Goal: Contribute content: Add original content to the website for others to see

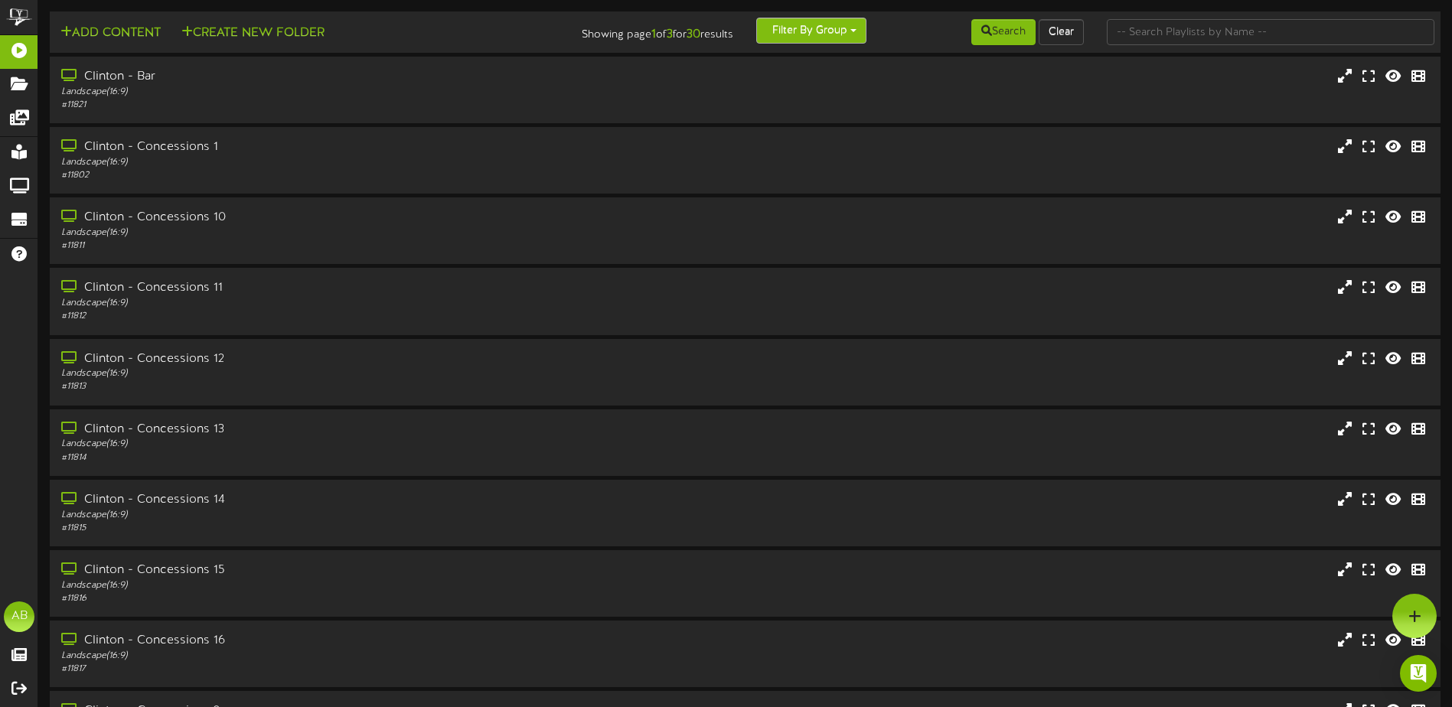
click at [843, 28] on button "Filter By Group" at bounding box center [811, 31] width 110 height 26
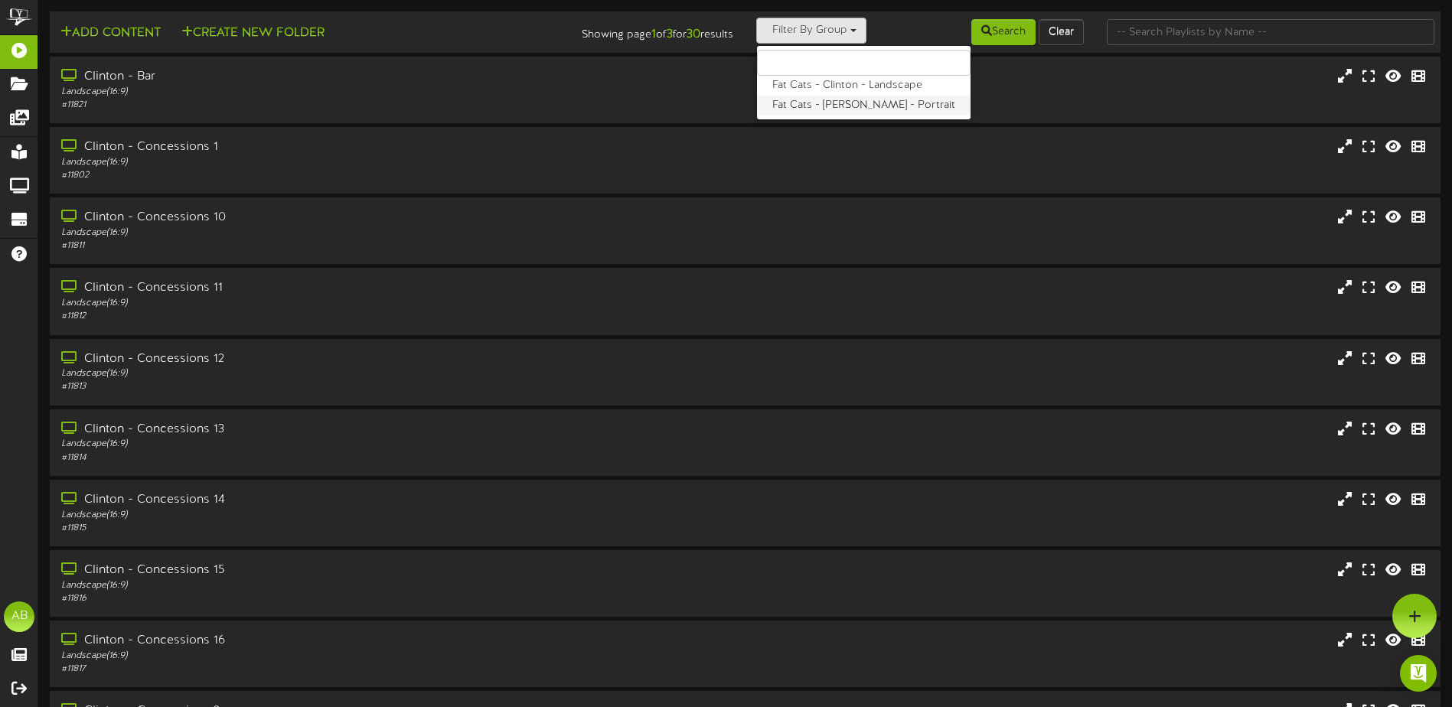
click at [834, 104] on label "Fat Cats - Clinton - Portrait" at bounding box center [864, 106] width 214 height 20
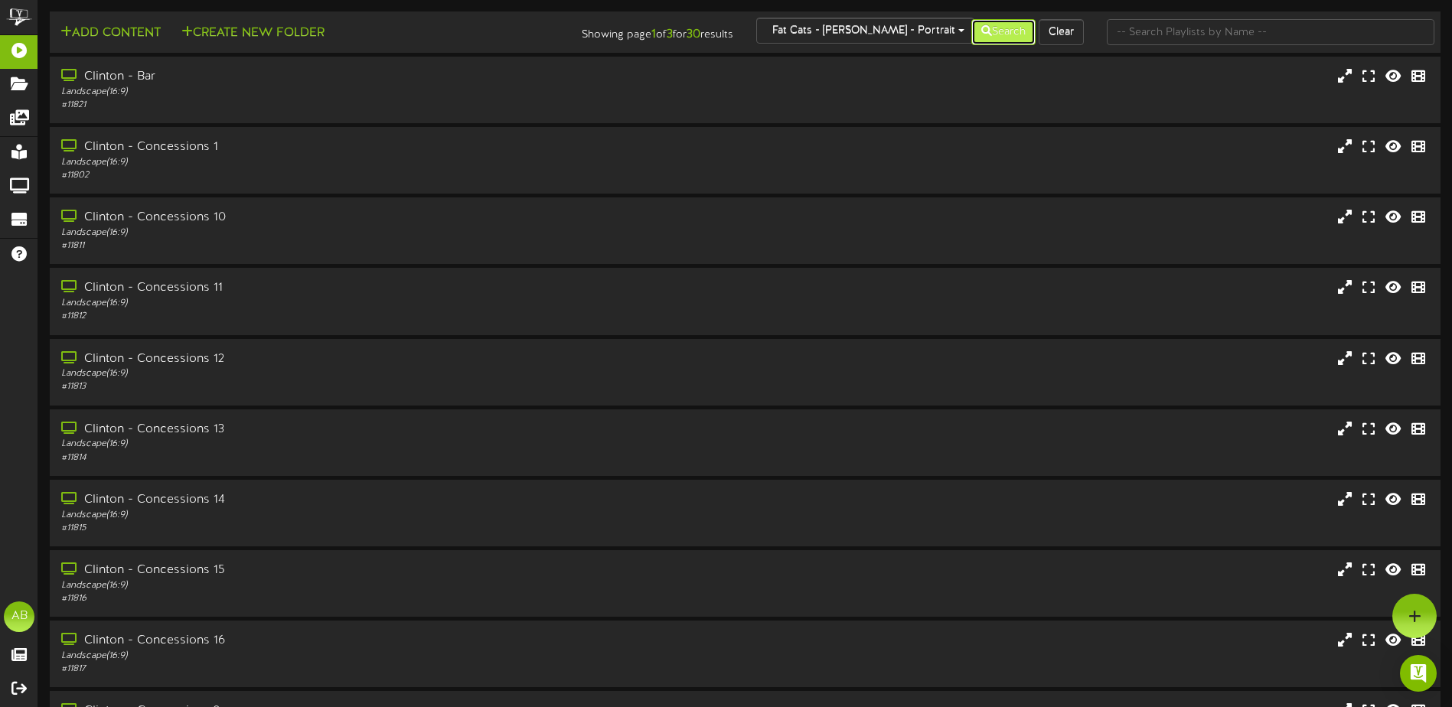
click at [998, 38] on button "Search" at bounding box center [1003, 32] width 64 height 26
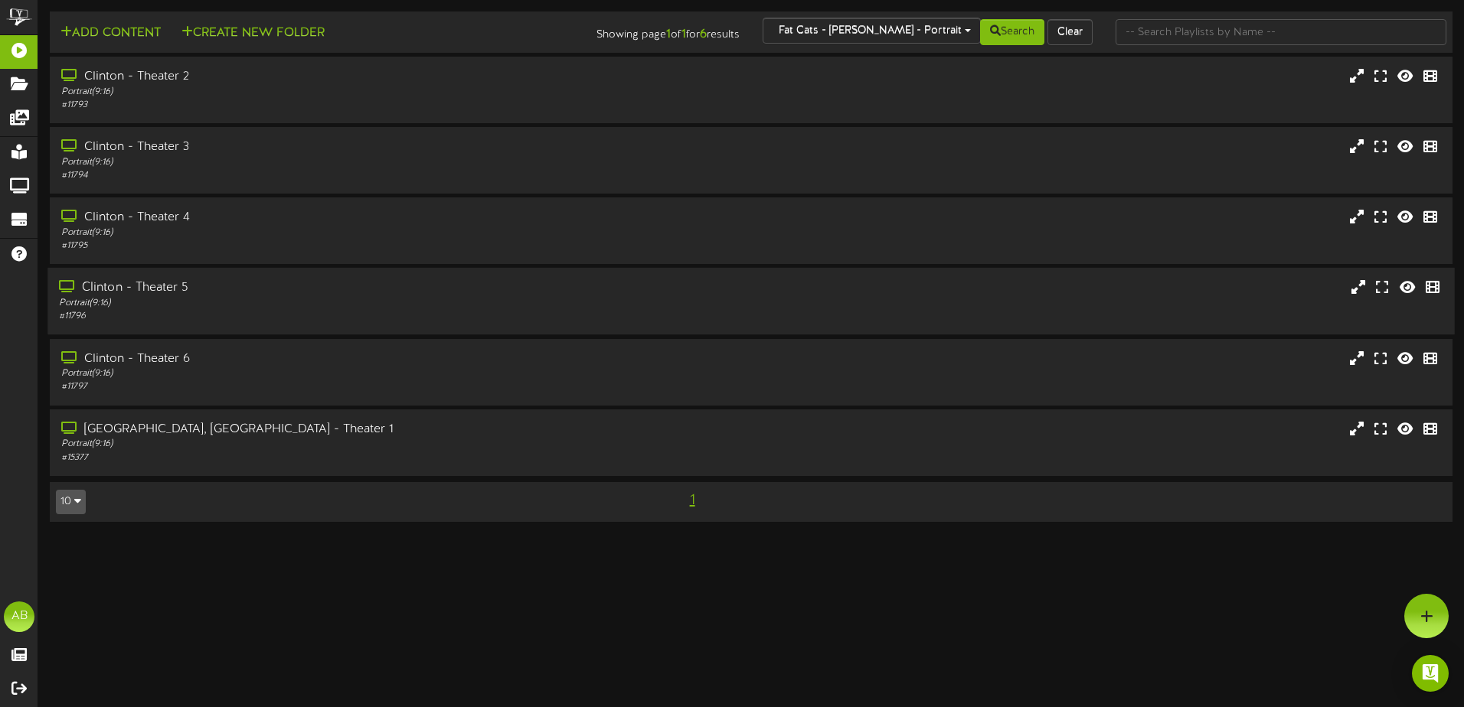
click at [292, 312] on div "# 11796" at bounding box center [340, 316] width 563 height 13
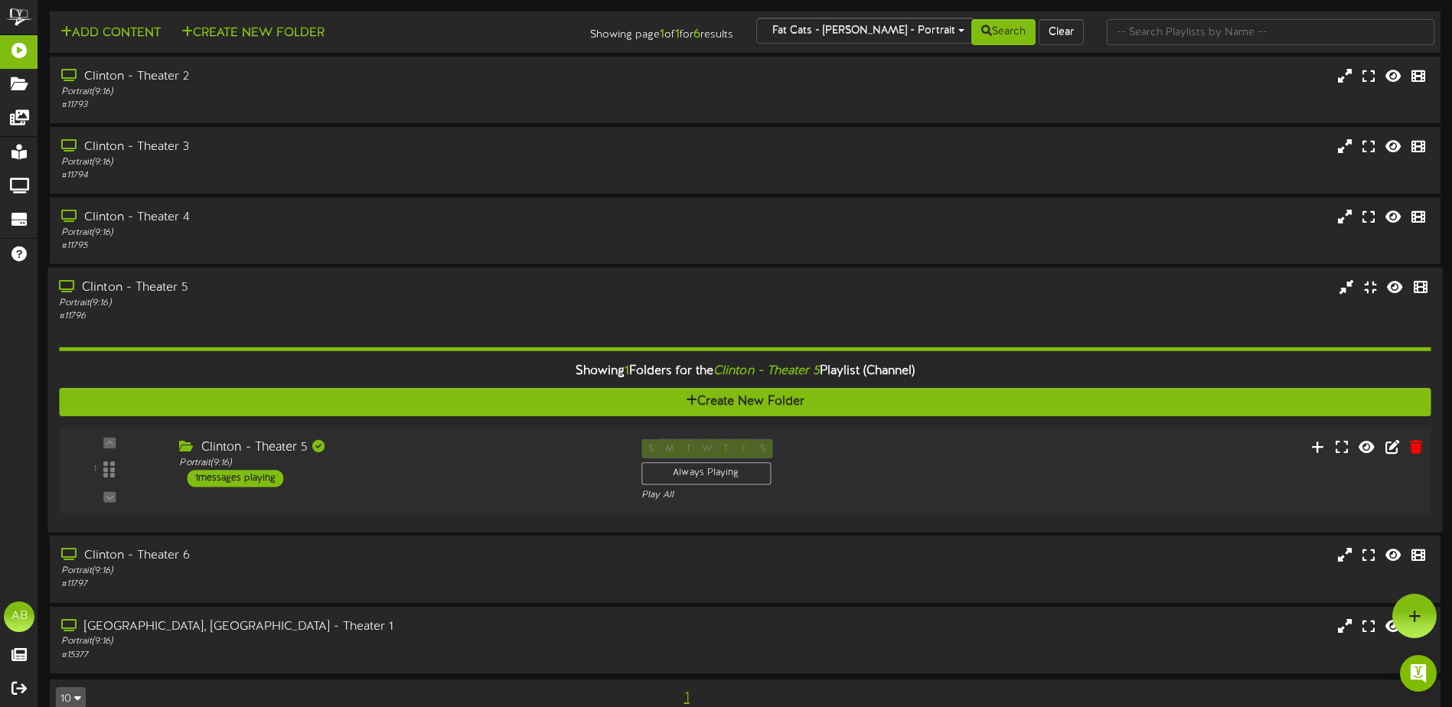
click at [530, 498] on div "1 ( 9:16" at bounding box center [745, 470] width 1386 height 63
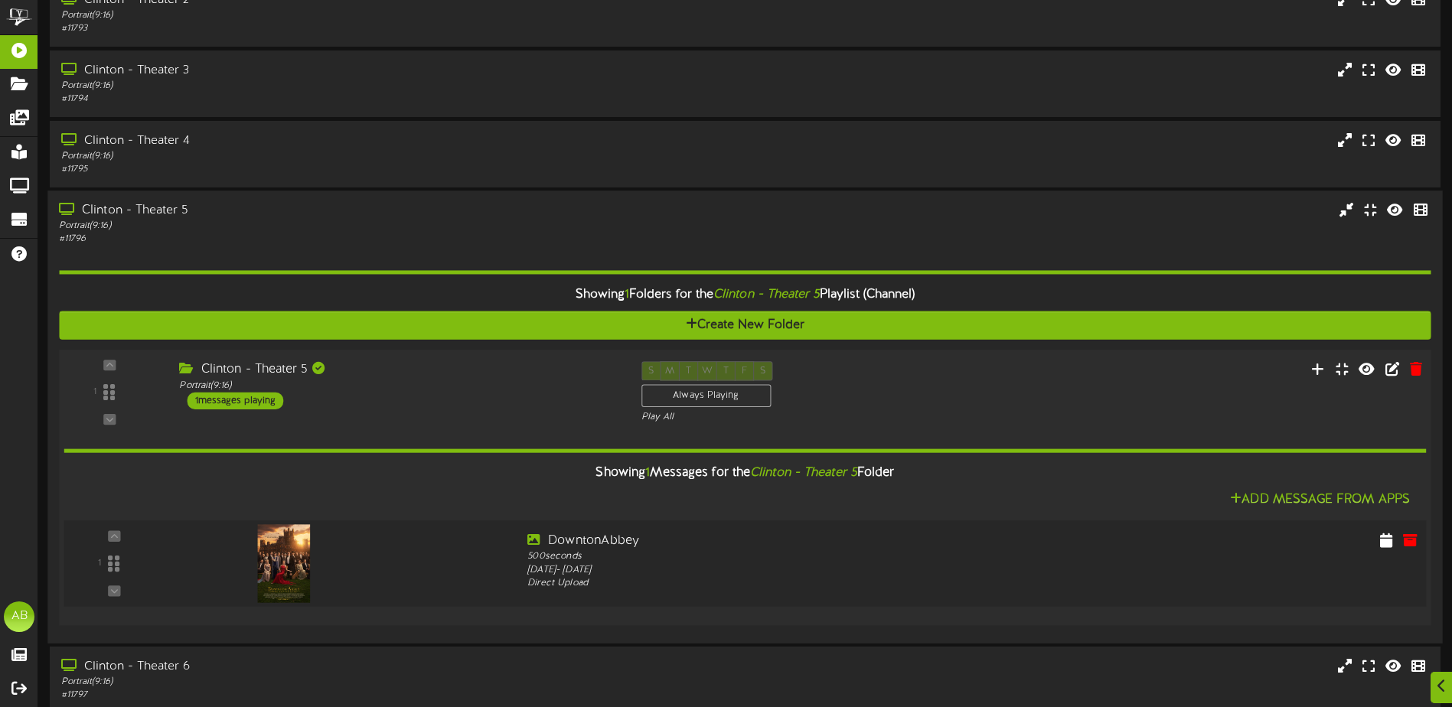
scroll to position [153, 0]
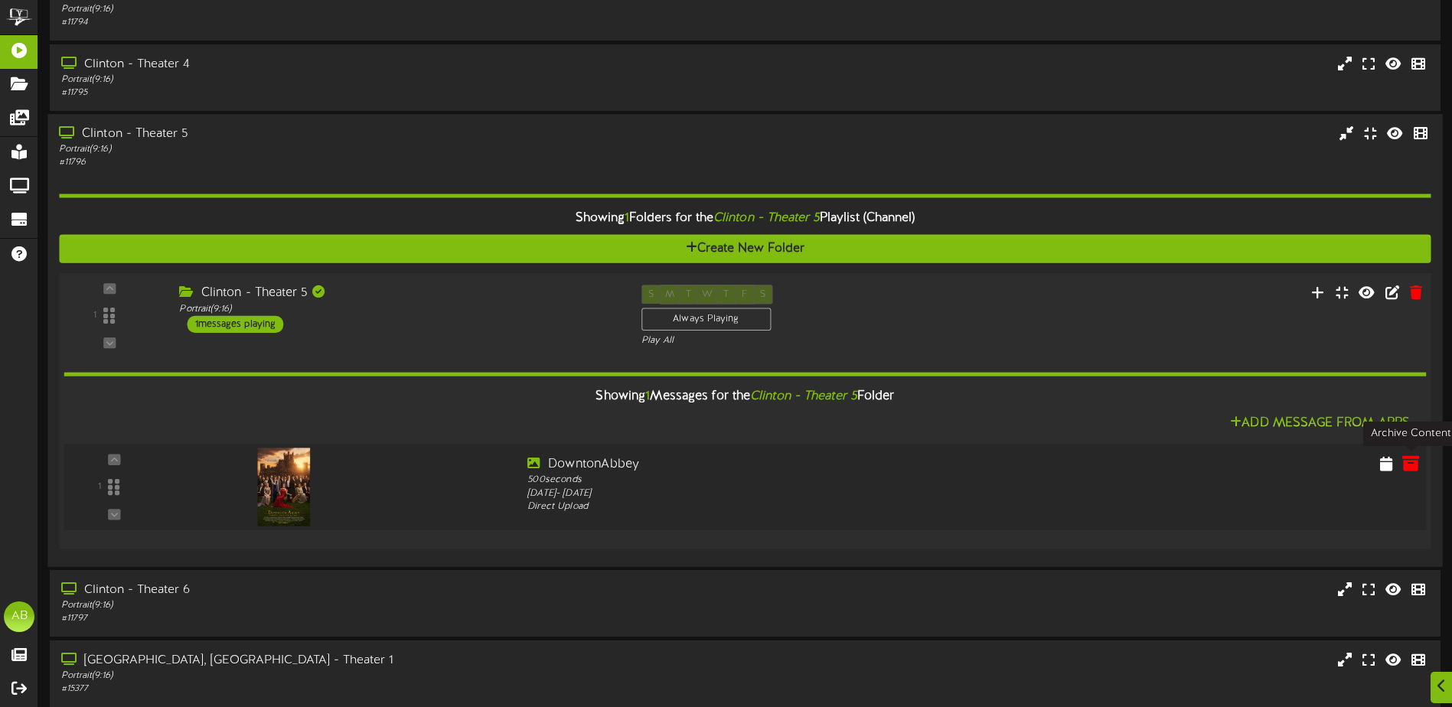
click at [1406, 460] on icon at bounding box center [1410, 463] width 17 height 17
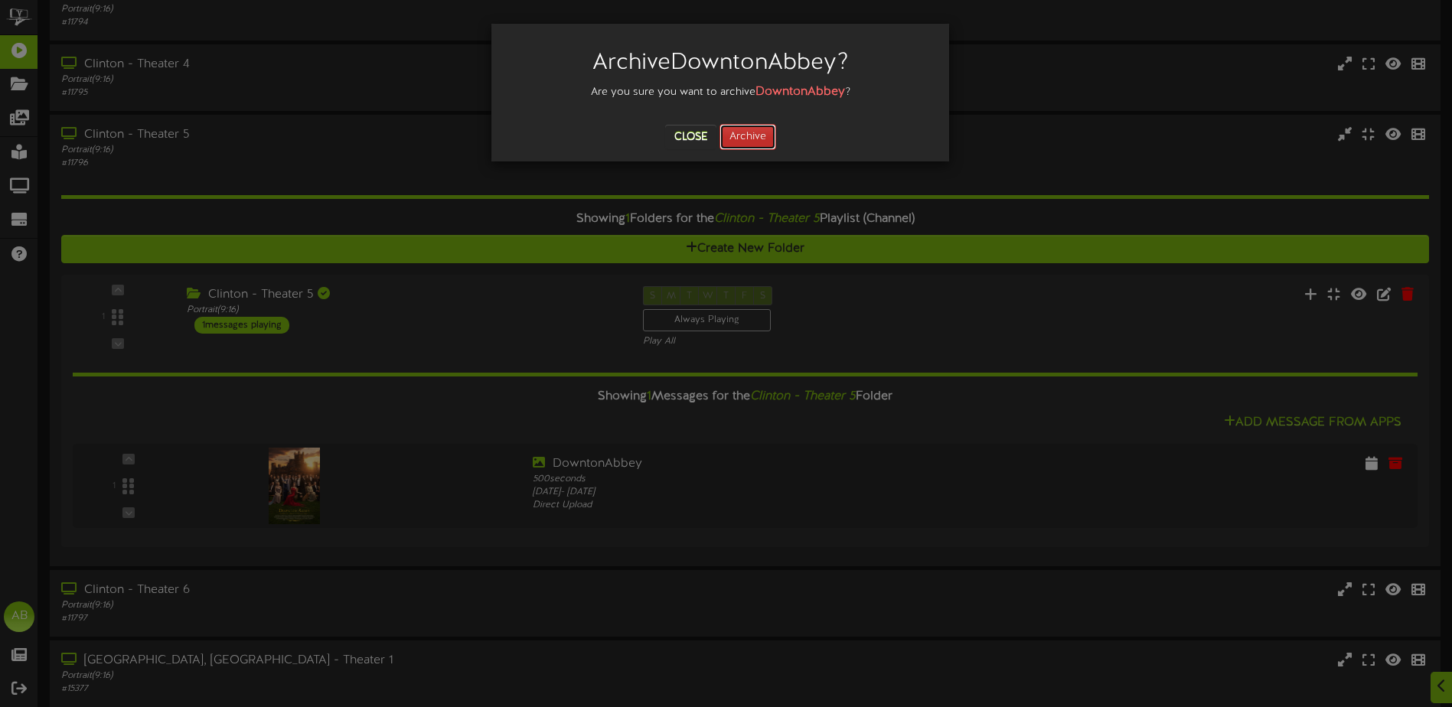
click at [751, 132] on button "Archive" at bounding box center [748, 137] width 57 height 26
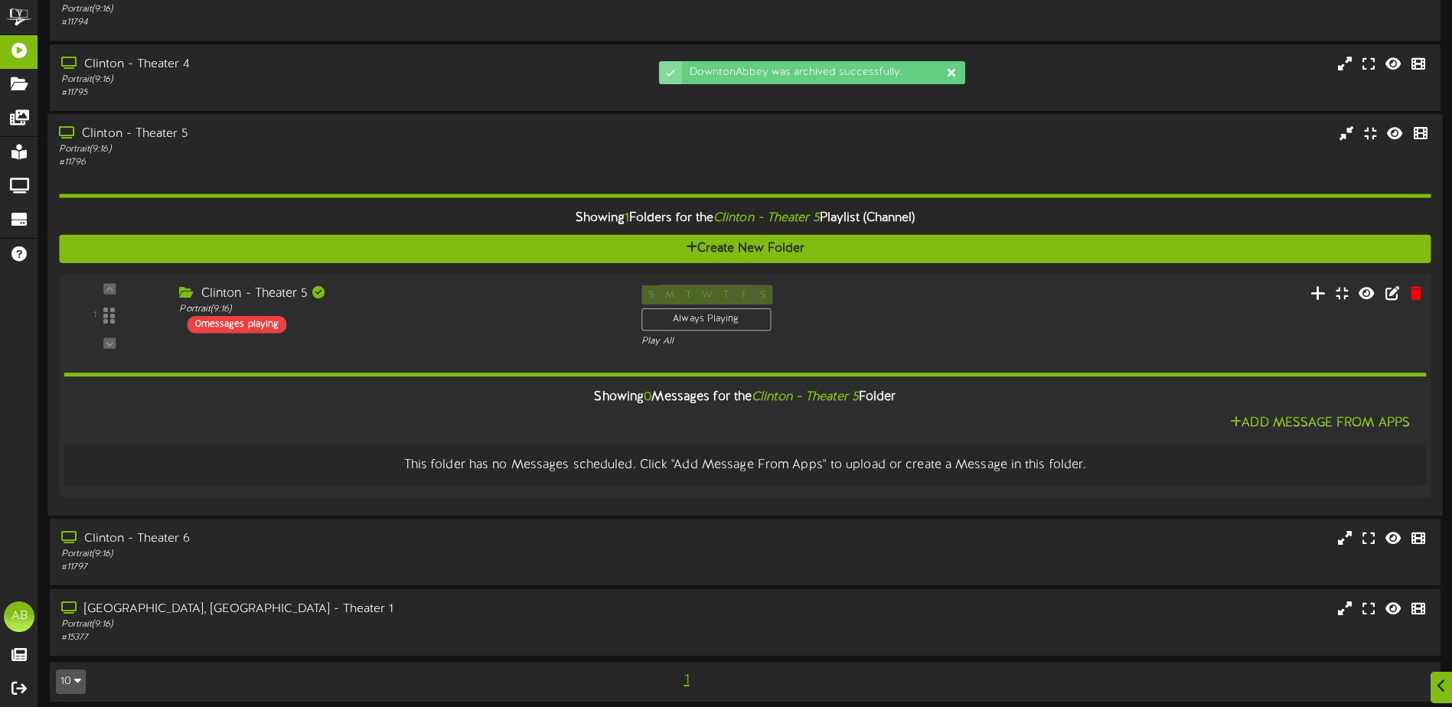
click at [1318, 292] on icon at bounding box center [1319, 292] width 16 height 17
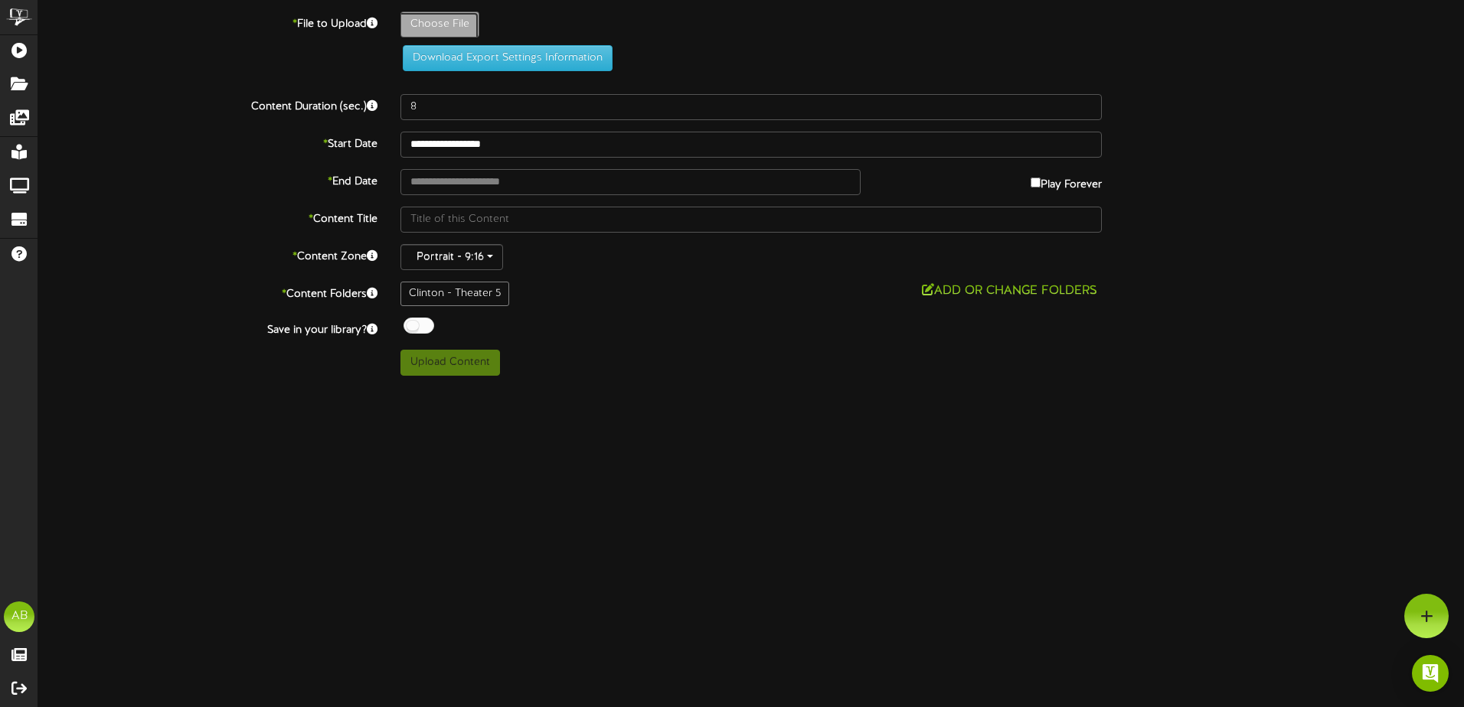
type input "**********"
type input "th50912"
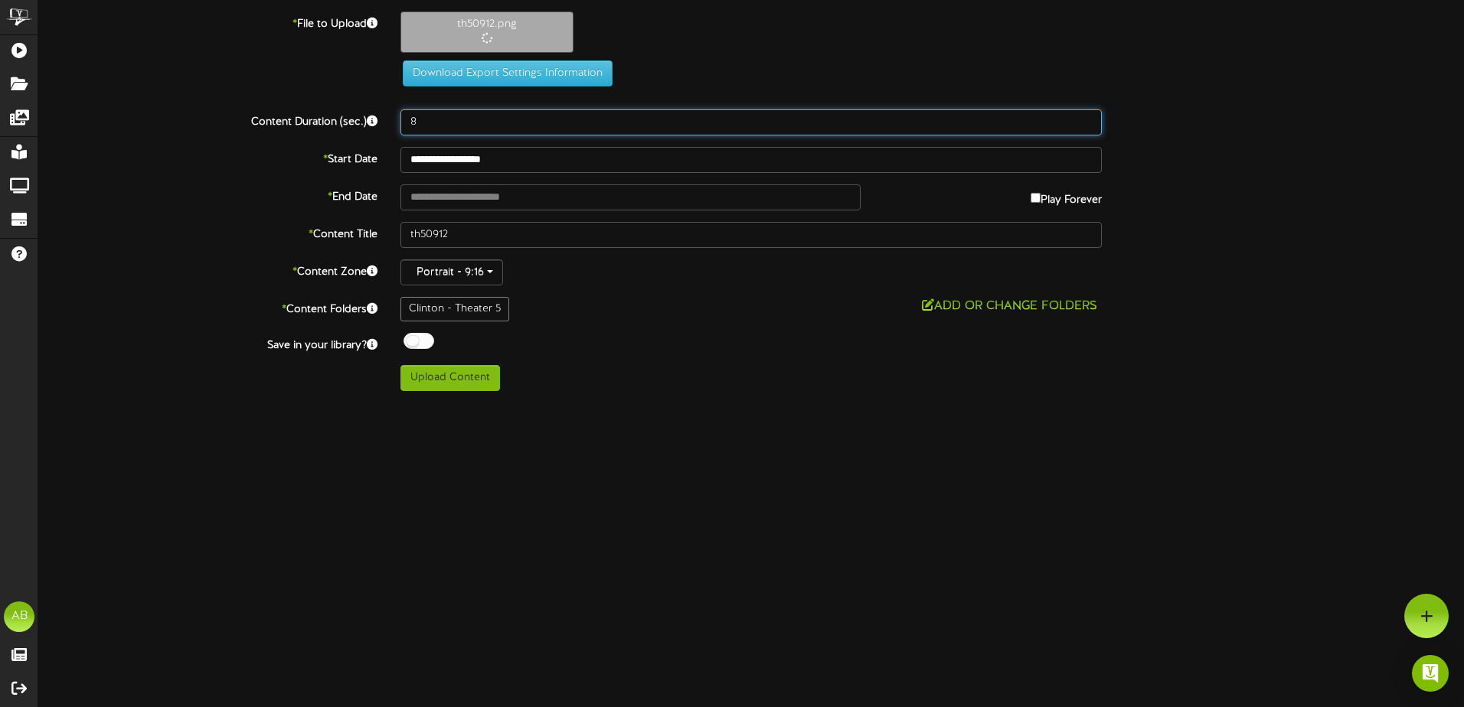
drag, startPoint x: 449, startPoint y: 126, endPoint x: 369, endPoint y: 127, distance: 80.4
click at [369, 127] on div "Content Duration (sec.) 8" at bounding box center [751, 122] width 1448 height 26
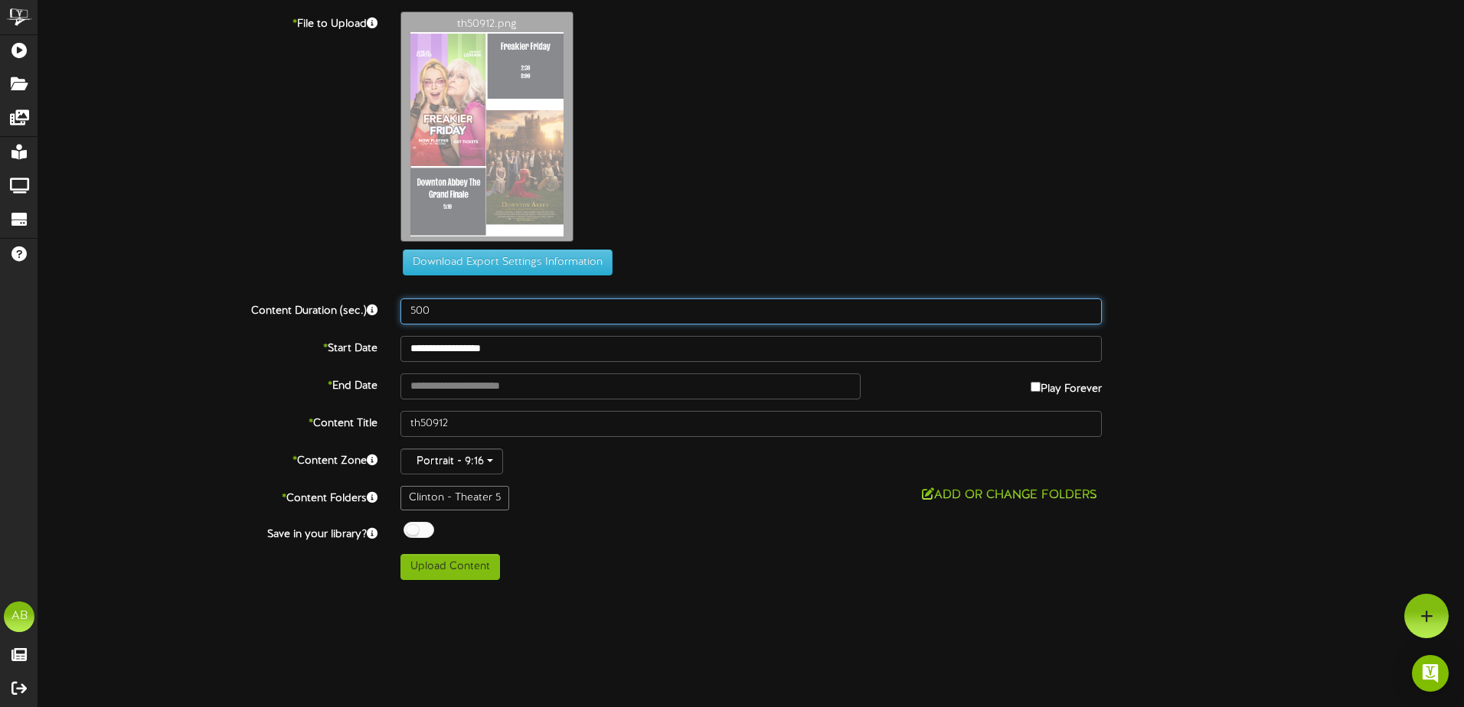
type input "500"
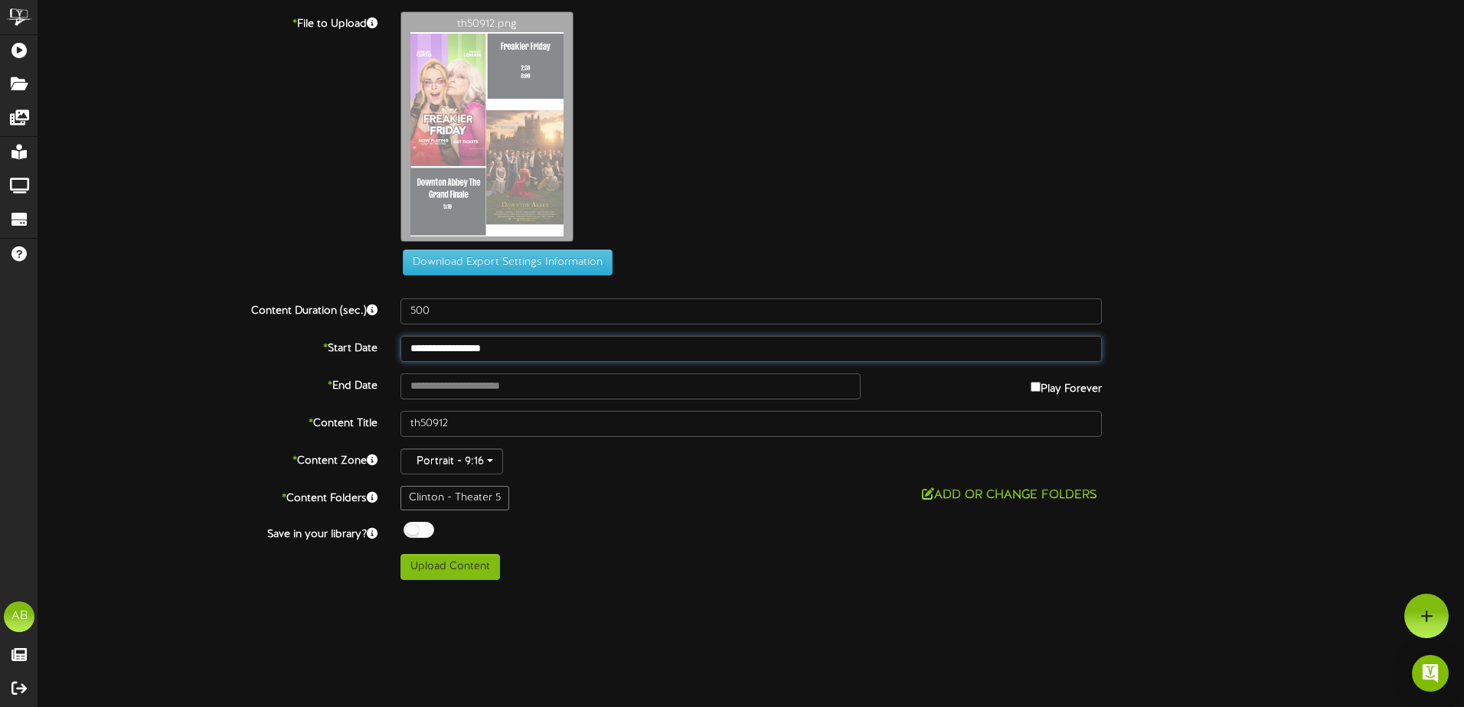
click at [491, 344] on input "**********" at bounding box center [750, 349] width 701 height 26
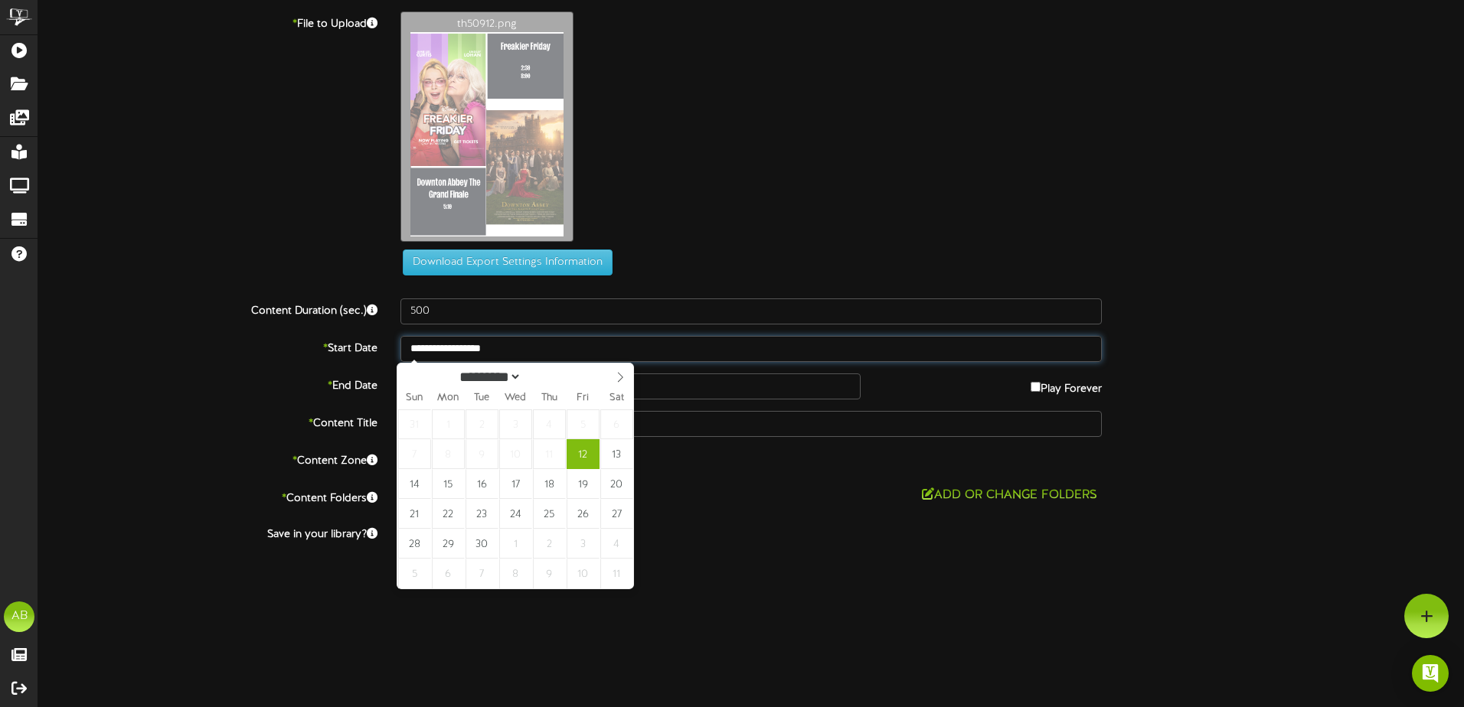
type input "**********"
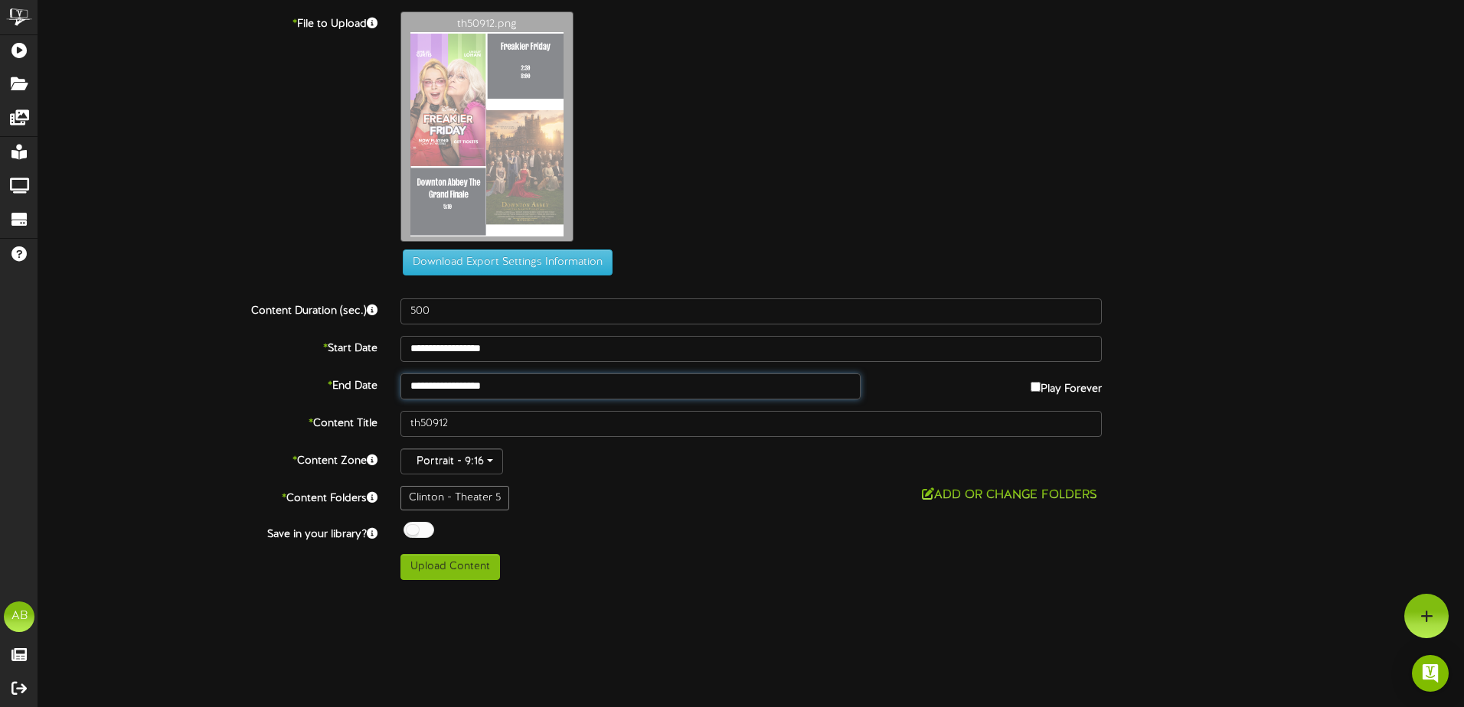
click at [491, 389] on input "**********" at bounding box center [630, 387] width 460 height 26
click at [642, 480] on div "**********" at bounding box center [750, 295] width 1425 height 569
click at [456, 567] on button "Upload Content" at bounding box center [450, 567] width 100 height 26
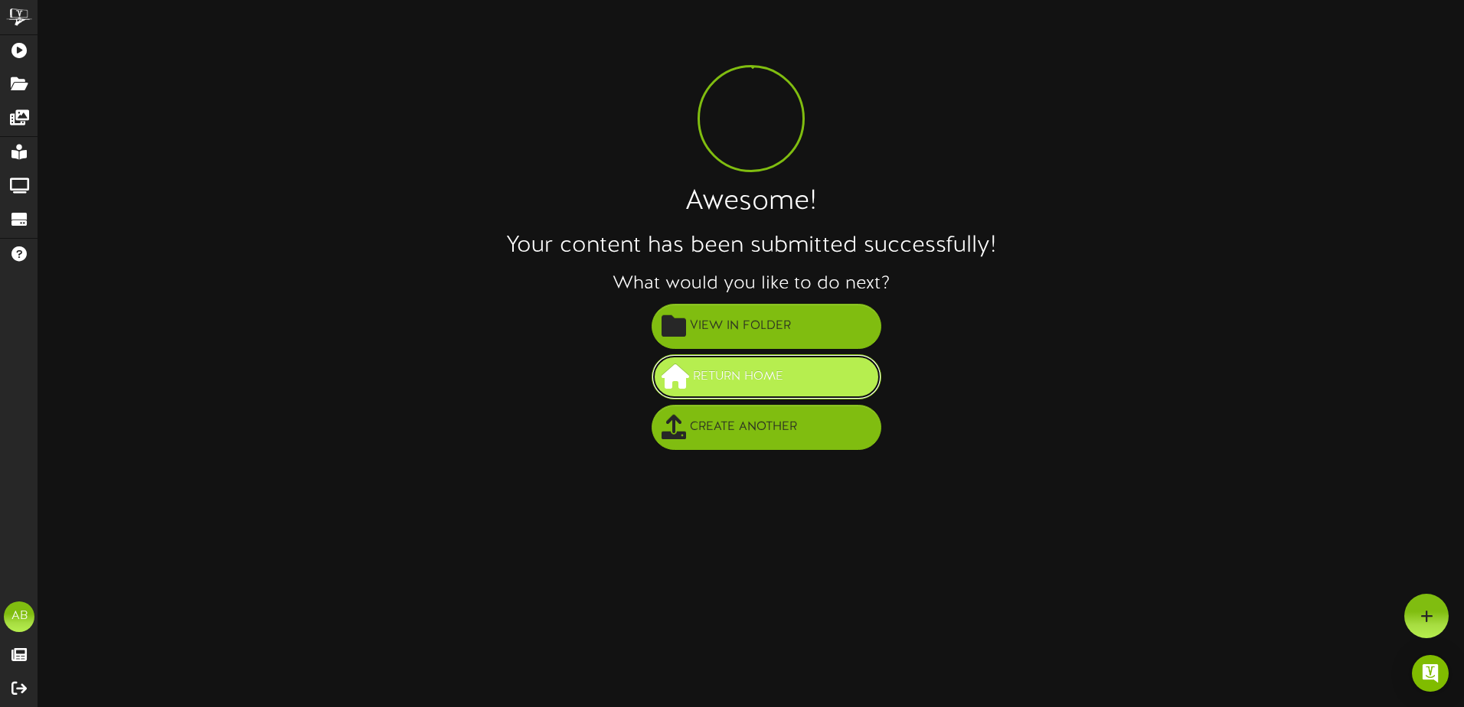
click at [749, 375] on span "Return Home" at bounding box center [738, 376] width 98 height 25
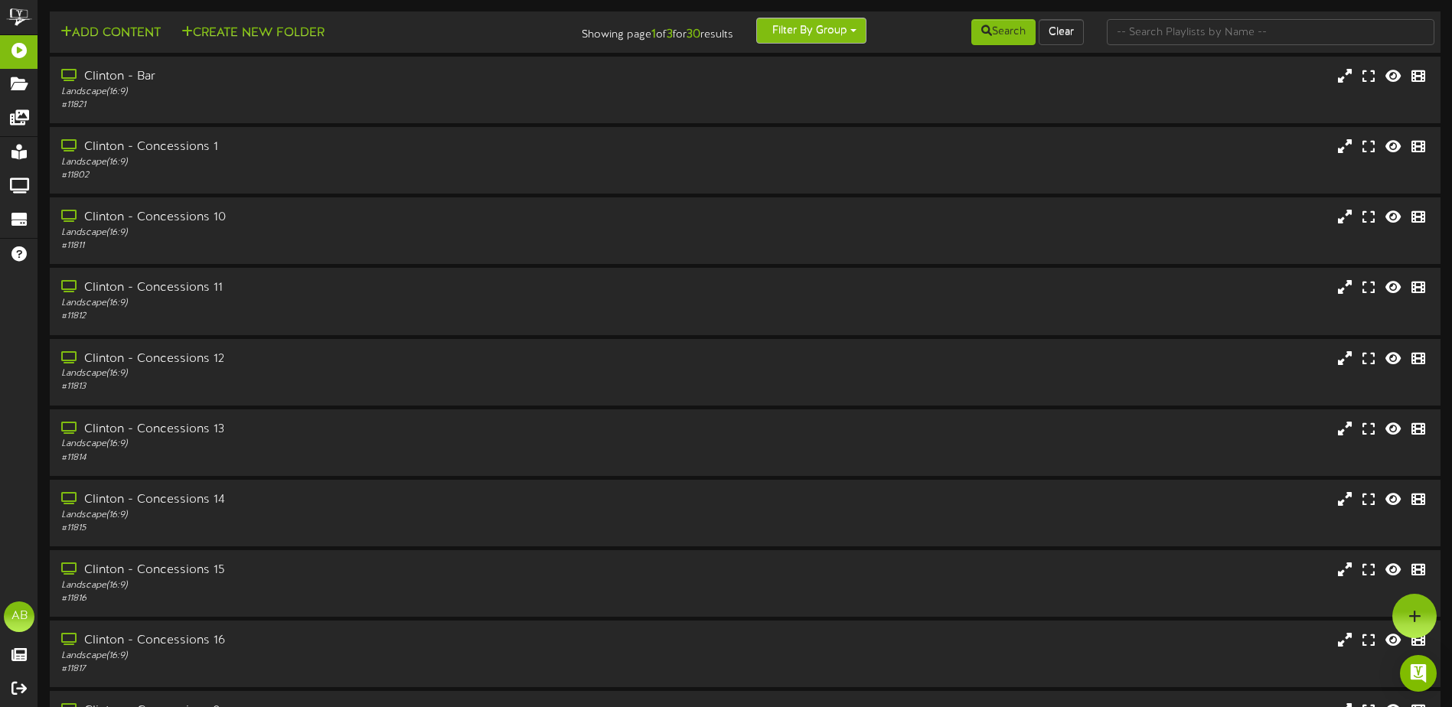
click at [789, 32] on button "Filter By Group" at bounding box center [811, 31] width 110 height 26
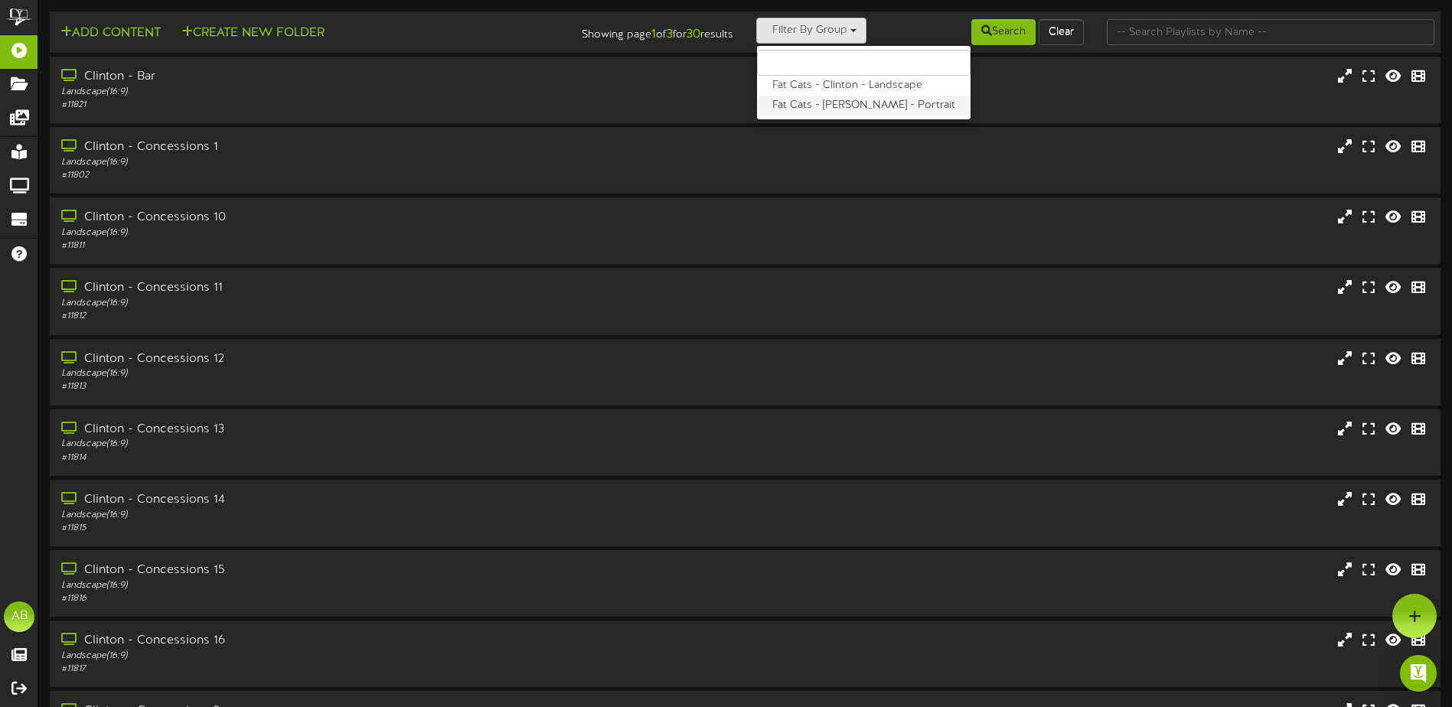
click at [831, 106] on label "Fat Cats - [PERSON_NAME] - Portrait" at bounding box center [864, 106] width 214 height 20
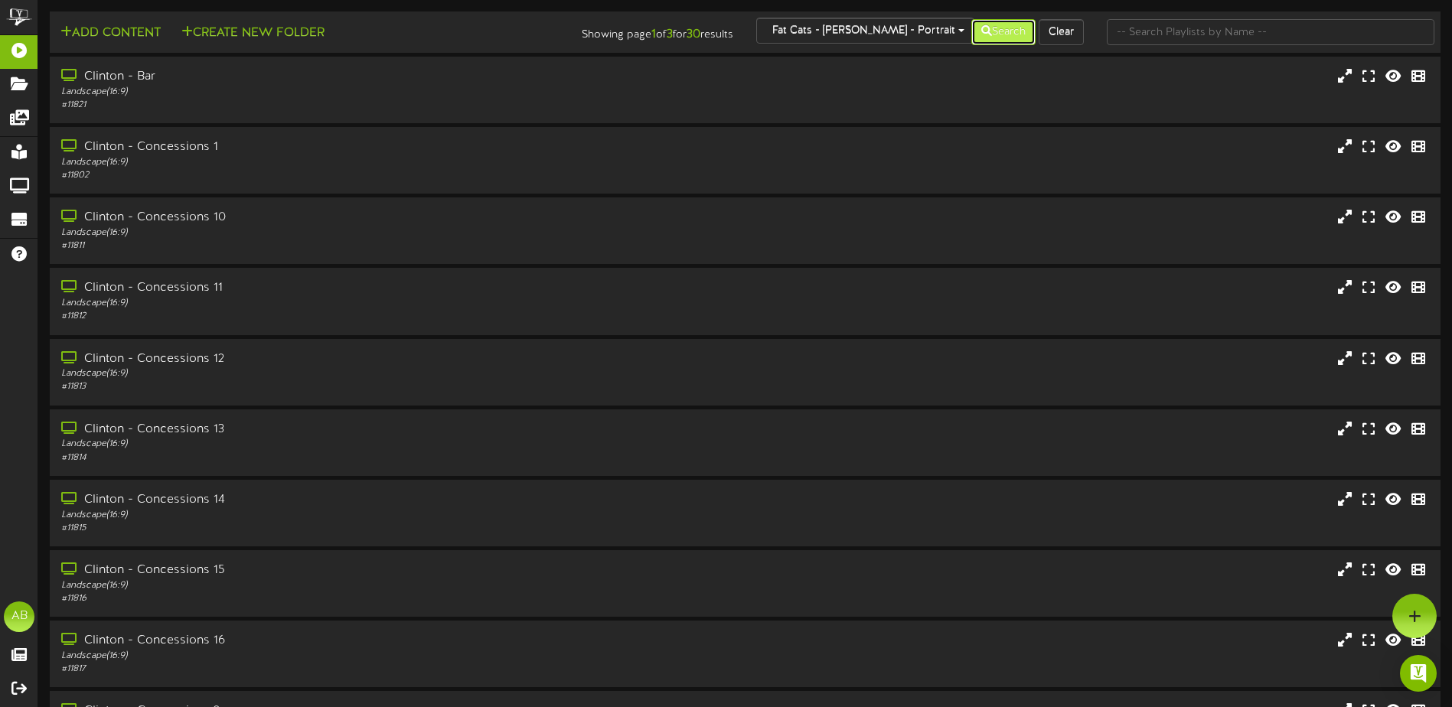
click at [996, 21] on button "Search" at bounding box center [1003, 32] width 64 height 26
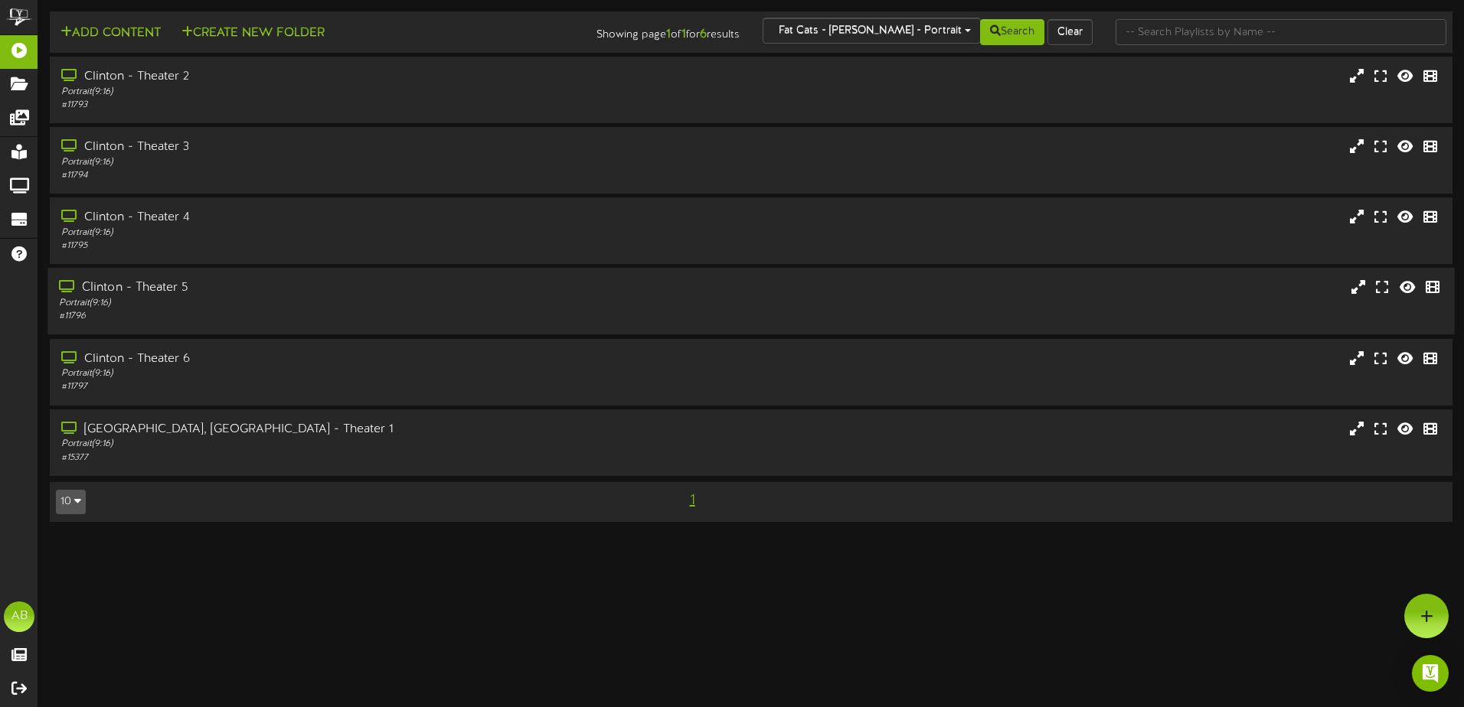
click at [269, 307] on div "Portrait ( 9:16 )" at bounding box center [340, 303] width 563 height 13
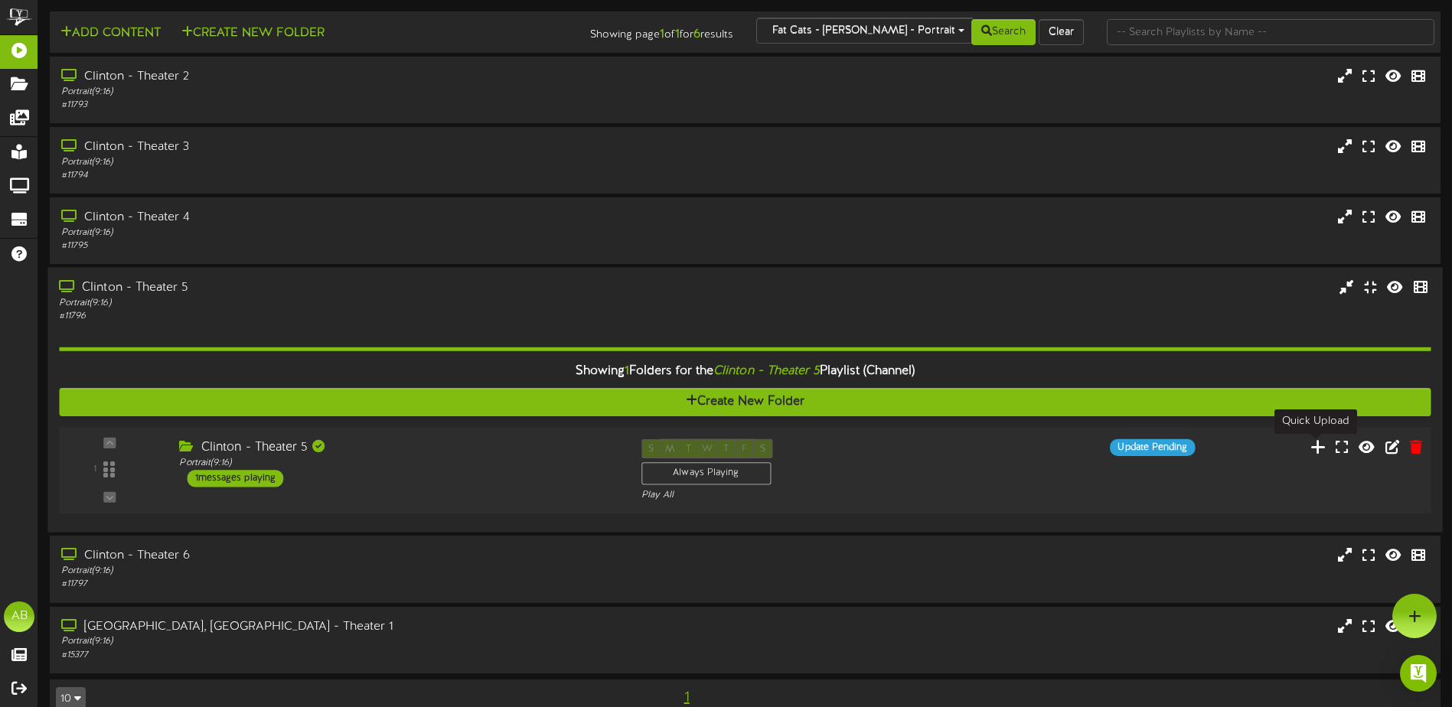
click at [1321, 449] on icon at bounding box center [1319, 447] width 16 height 17
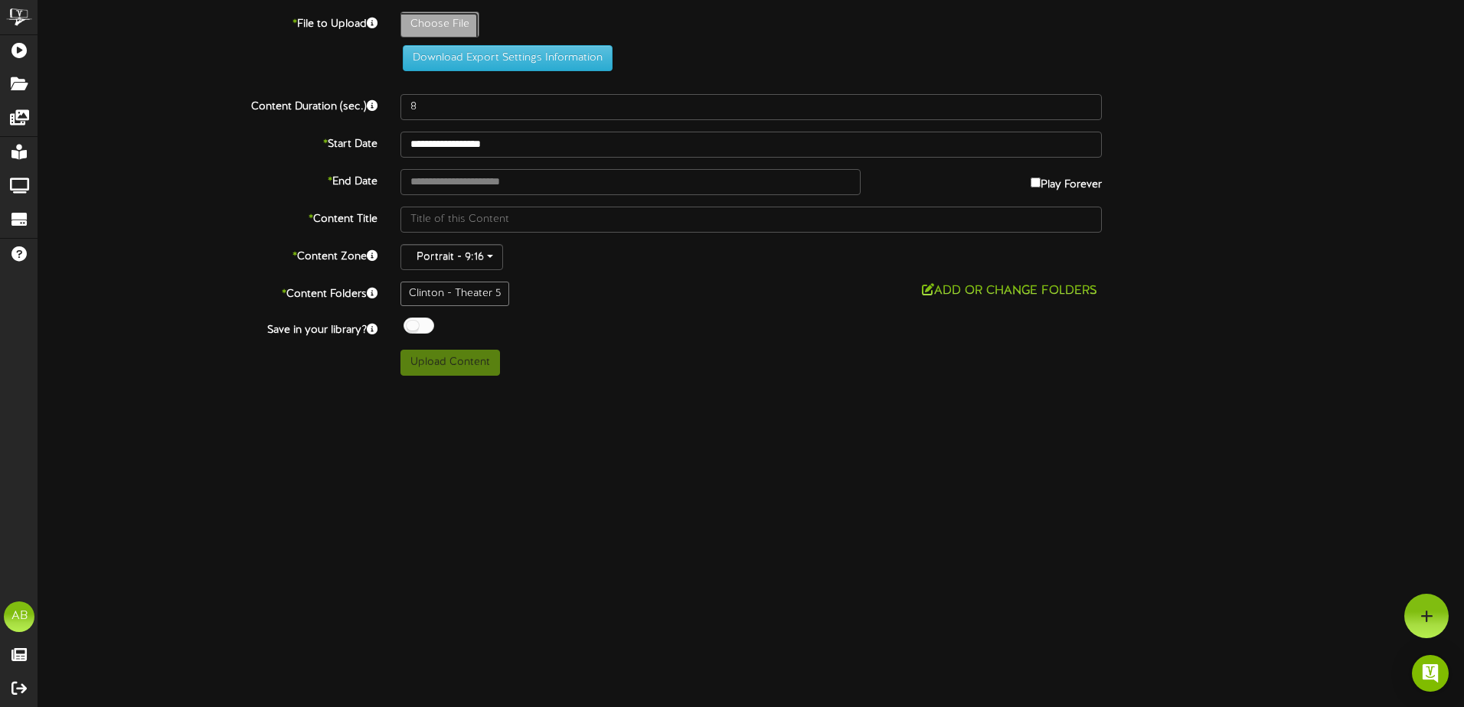
type input "**********"
type input "Th50913"
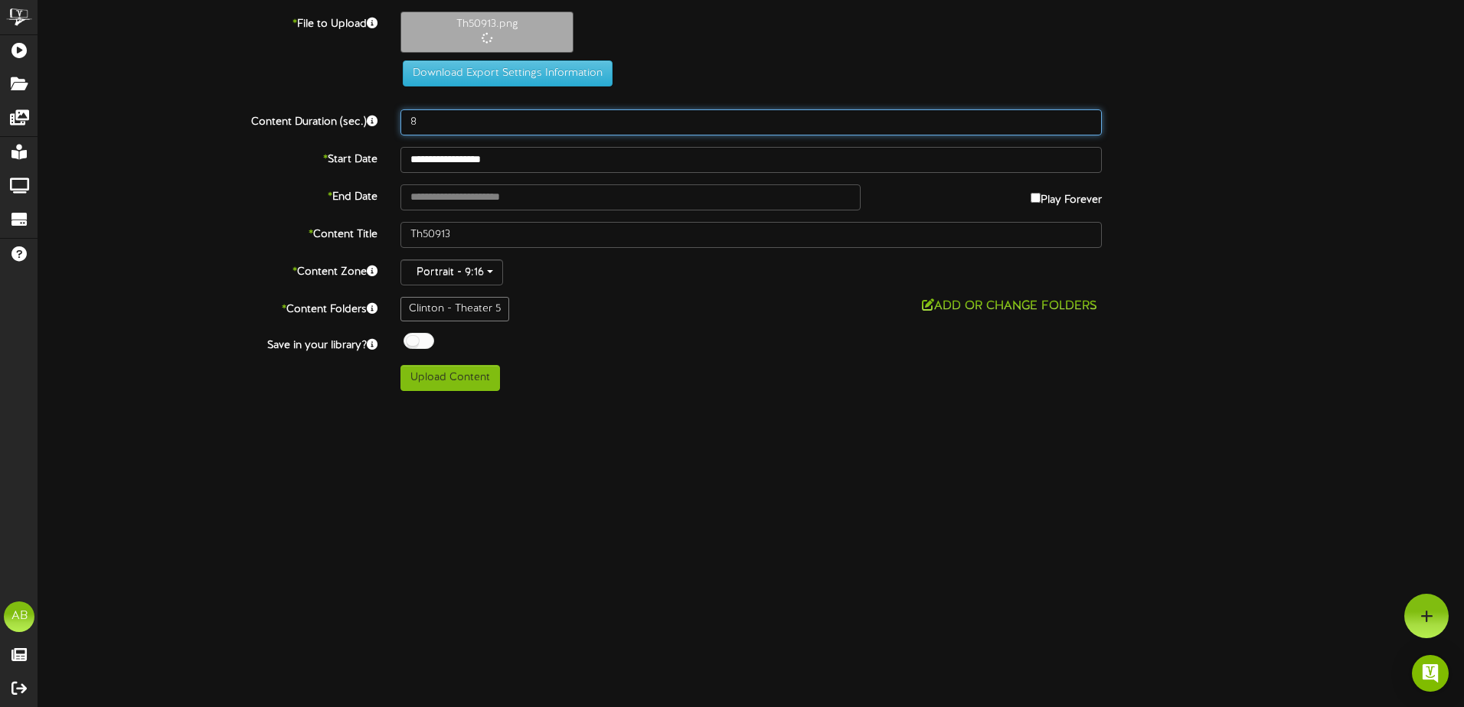
drag, startPoint x: 447, startPoint y: 128, endPoint x: 367, endPoint y: 131, distance: 79.7
click at [367, 131] on div "Content Duration (sec.) 8" at bounding box center [751, 122] width 1448 height 26
type input "500"
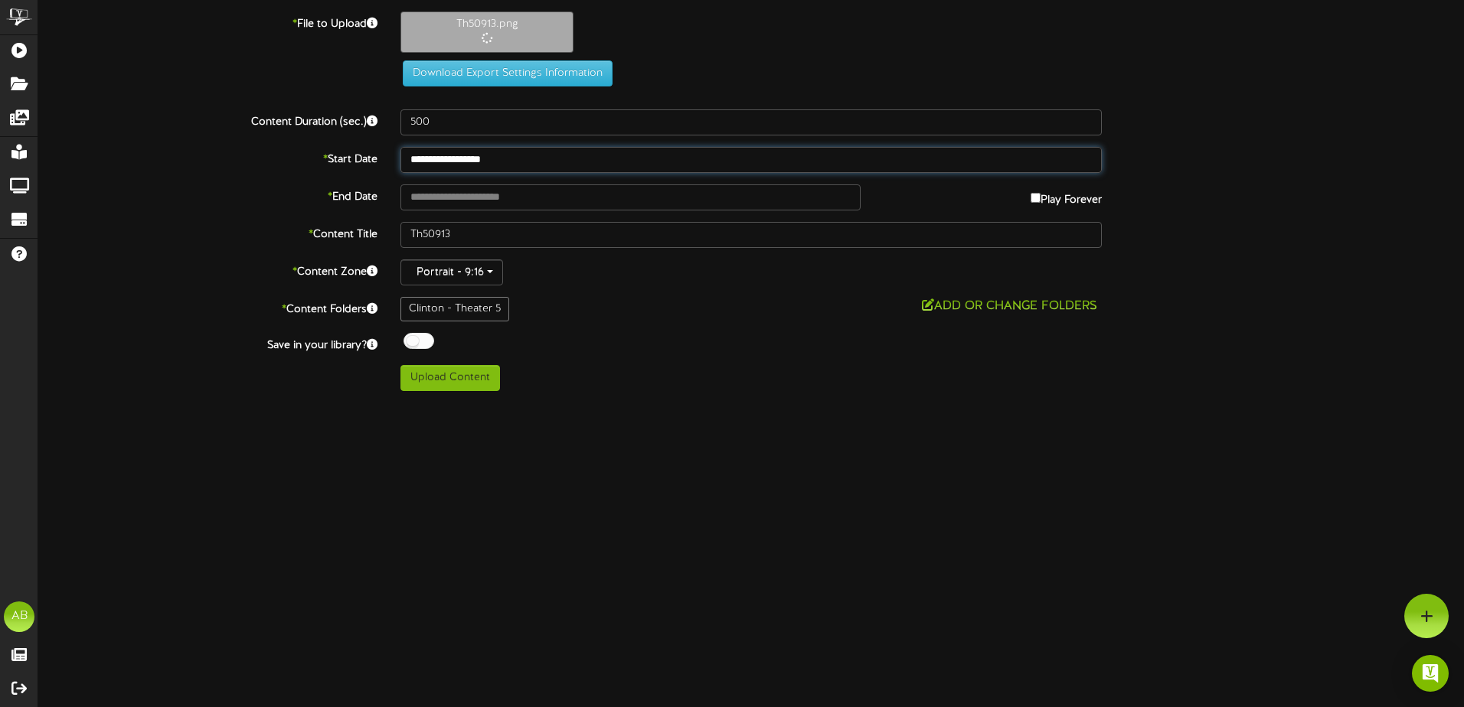
click at [455, 156] on input "**********" at bounding box center [750, 160] width 701 height 26
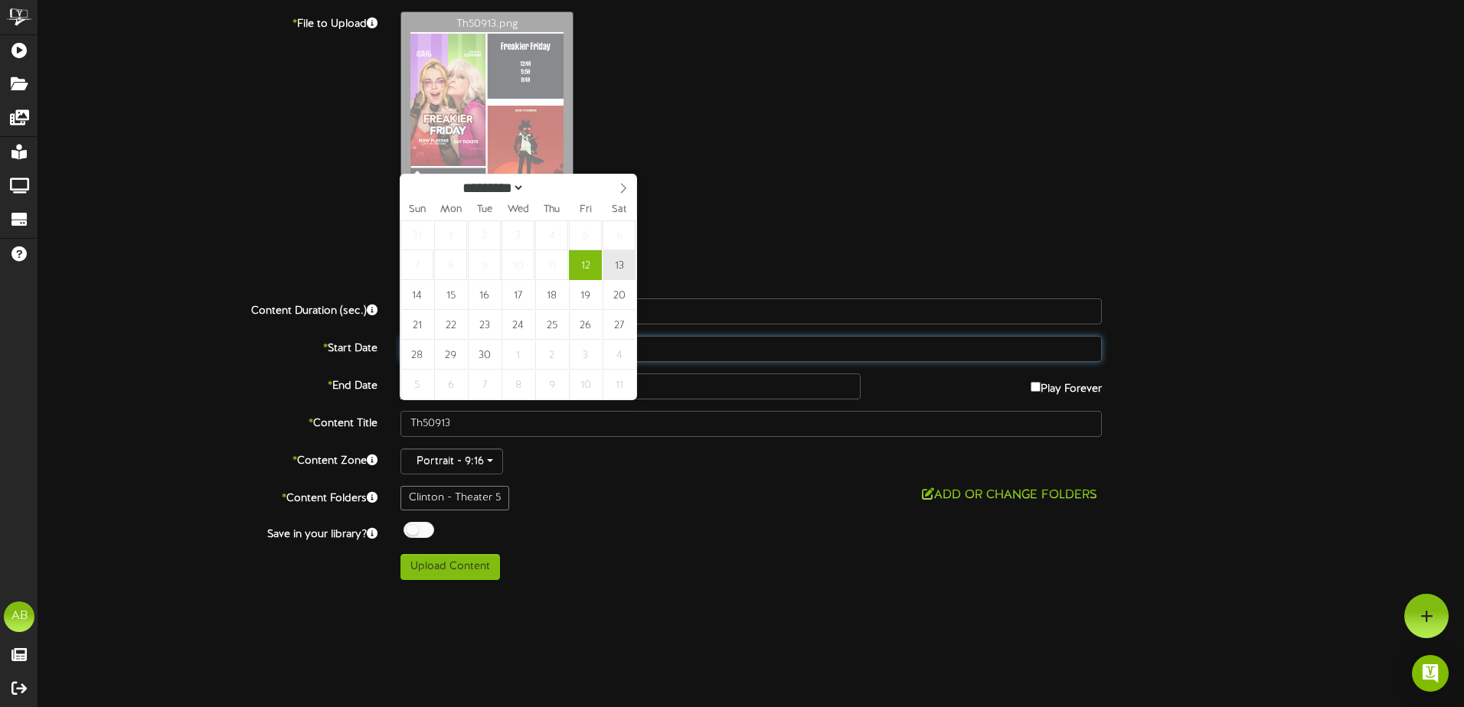
type input "**********"
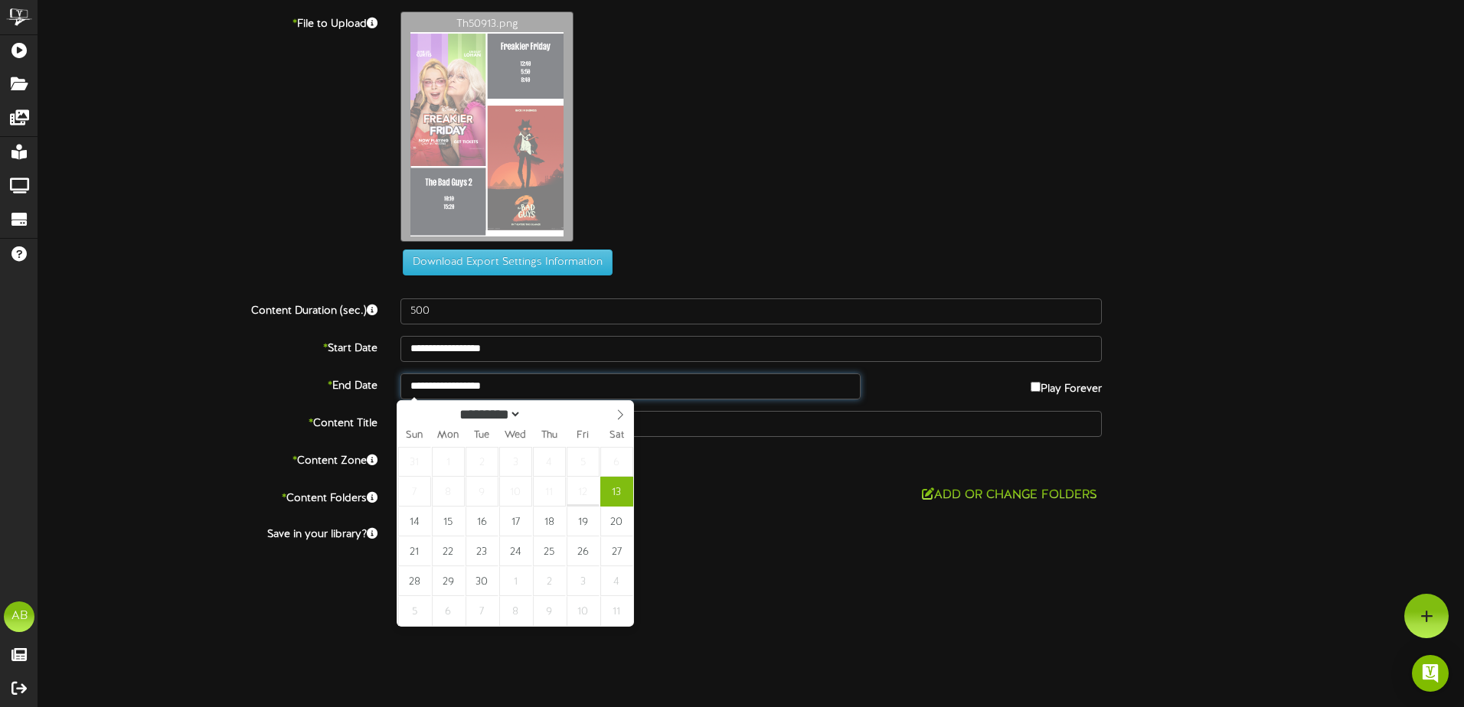
click at [479, 391] on input "**********" at bounding box center [630, 387] width 460 height 26
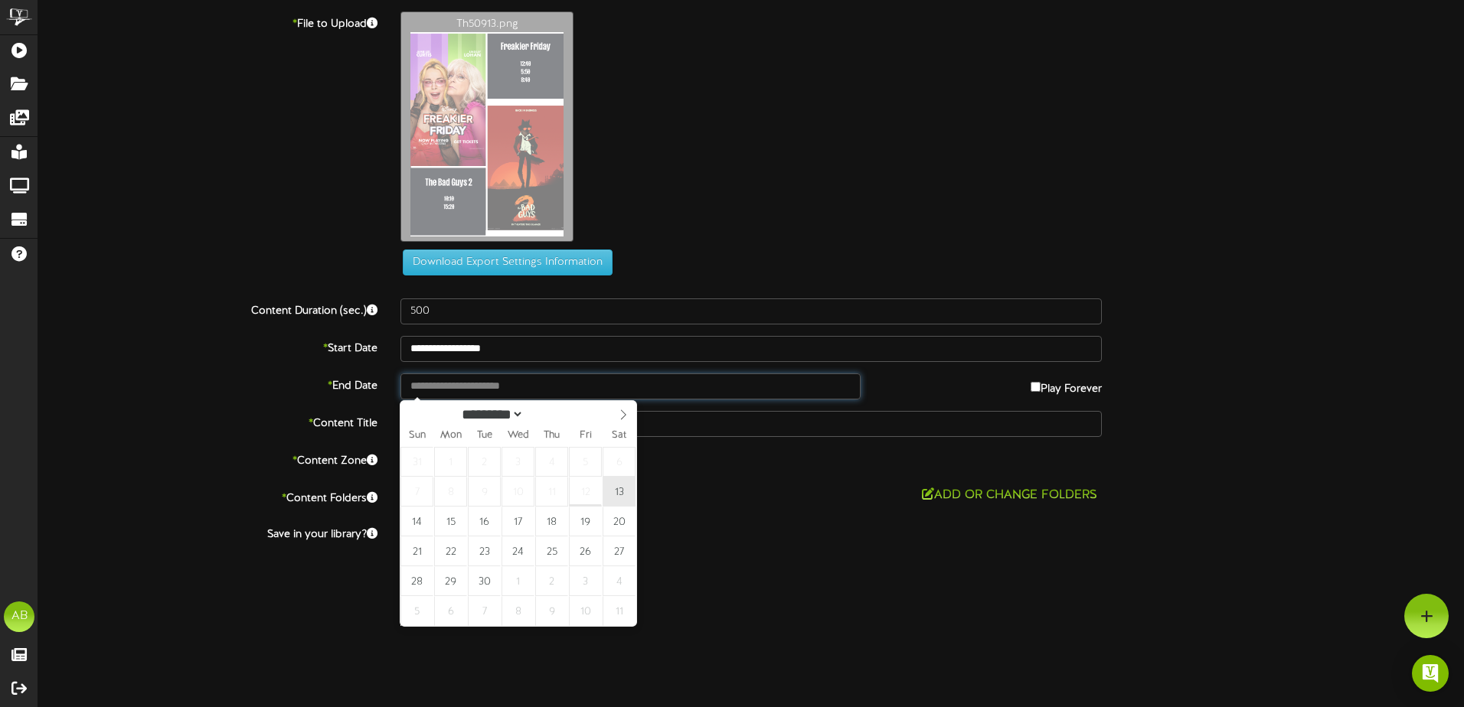
type input "**********"
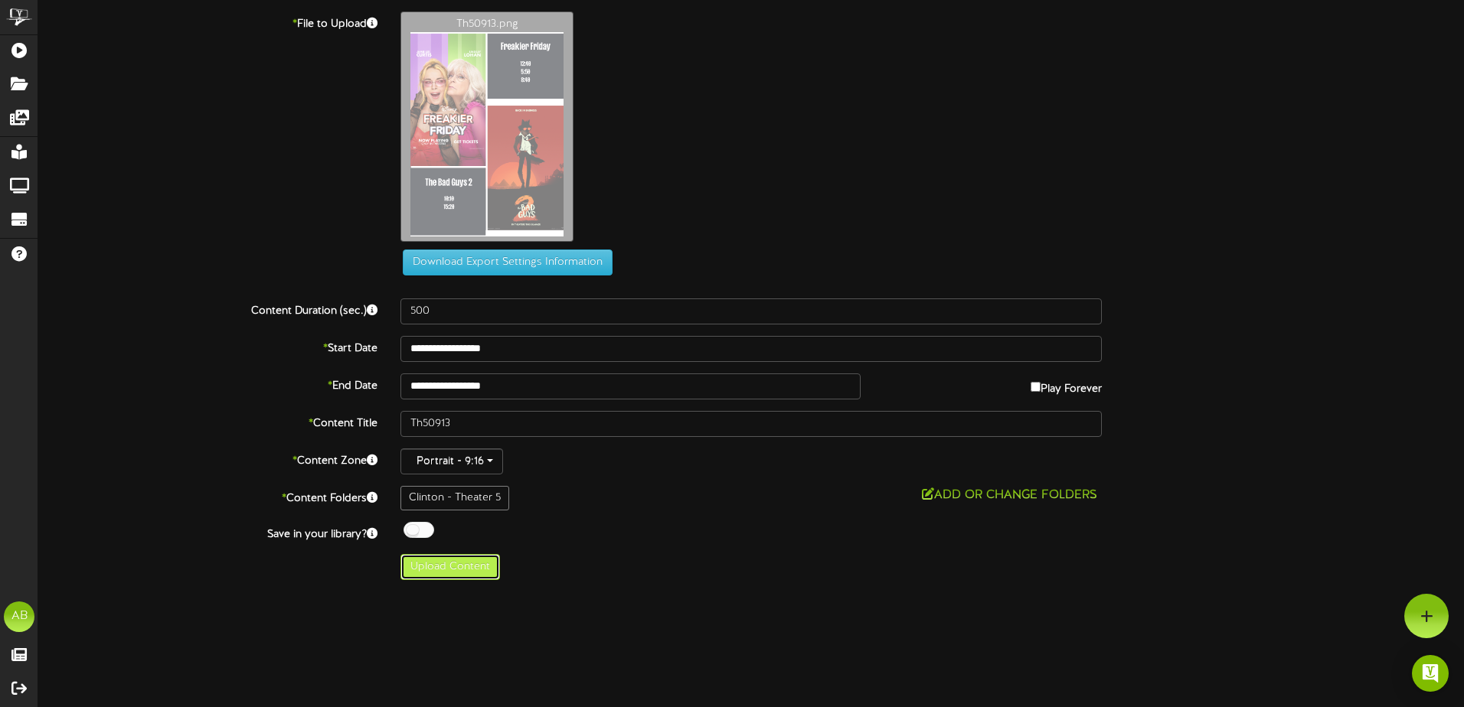
click at [463, 559] on button "Upload Content" at bounding box center [450, 567] width 100 height 26
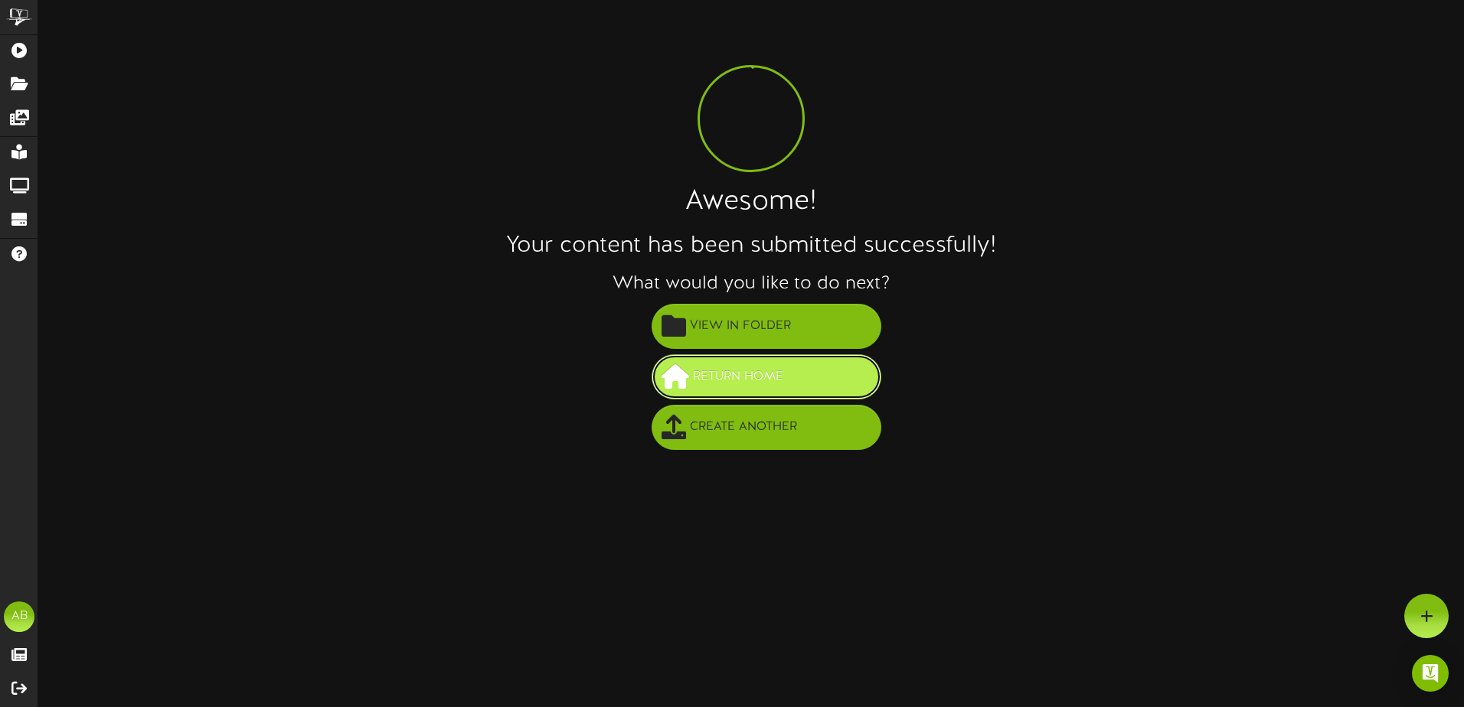
click at [764, 379] on span "Return Home" at bounding box center [738, 376] width 98 height 25
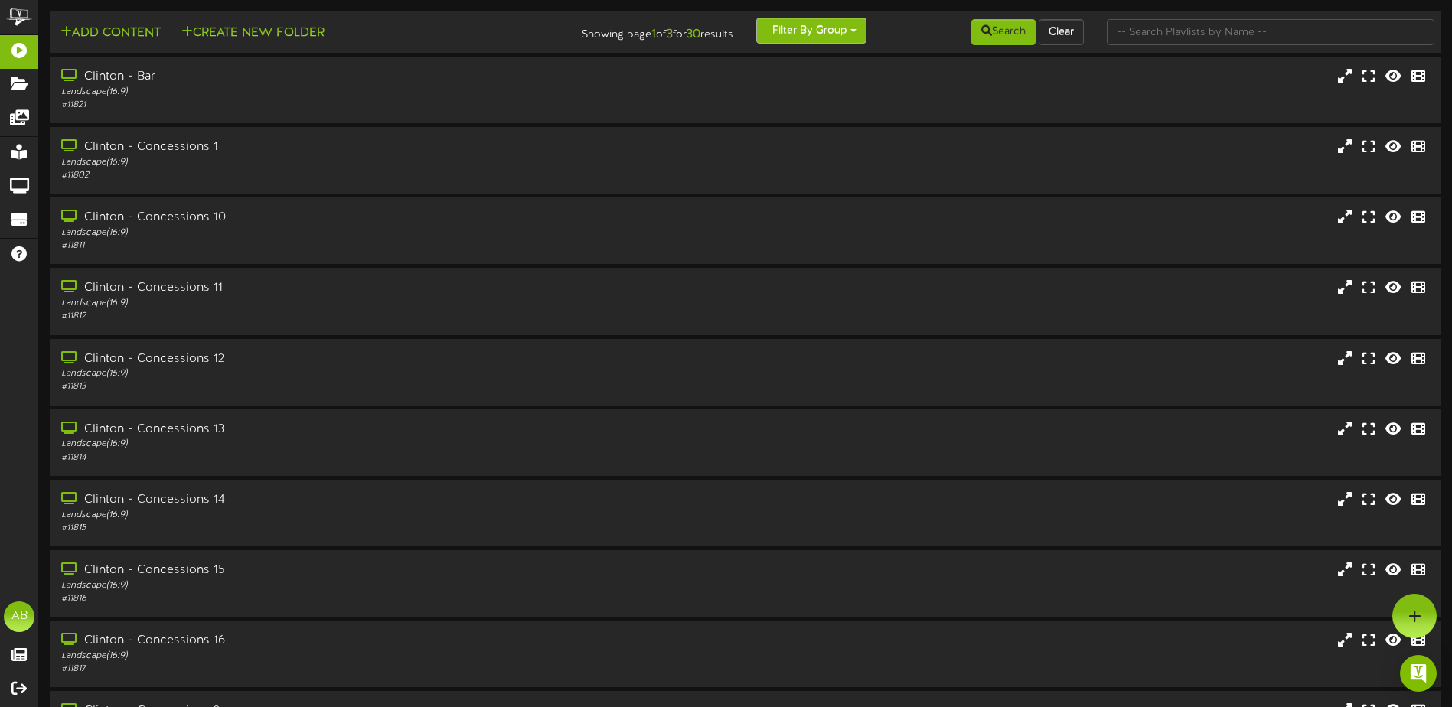
click at [812, 31] on button "Filter By Group" at bounding box center [811, 31] width 110 height 26
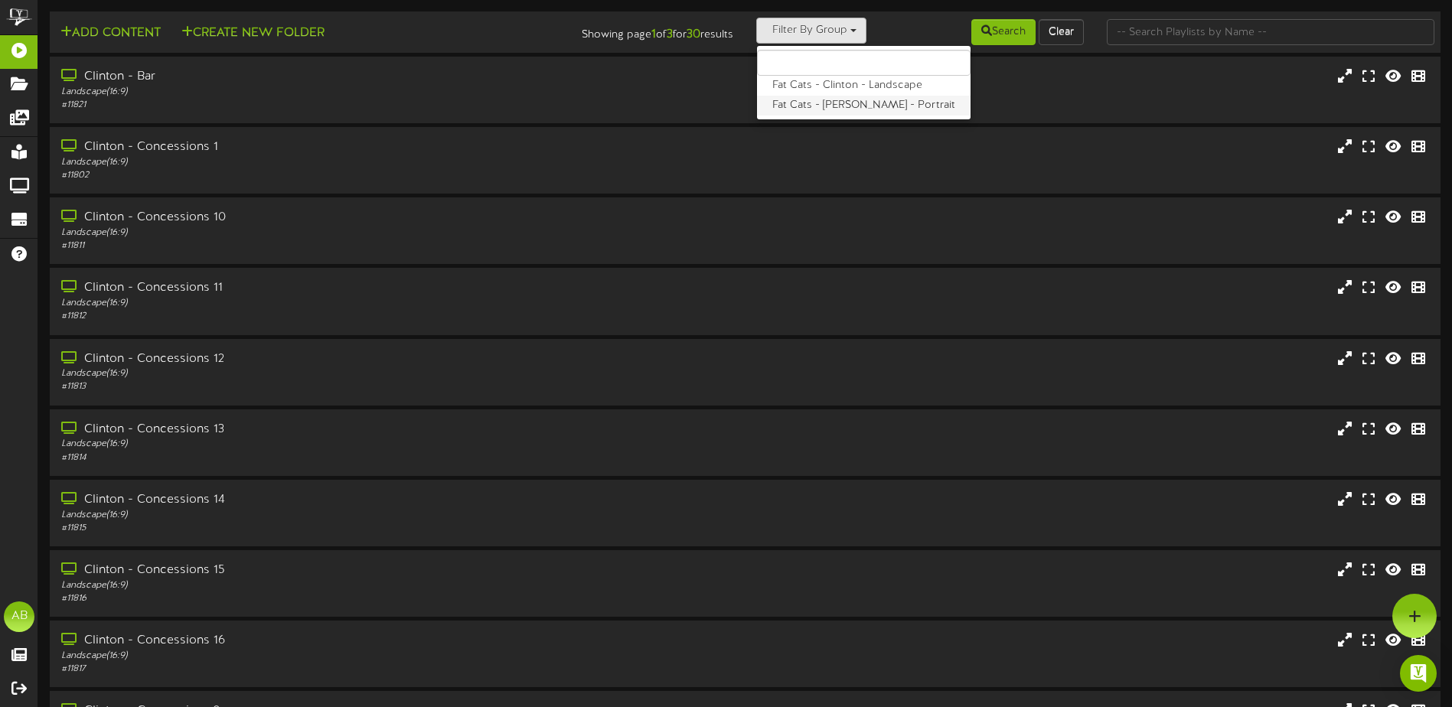
click at [826, 109] on label "Fat Cats - [PERSON_NAME] - Portrait" at bounding box center [864, 106] width 214 height 20
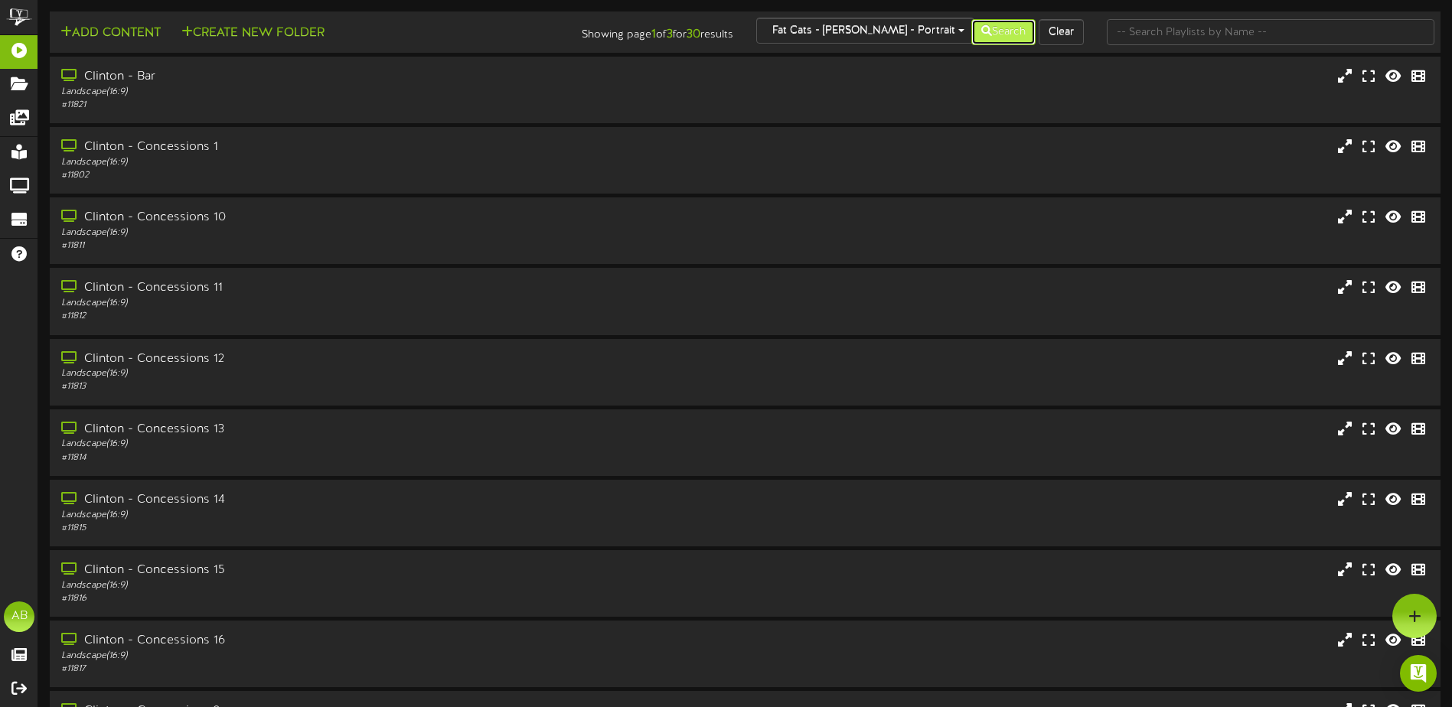
click at [1019, 28] on button "Search" at bounding box center [1003, 32] width 64 height 26
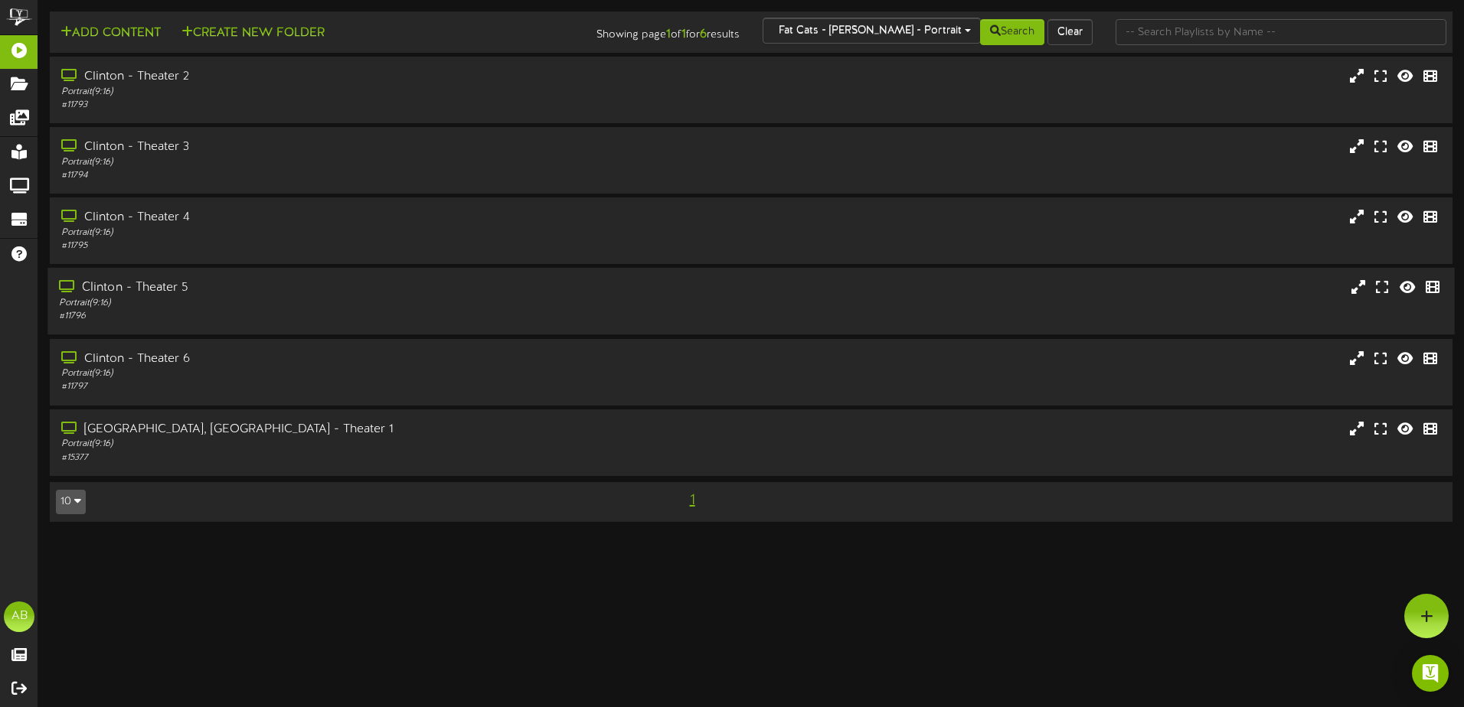
click at [274, 302] on div "Portrait ( 9:16 )" at bounding box center [340, 303] width 563 height 13
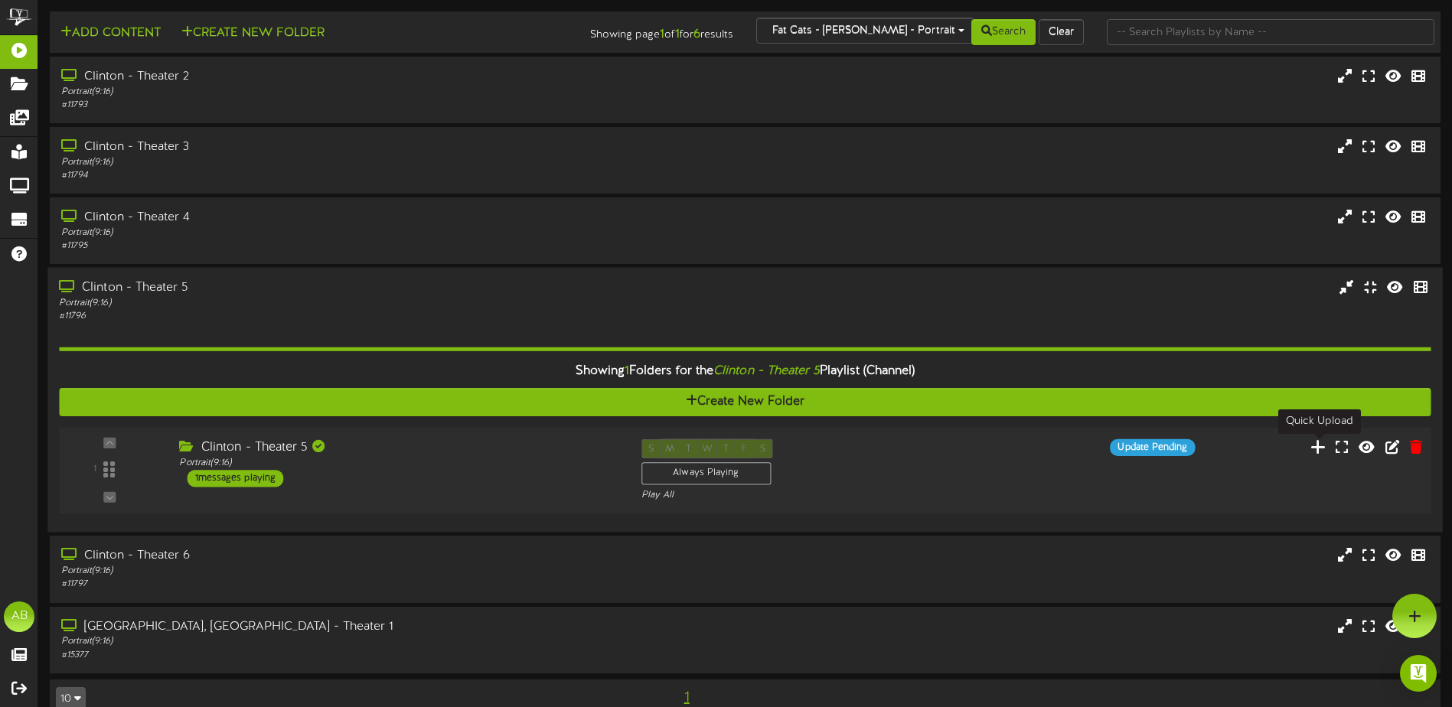
click at [1317, 444] on icon at bounding box center [1319, 447] width 16 height 17
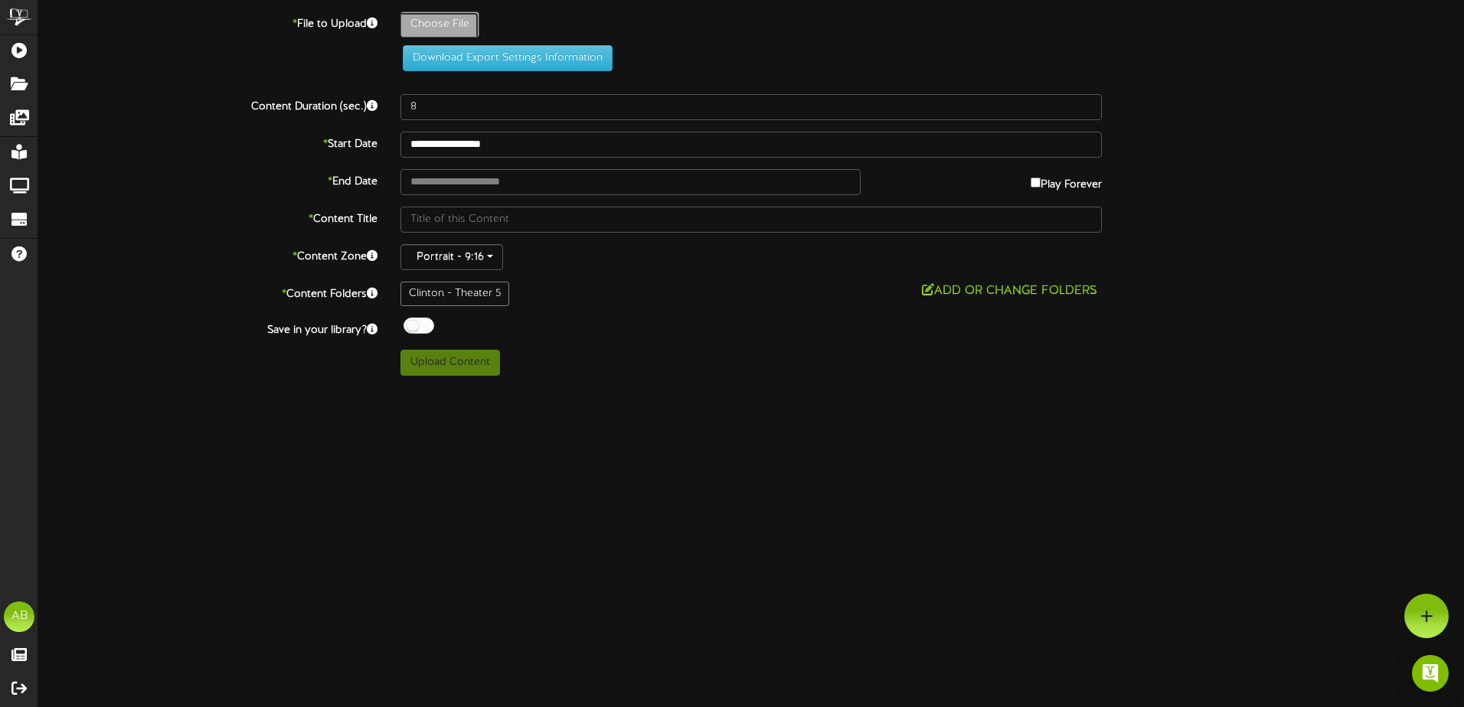
type input "**********"
type input "Th50914"
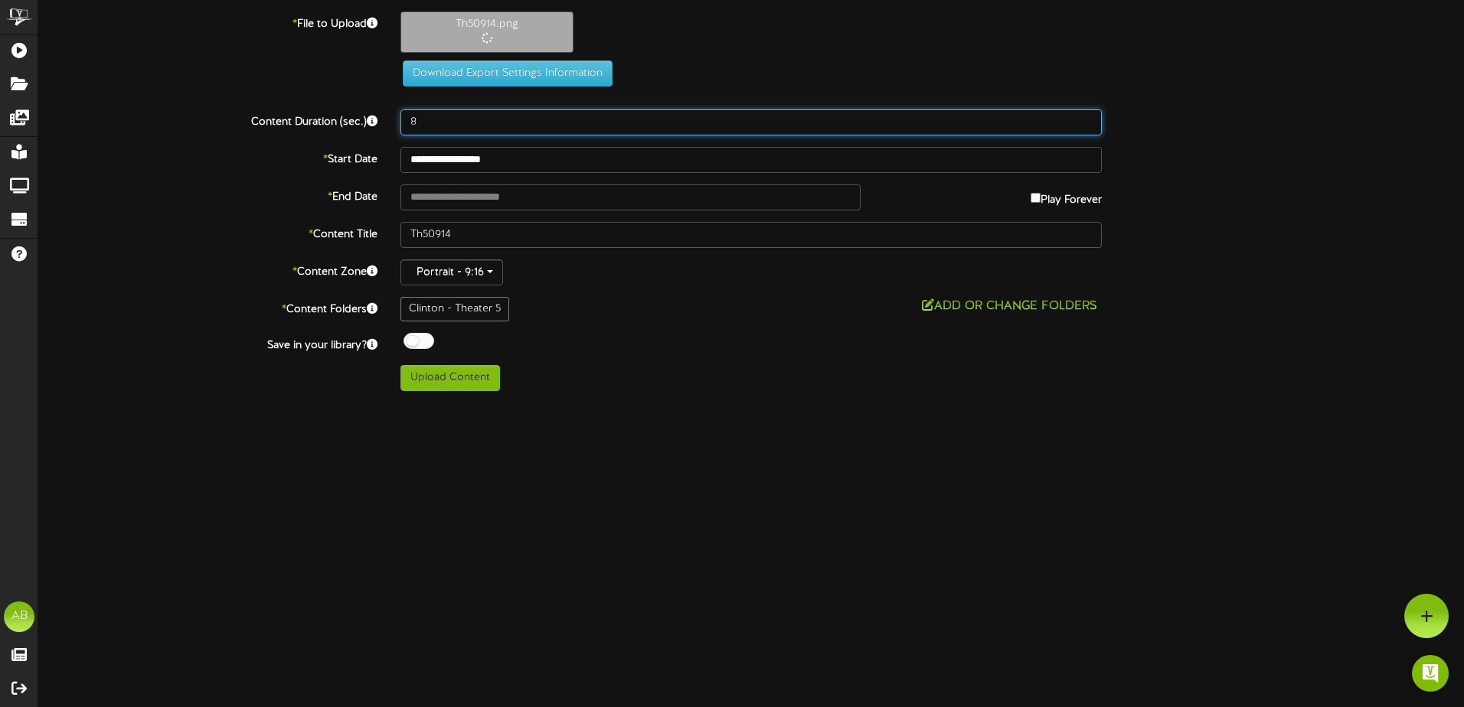
drag, startPoint x: 469, startPoint y: 122, endPoint x: 369, endPoint y: 132, distance: 100.8
click at [369, 132] on div "Content Duration (sec.) 8" at bounding box center [751, 122] width 1448 height 26
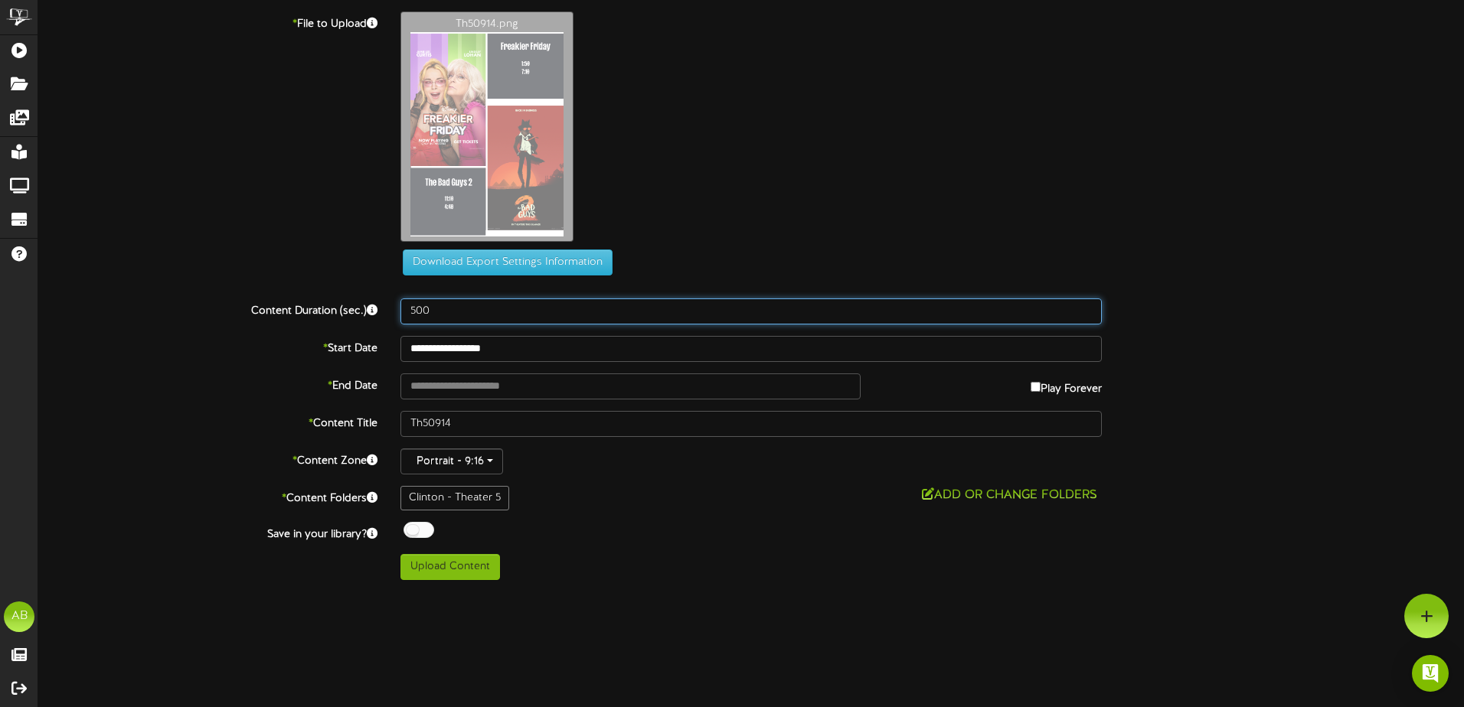
type input "500"
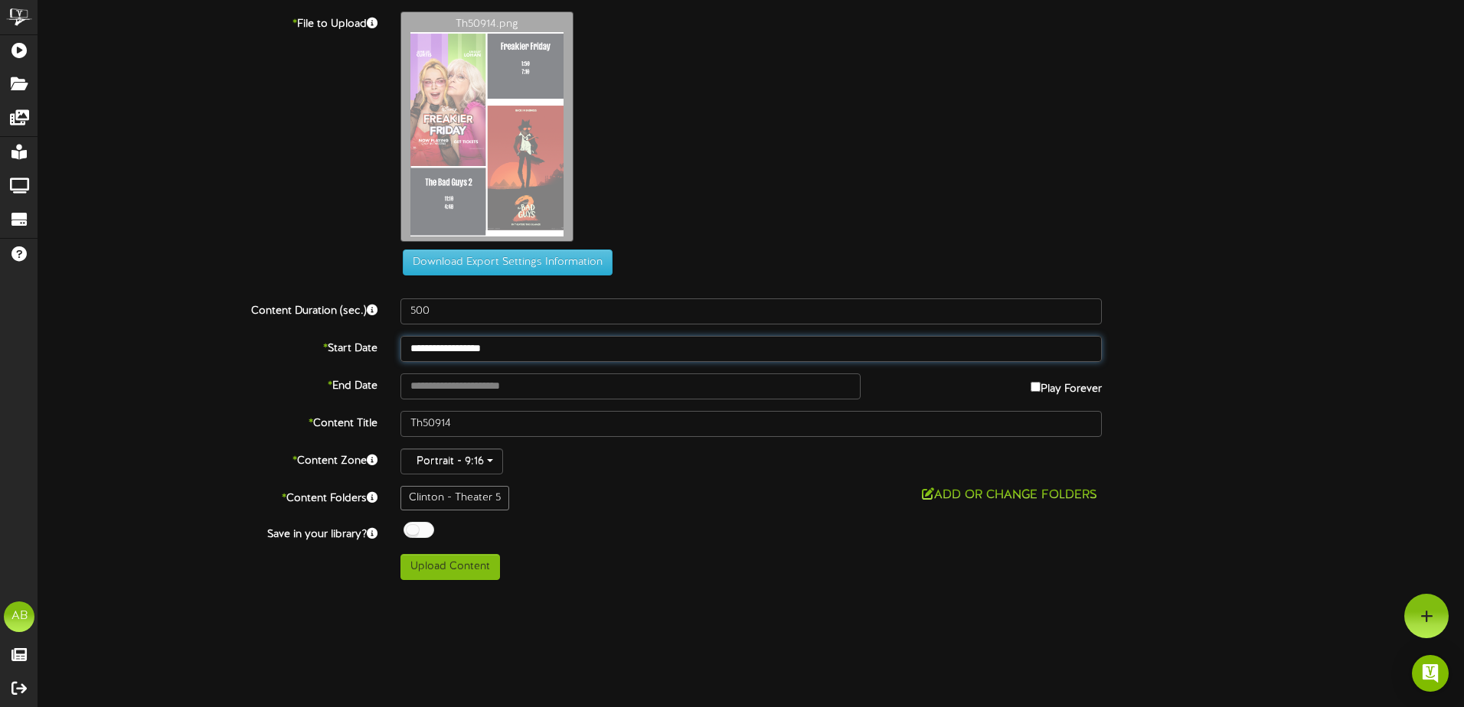
click at [485, 347] on input "**********" at bounding box center [750, 349] width 701 height 26
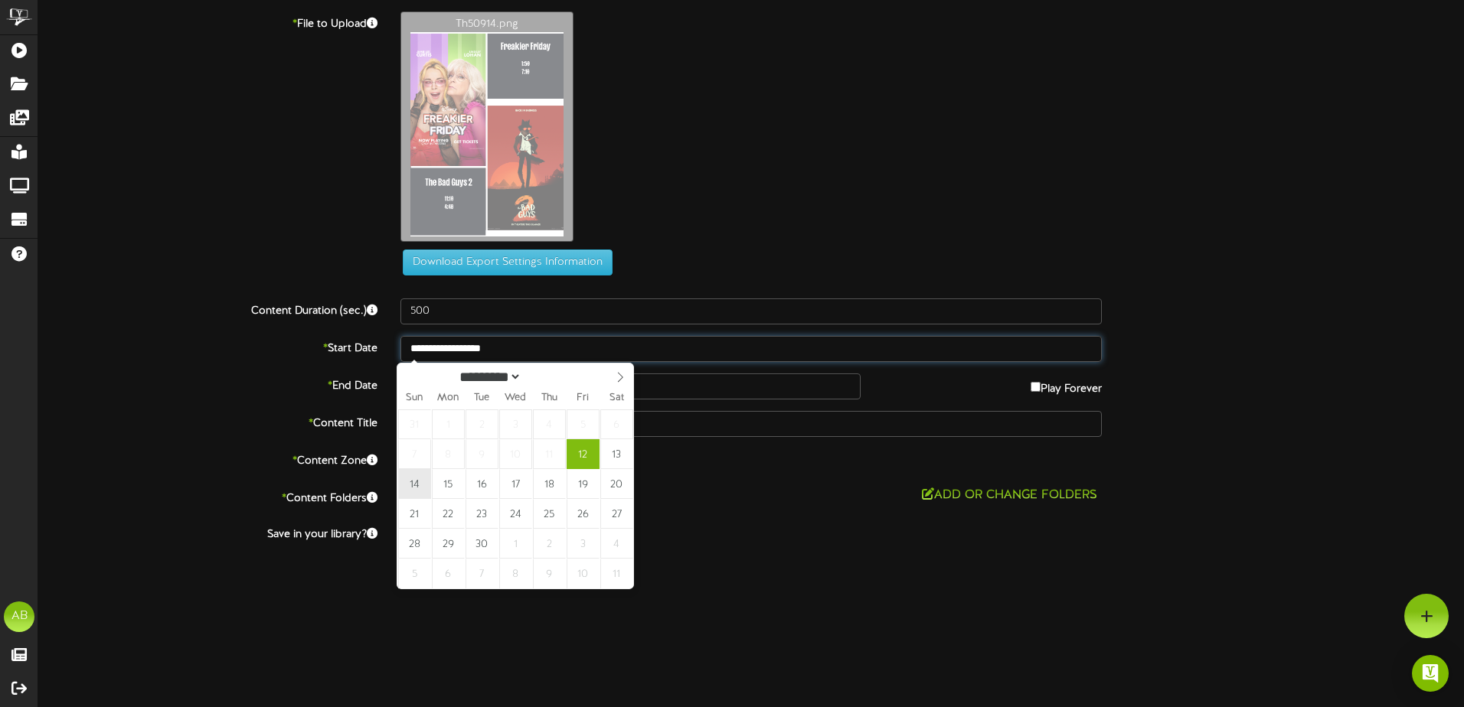
type input "**********"
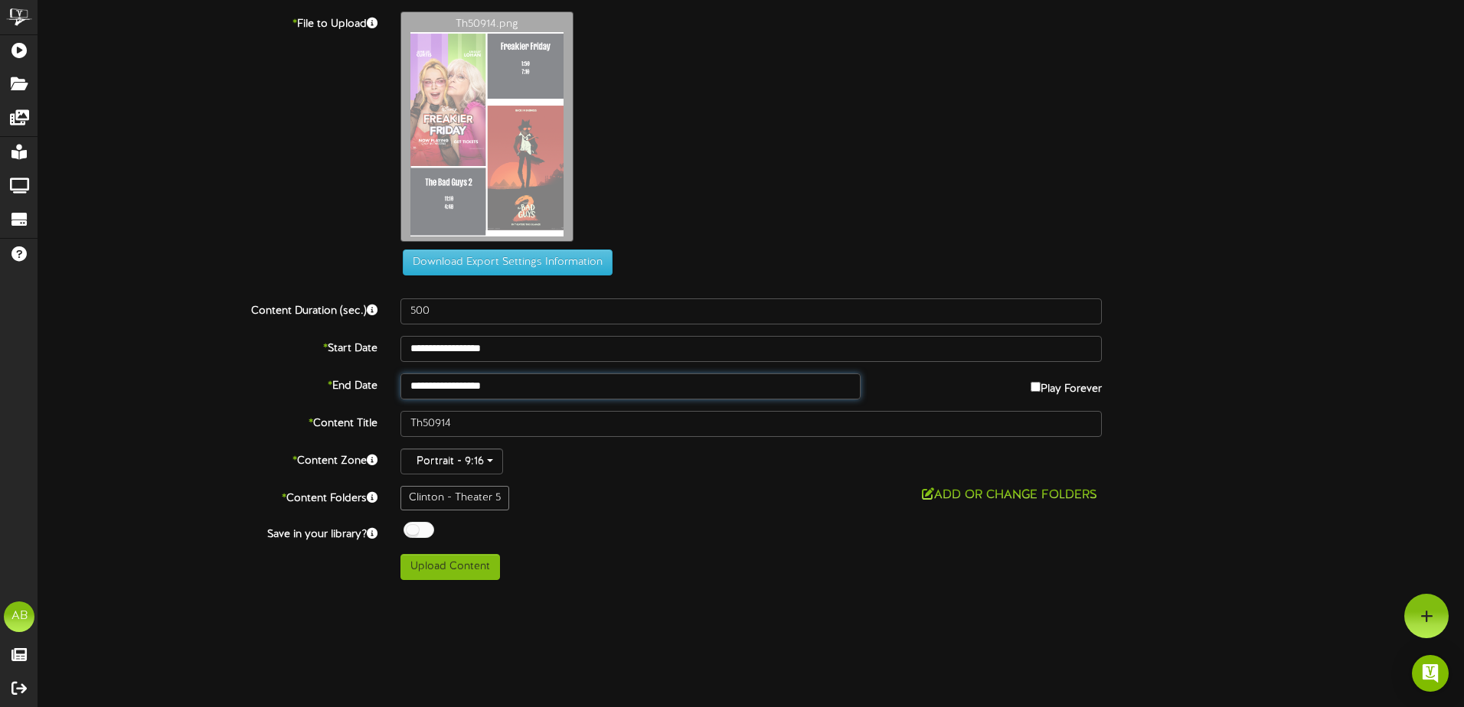
click at [449, 393] on input "**********" at bounding box center [630, 387] width 460 height 26
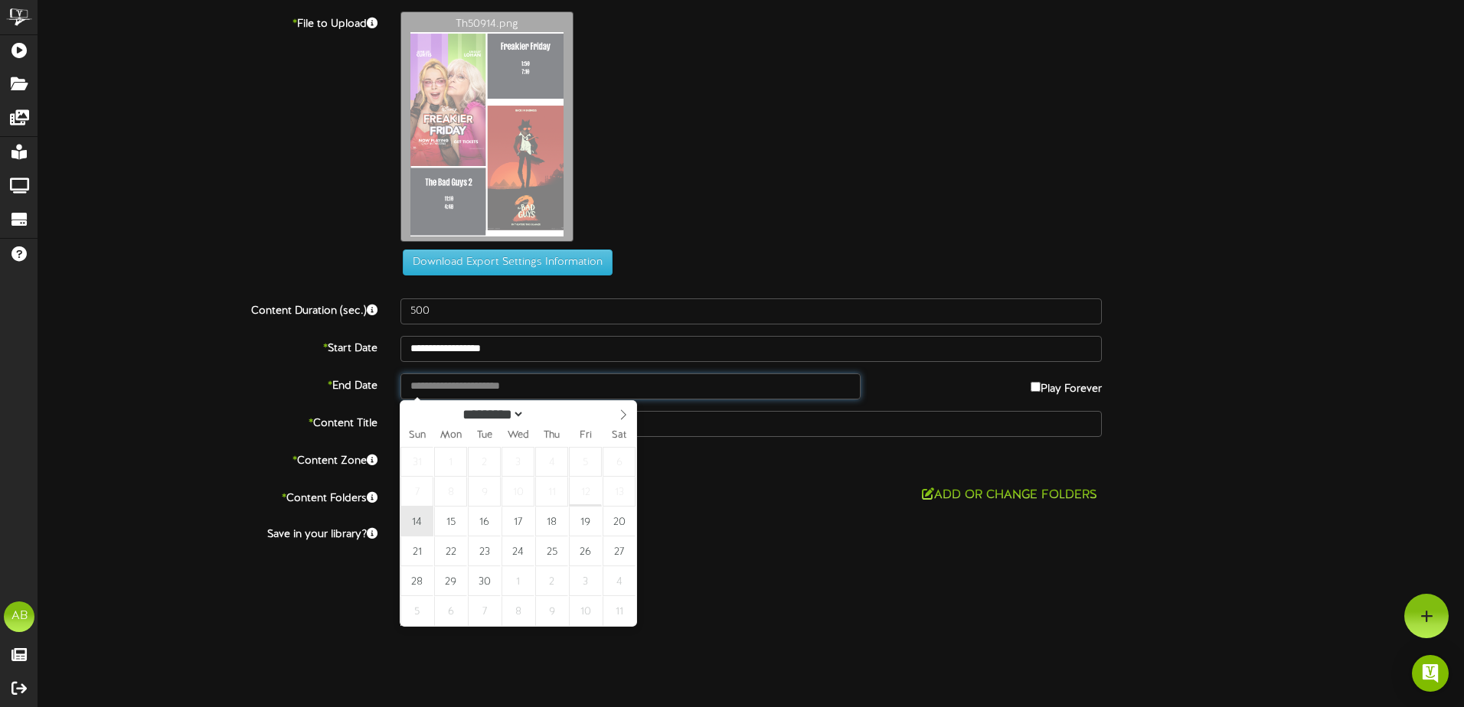
type input "**********"
drag, startPoint x: 410, startPoint y: 527, endPoint x: 420, endPoint y: 495, distance: 33.2
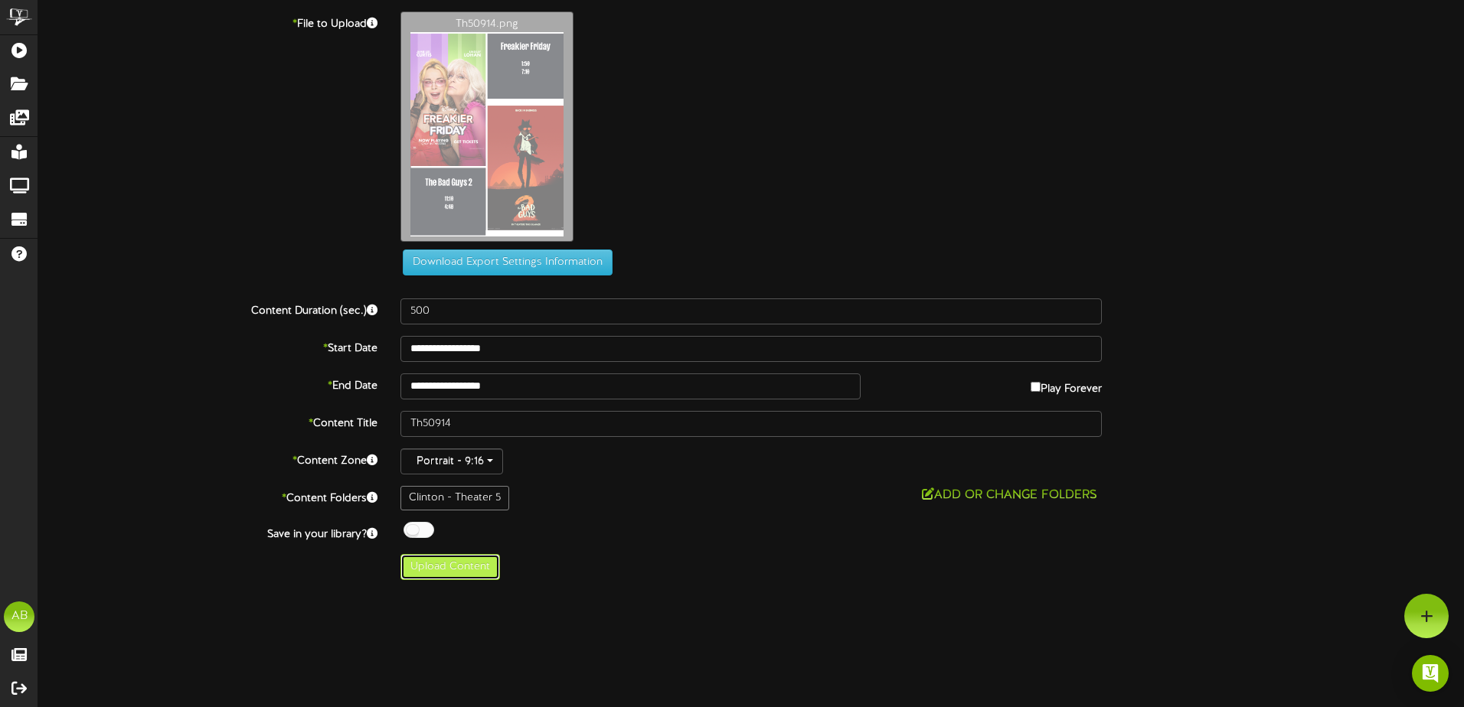
click at [453, 559] on button "Upload Content" at bounding box center [450, 567] width 100 height 26
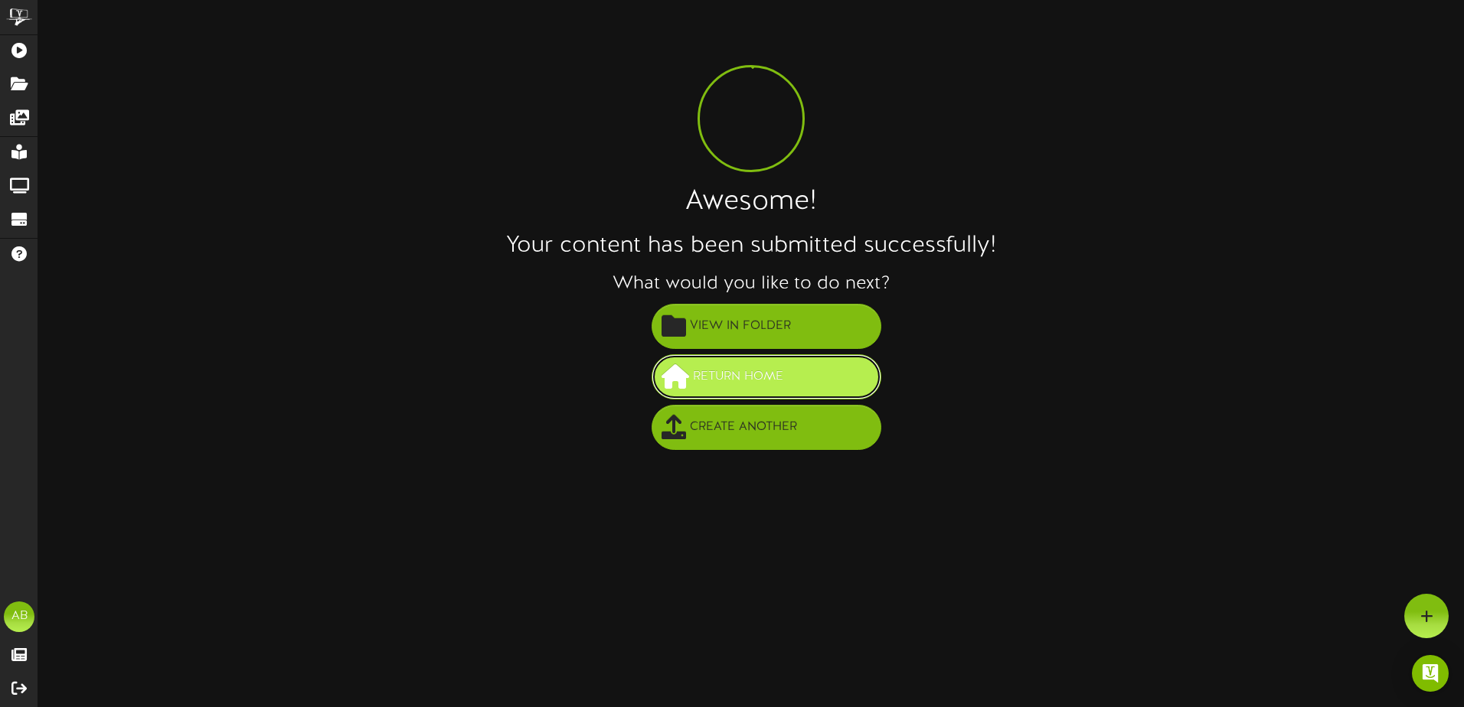
click at [792, 380] on button "Return Home" at bounding box center [766, 376] width 230 height 45
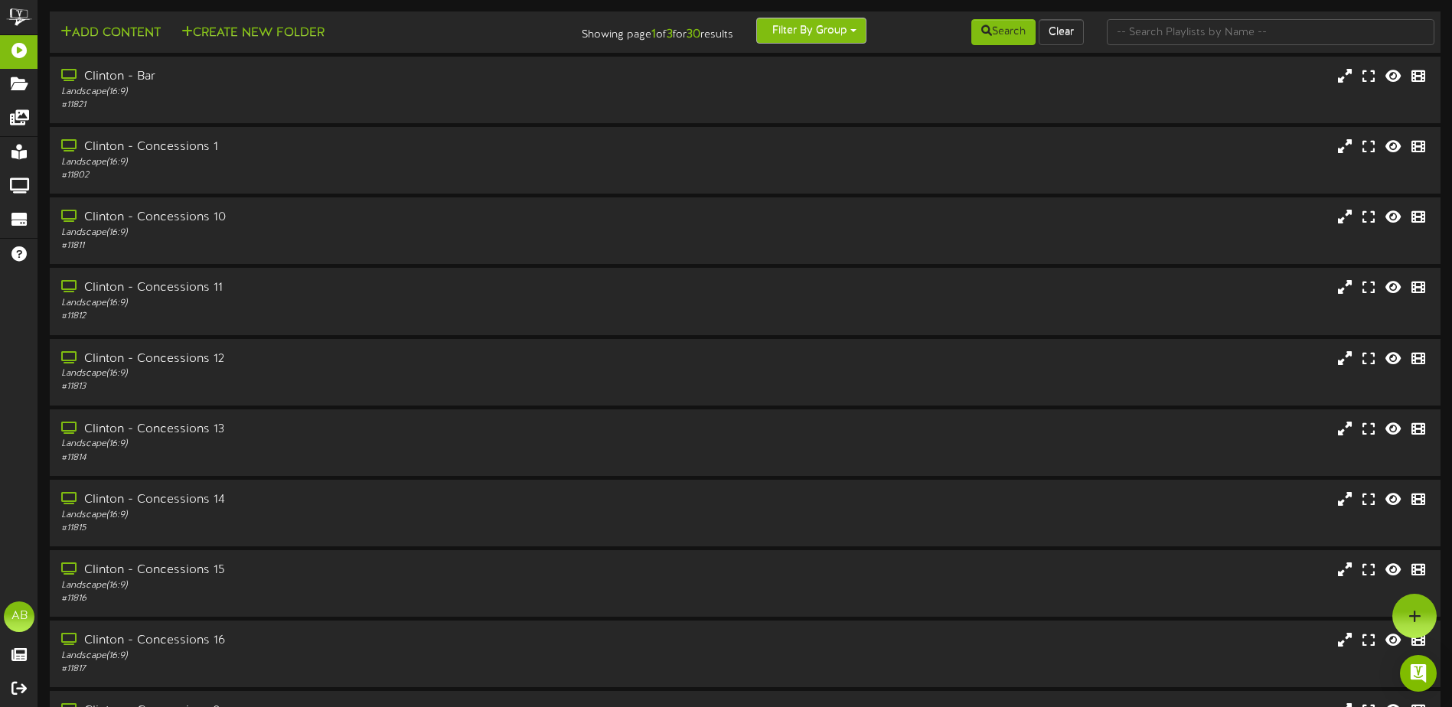
click at [850, 27] on button "Filter By Group" at bounding box center [811, 31] width 110 height 26
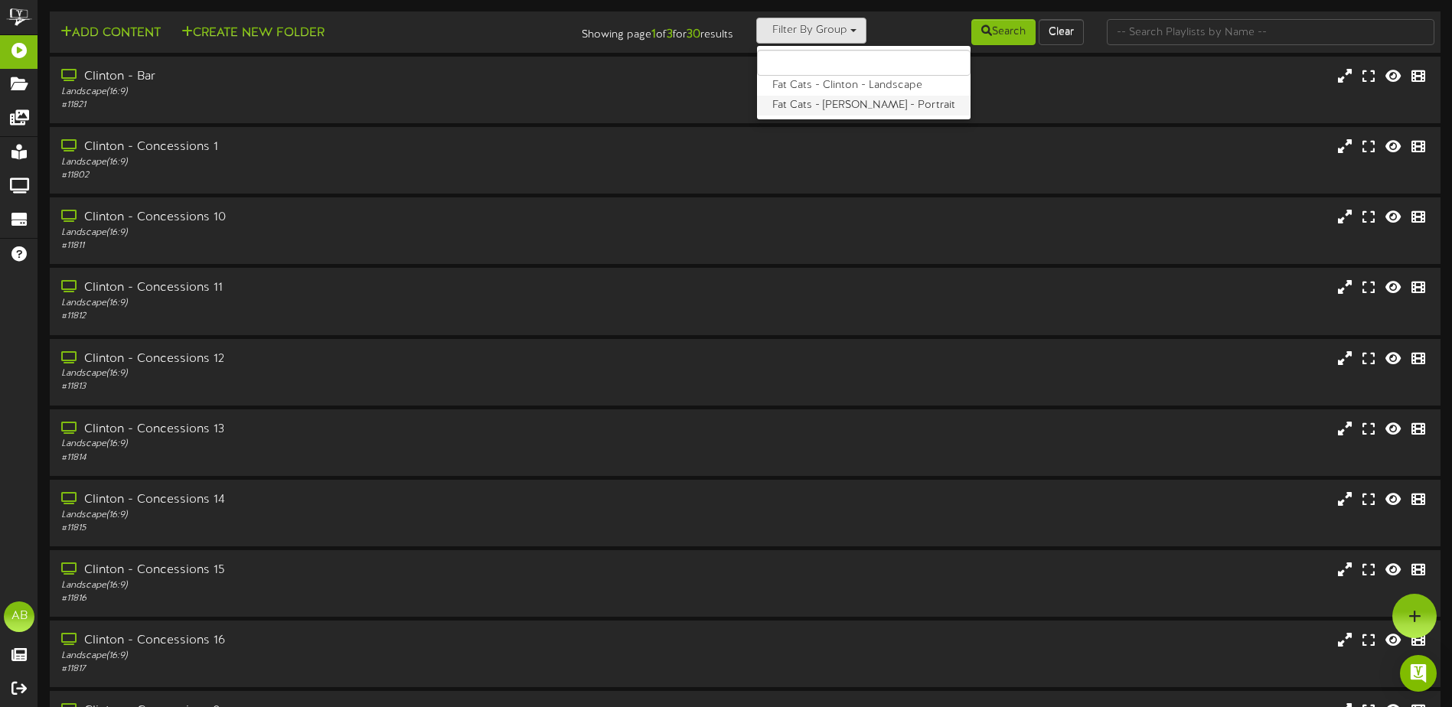
click at [854, 102] on label "Fat Cats - [PERSON_NAME] - Portrait" at bounding box center [864, 106] width 214 height 20
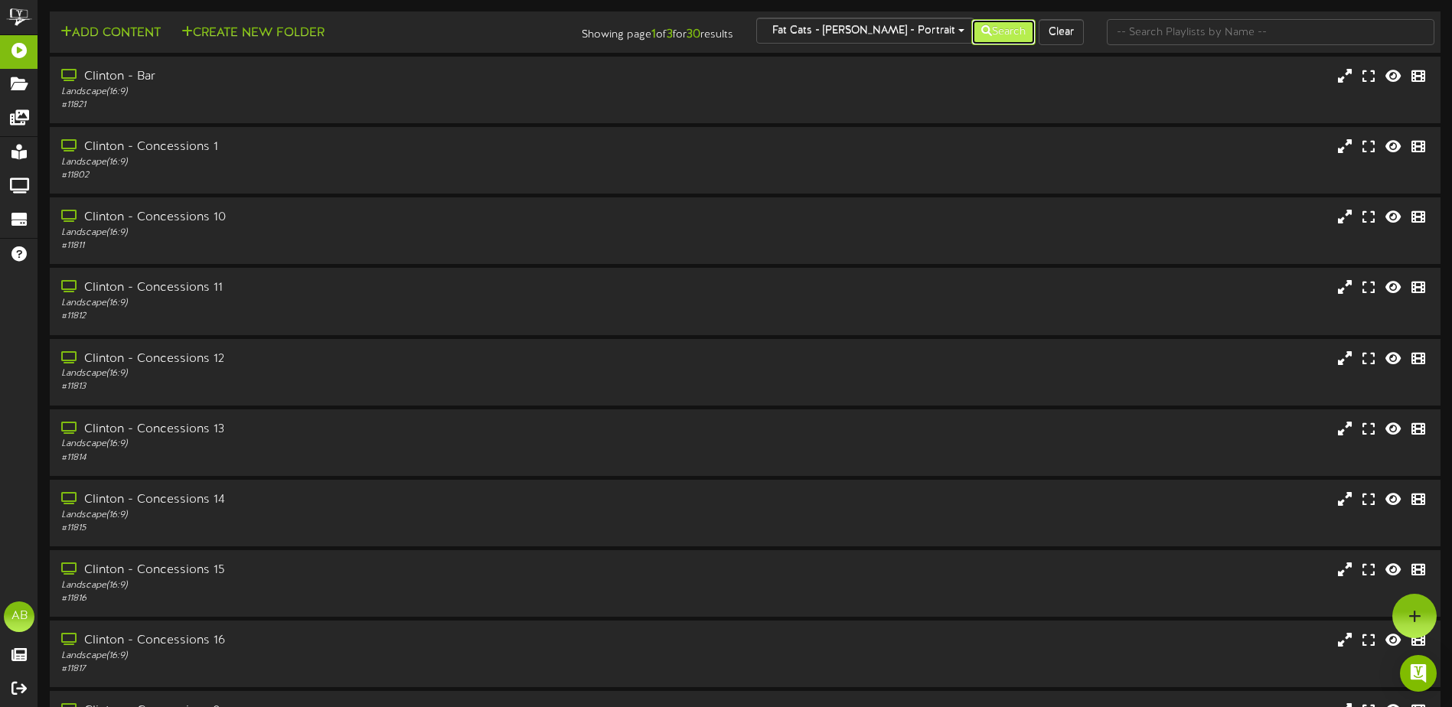
click at [994, 34] on button "Search" at bounding box center [1003, 32] width 64 height 26
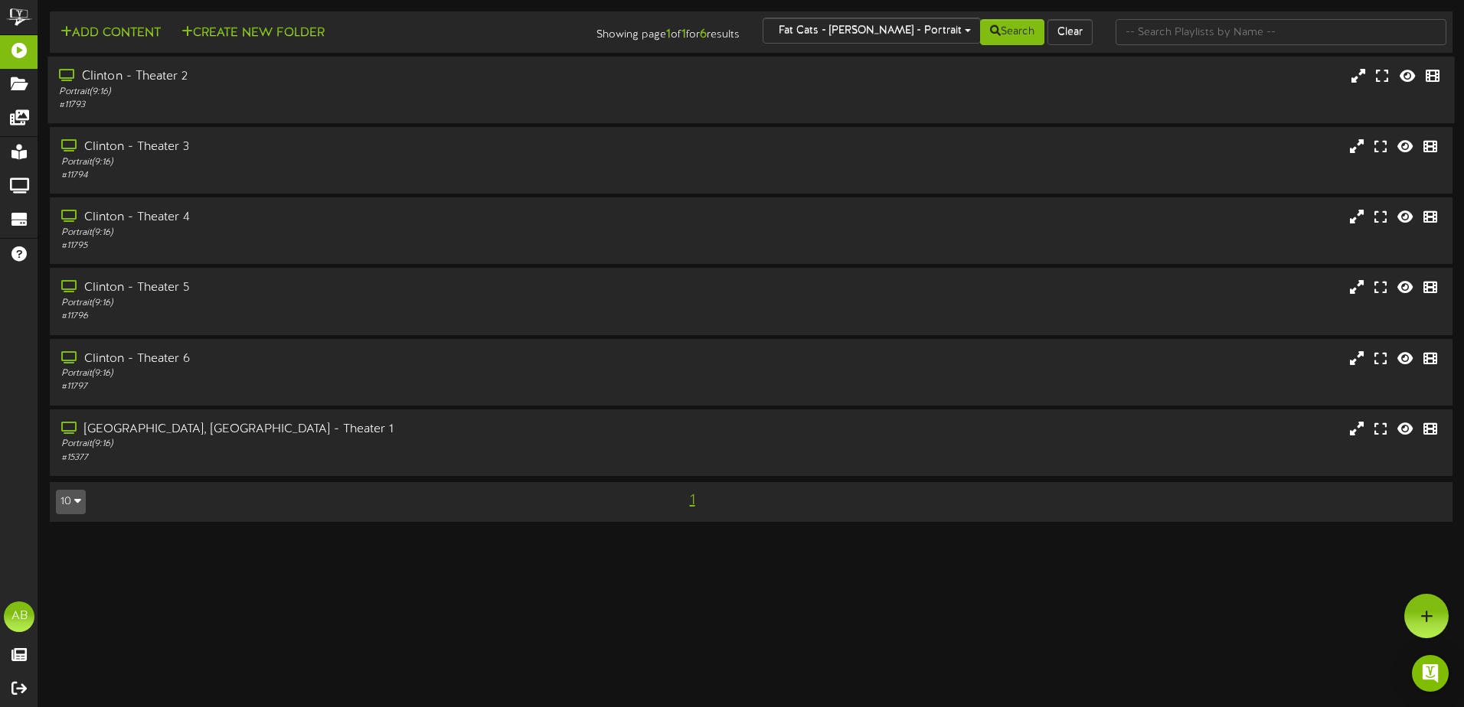
click at [305, 72] on div "Clinton - Theater 2" at bounding box center [340, 77] width 563 height 18
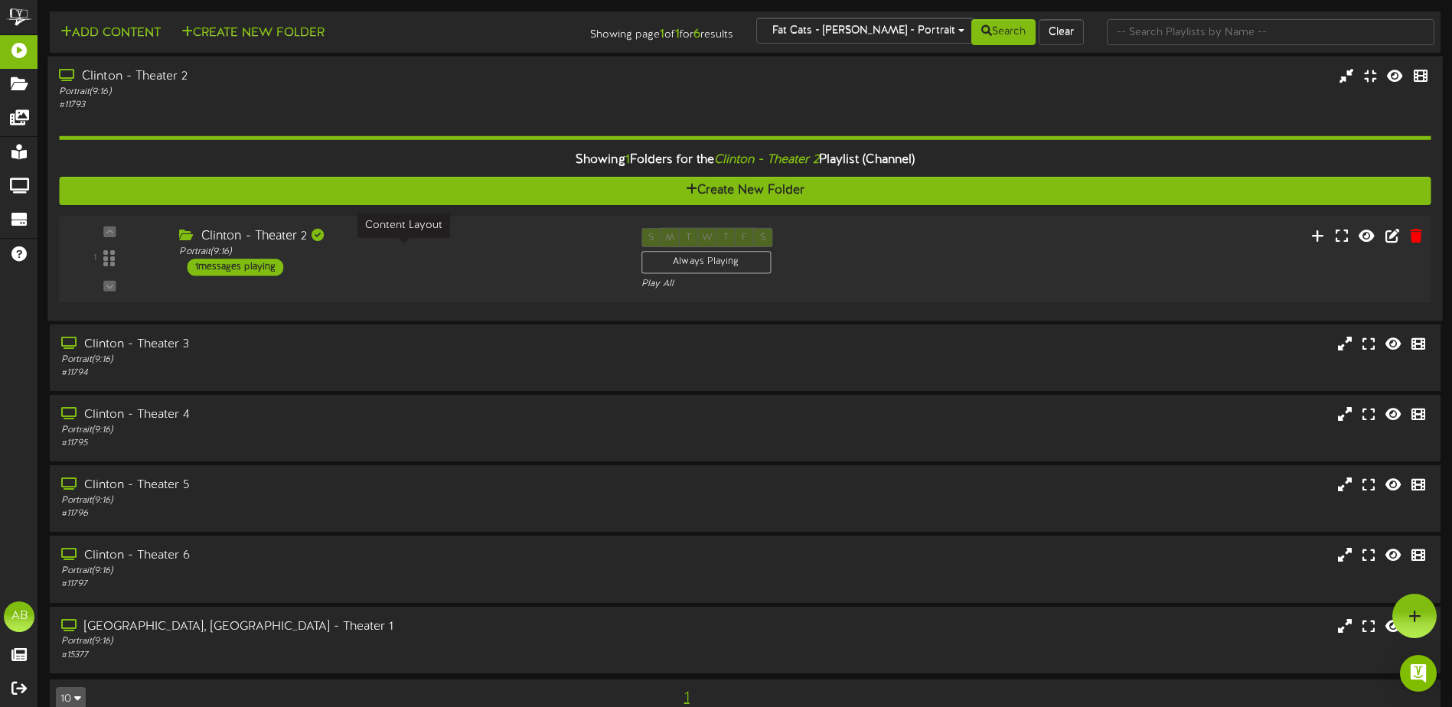
click at [457, 247] on div "Portrait ( 9:16 )" at bounding box center [398, 252] width 439 height 13
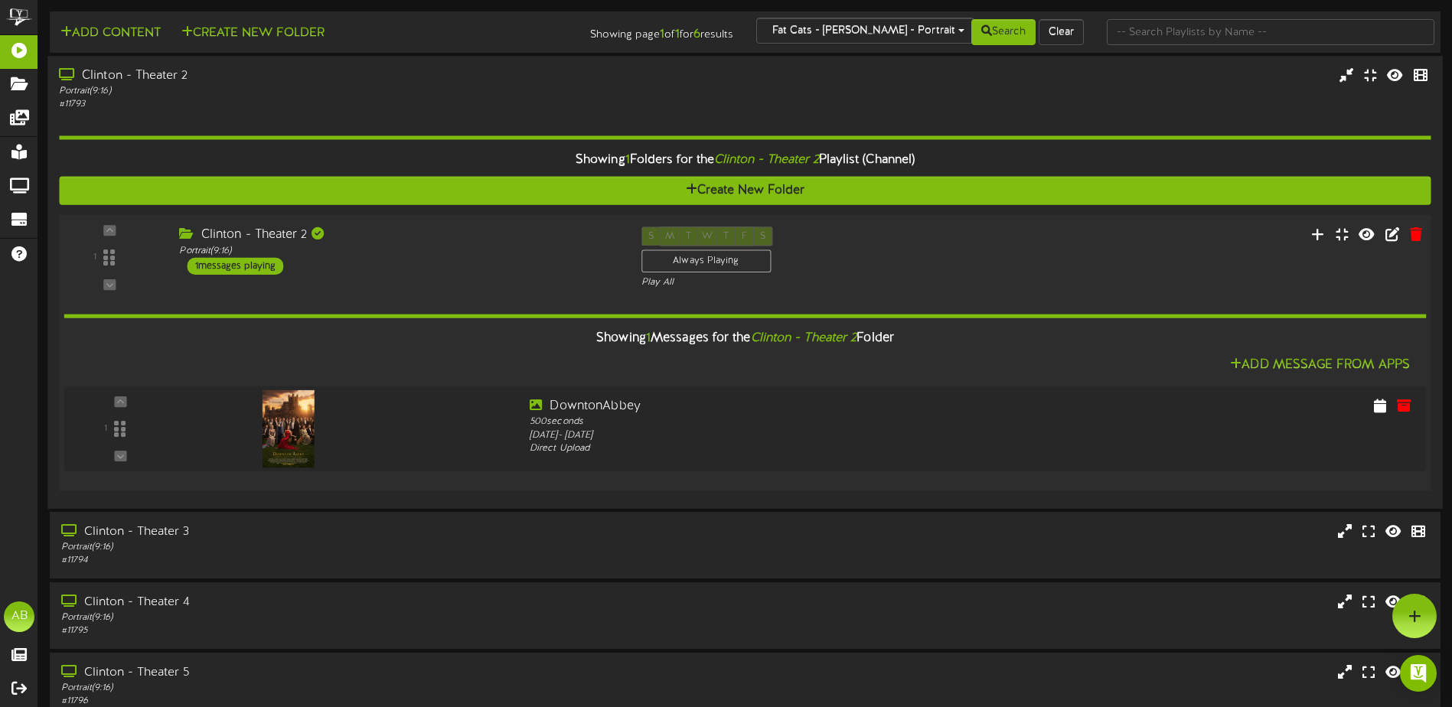
click at [981, 250] on div "1 ( 9:16" at bounding box center [745, 258] width 1386 height 63
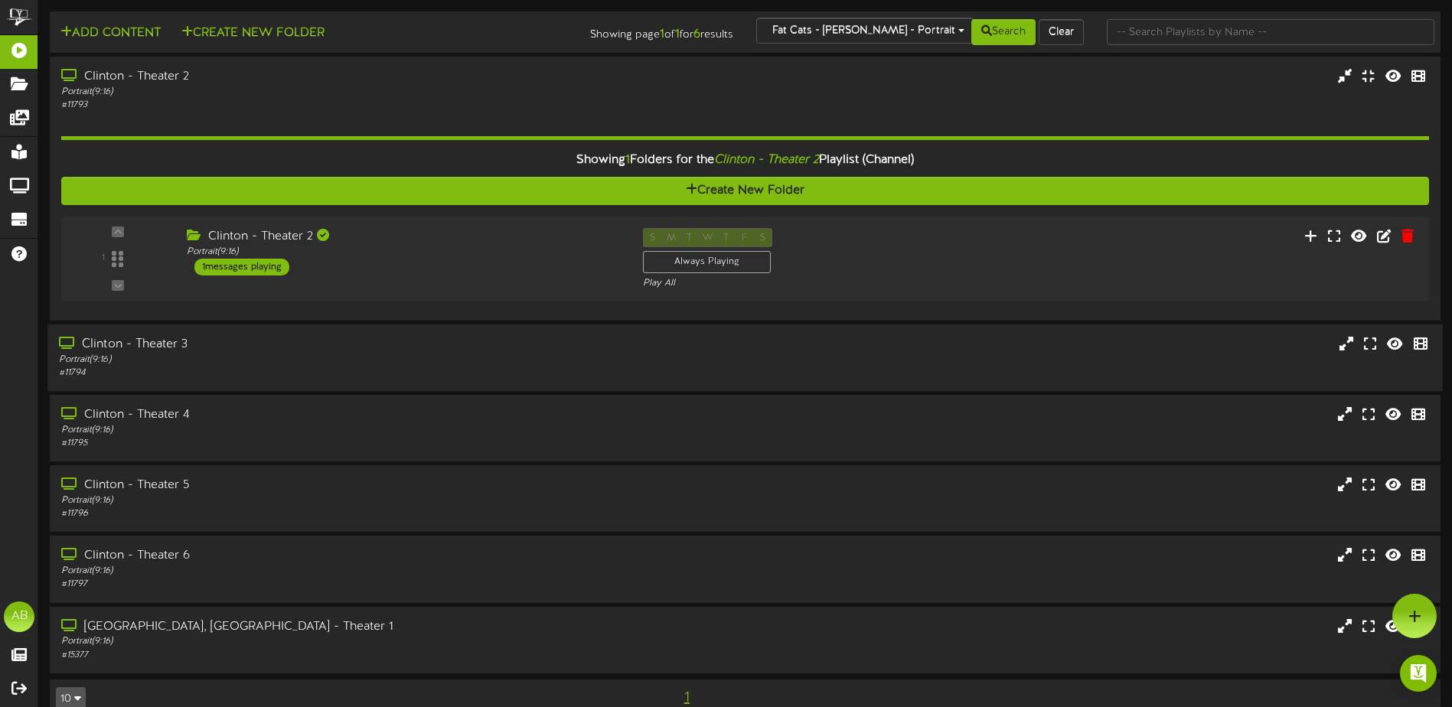
click at [315, 344] on div "Clinton - Theater 3" at bounding box center [338, 345] width 558 height 18
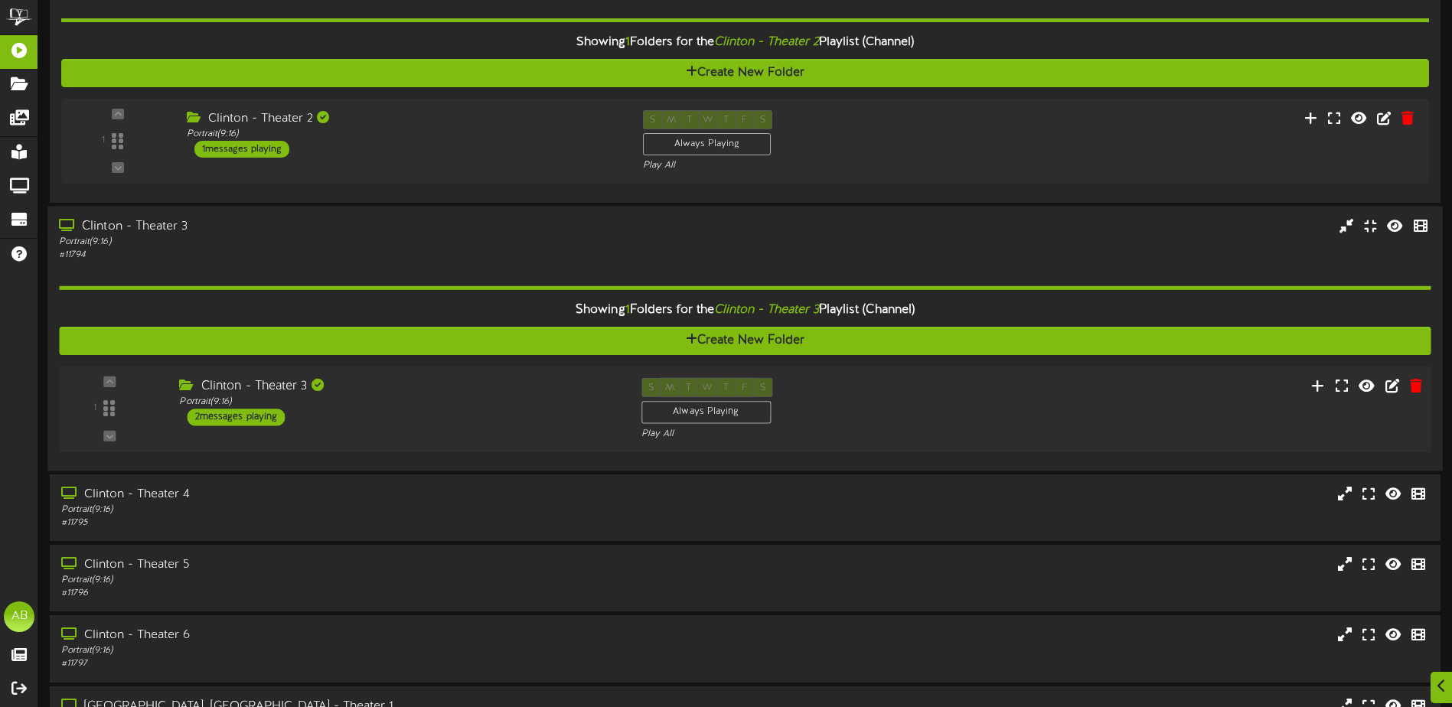
scroll to position [153, 0]
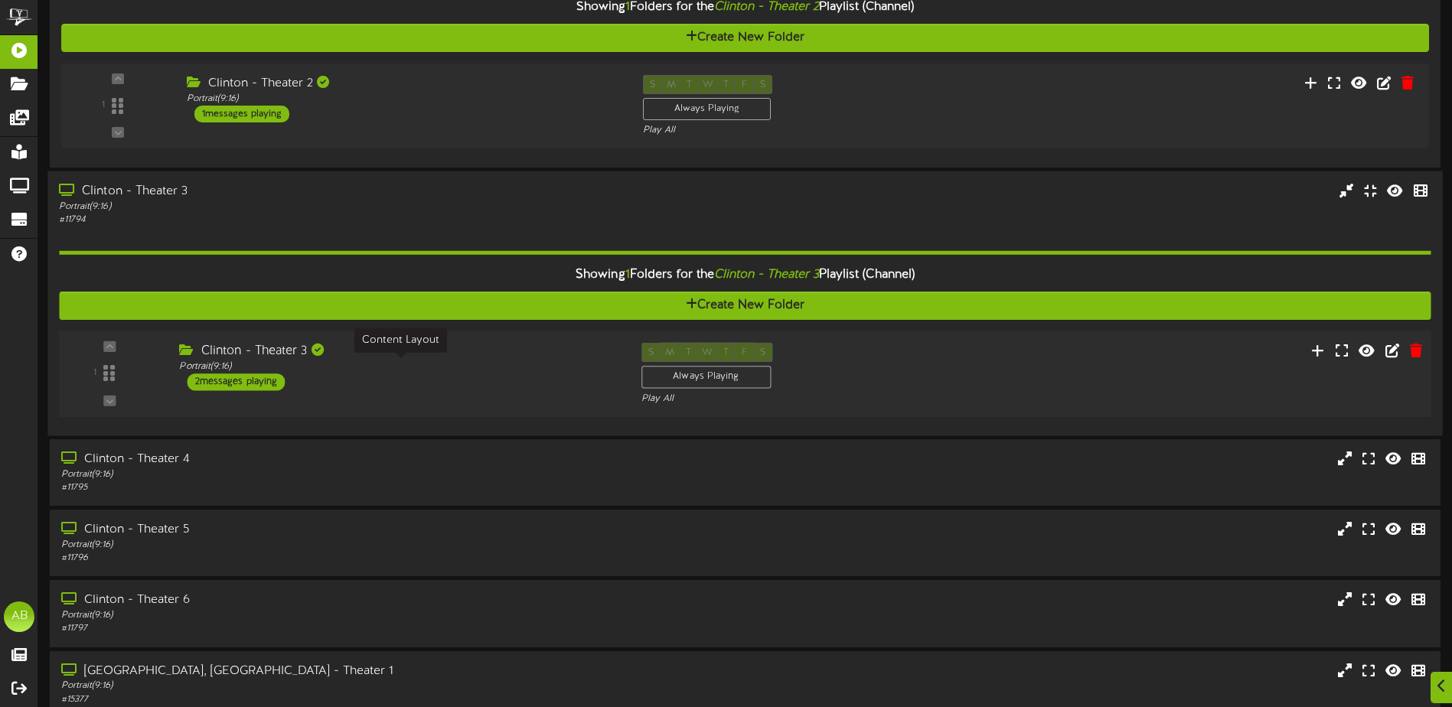
click at [486, 358] on div "Clinton - Theater 3" at bounding box center [398, 352] width 439 height 18
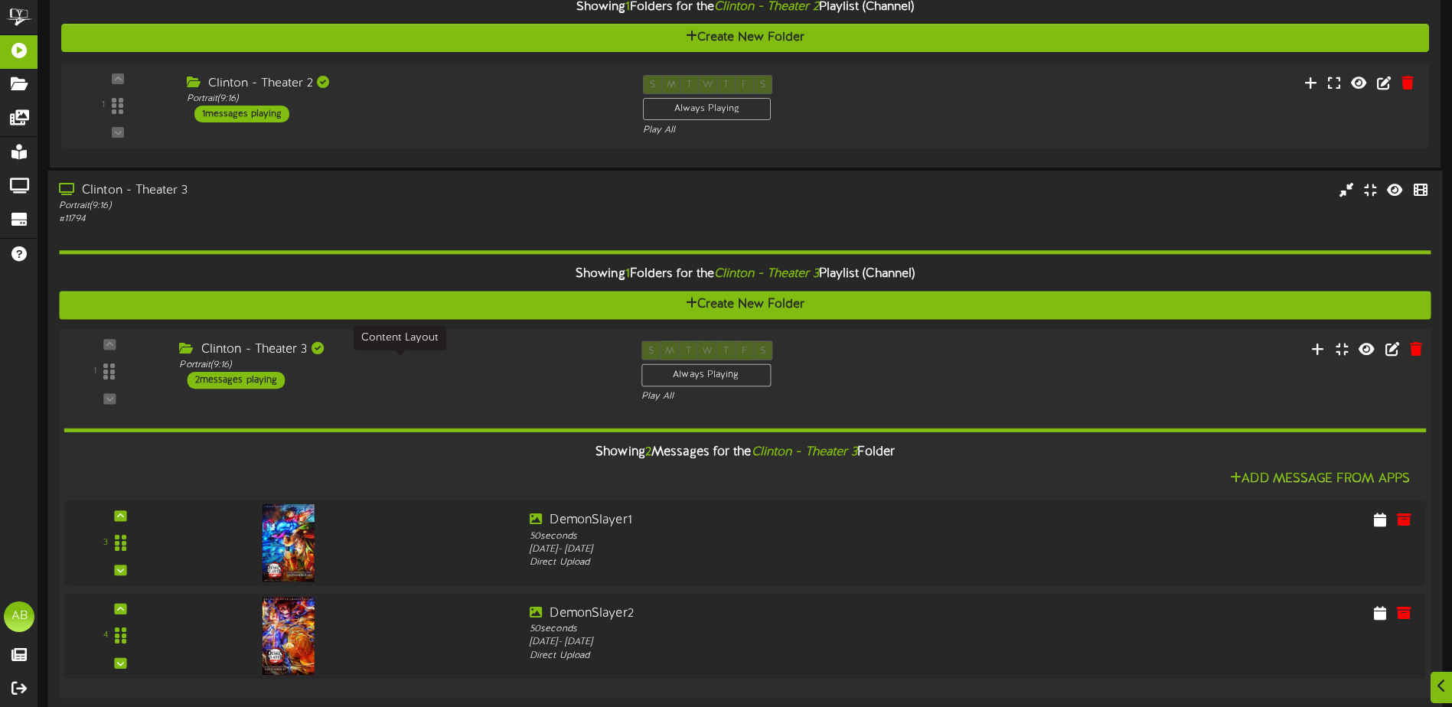
click at [531, 371] on div "Portrait ( 9:16 )" at bounding box center [398, 364] width 439 height 13
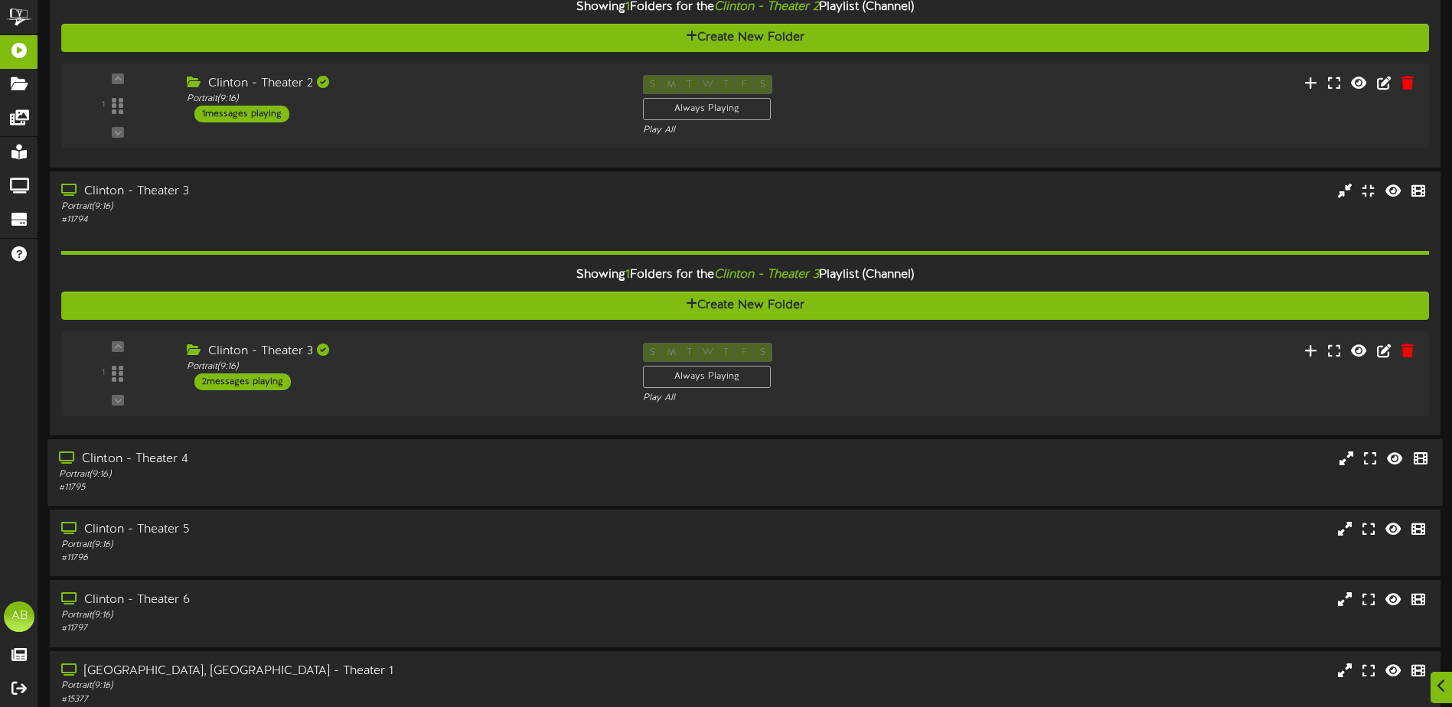
click at [482, 464] on div "Clinton - Theater 4" at bounding box center [338, 460] width 558 height 18
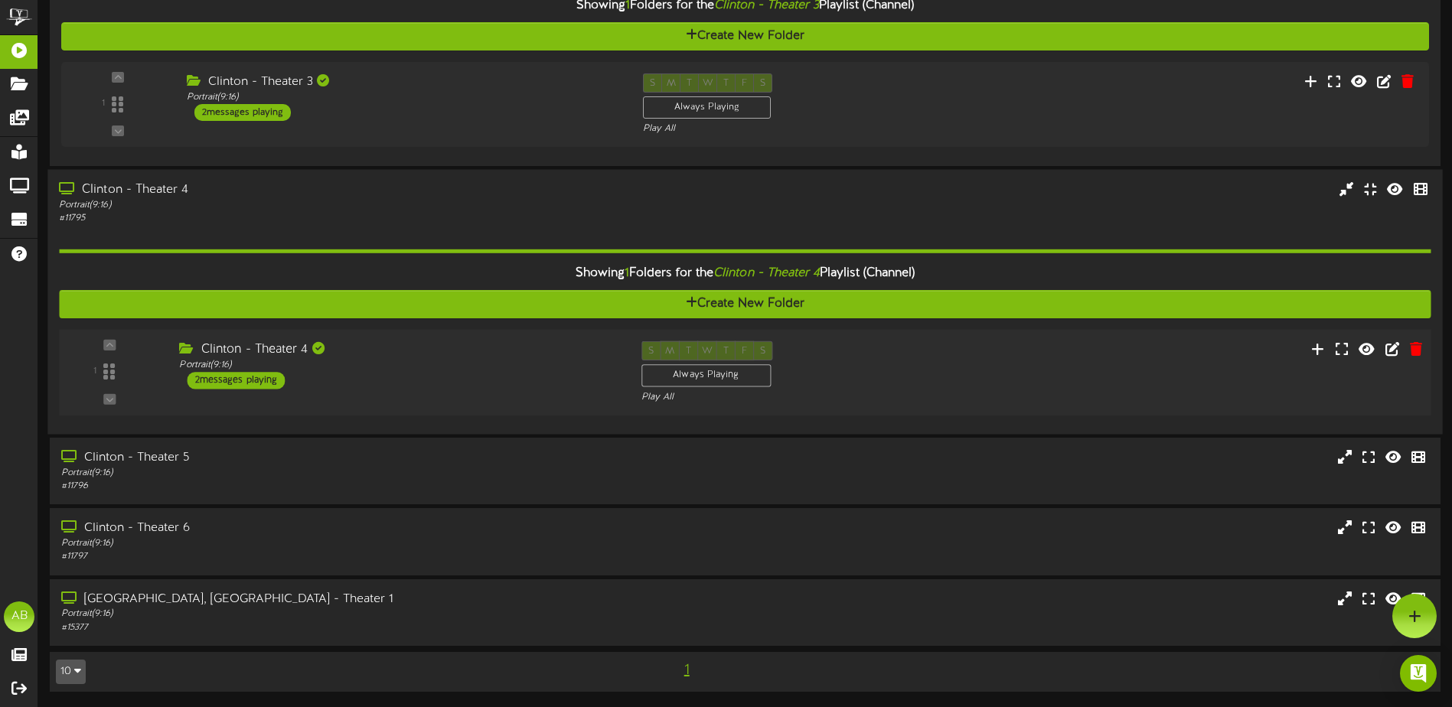
click at [466, 346] on div "Clinton - Theater 4" at bounding box center [398, 350] width 439 height 18
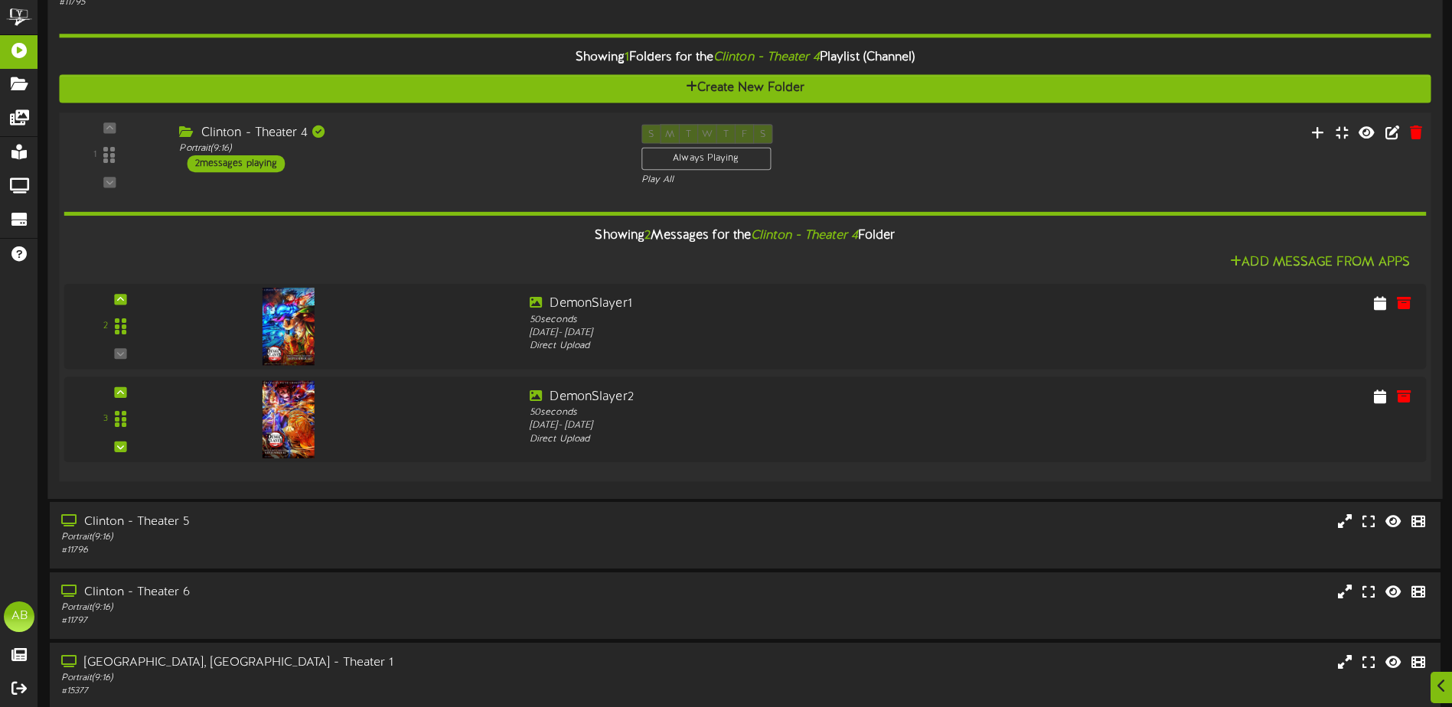
scroll to position [696, 0]
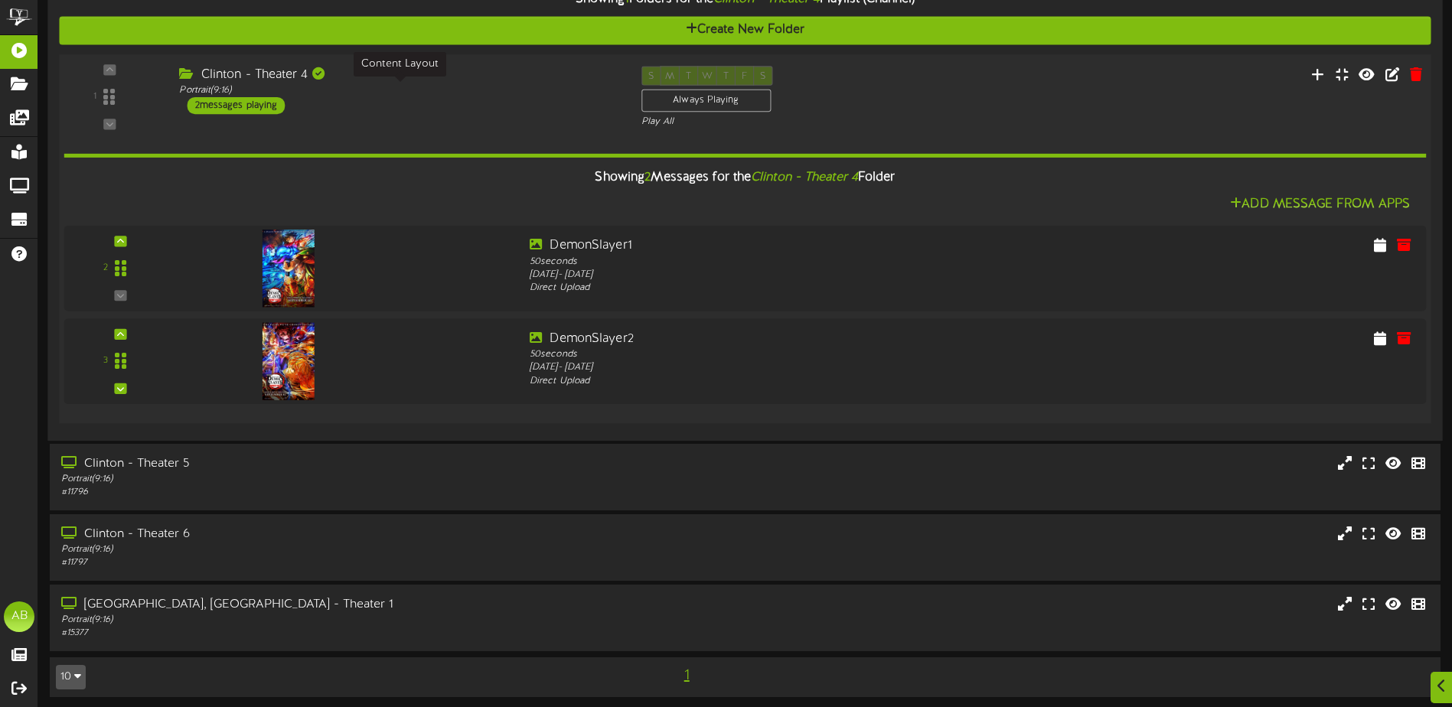
click at [462, 95] on div "Portrait ( 9:16 )" at bounding box center [398, 90] width 439 height 13
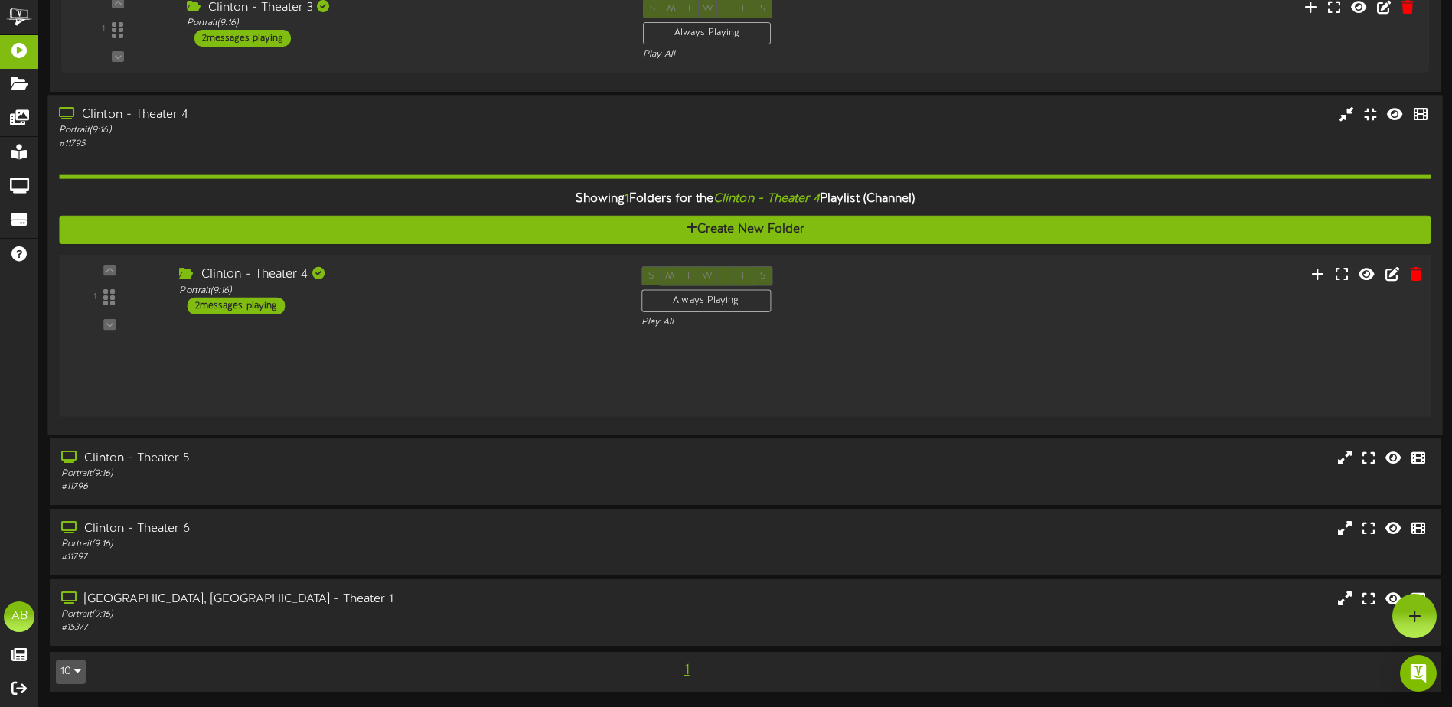
scroll to position [423, 0]
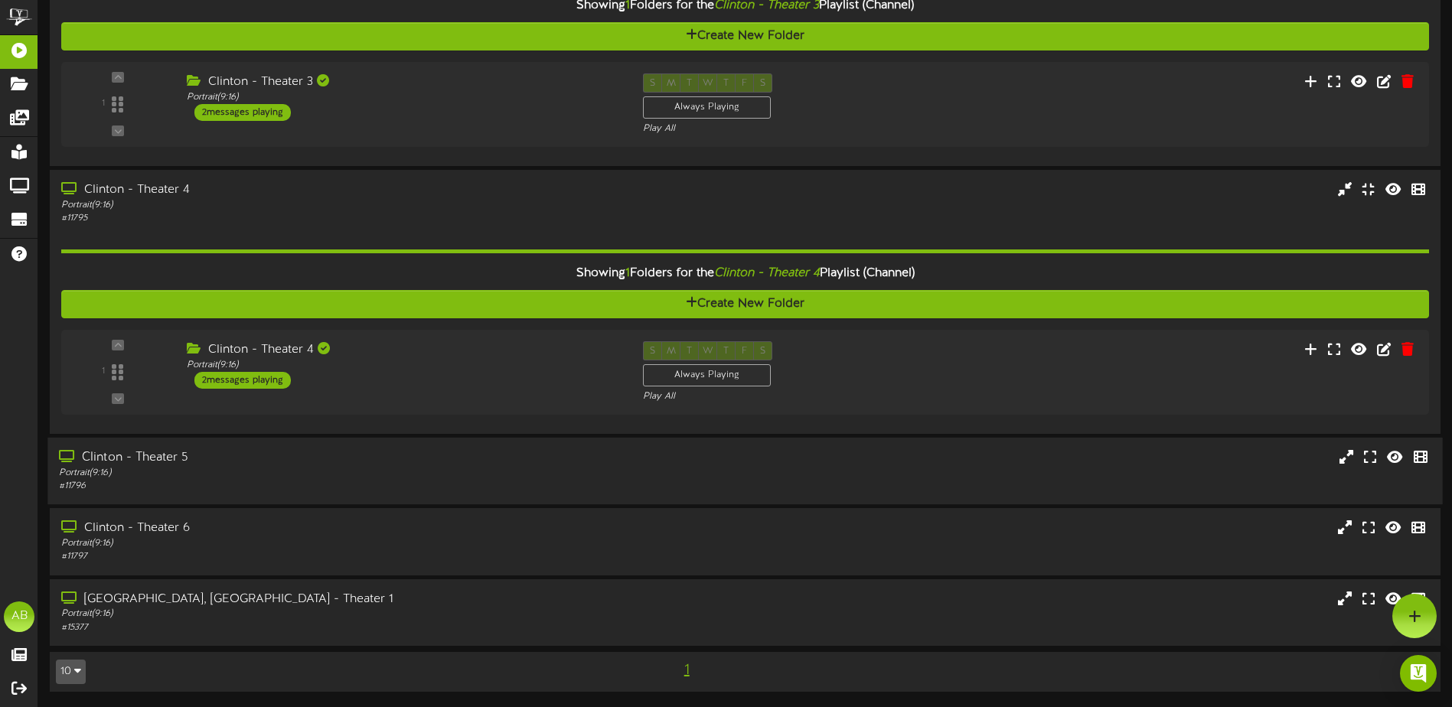
click at [466, 478] on div "Portrait ( 9:16 )" at bounding box center [338, 473] width 558 height 13
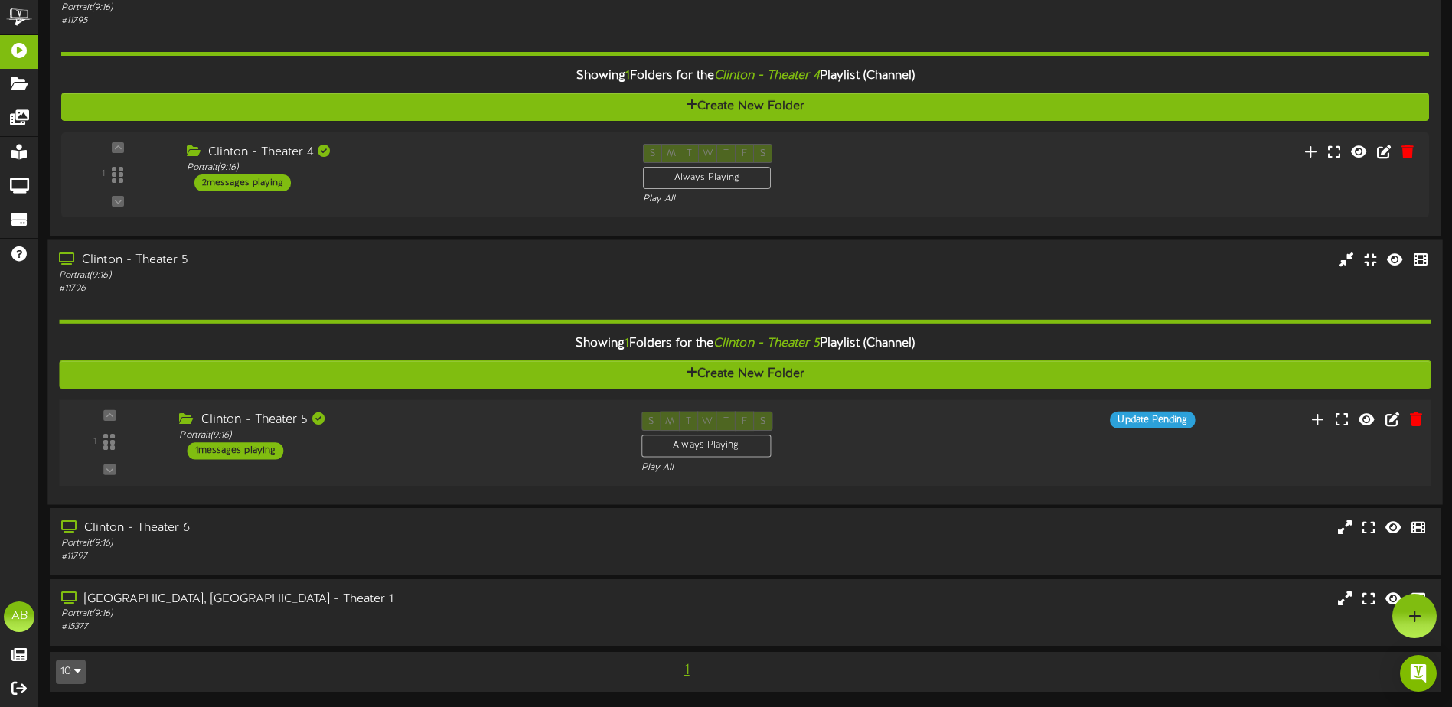
click at [509, 416] on div "Clinton - Theater 5" at bounding box center [398, 421] width 439 height 18
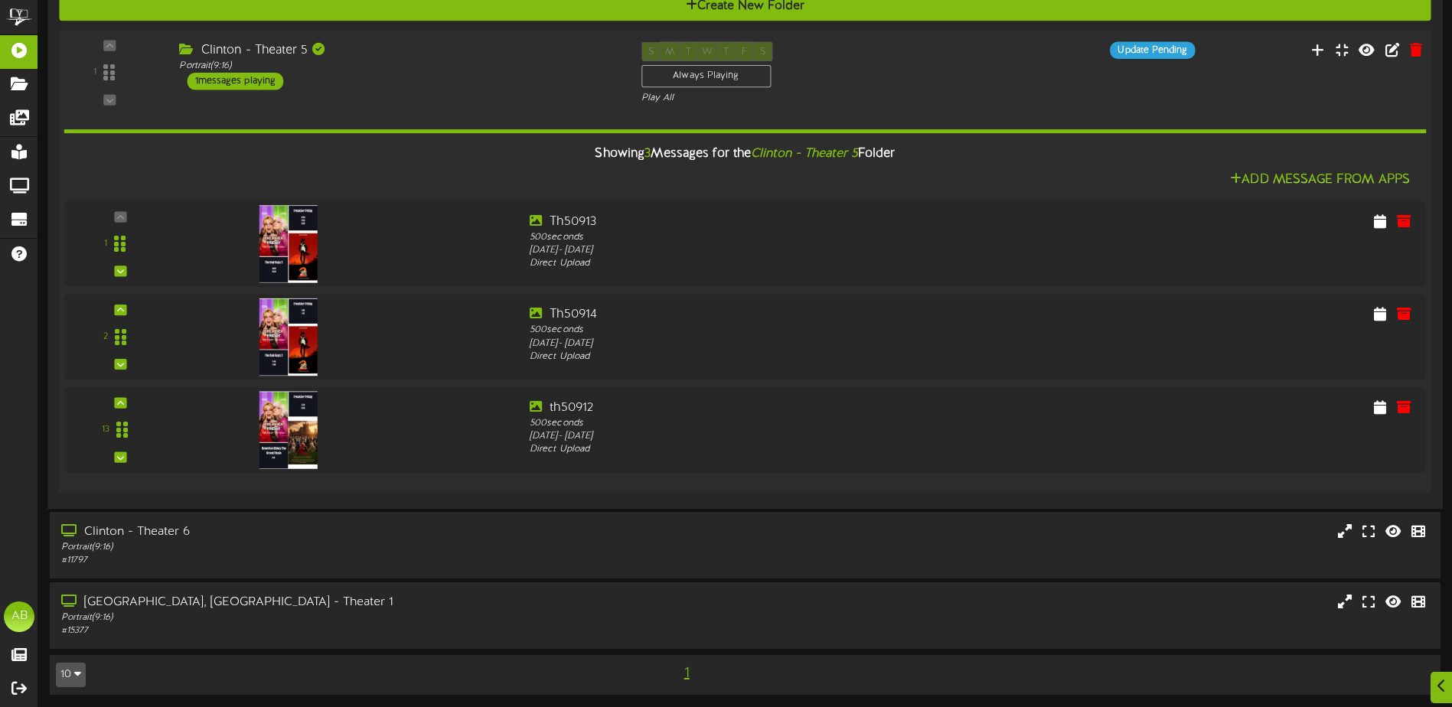
scroll to position [991, 0]
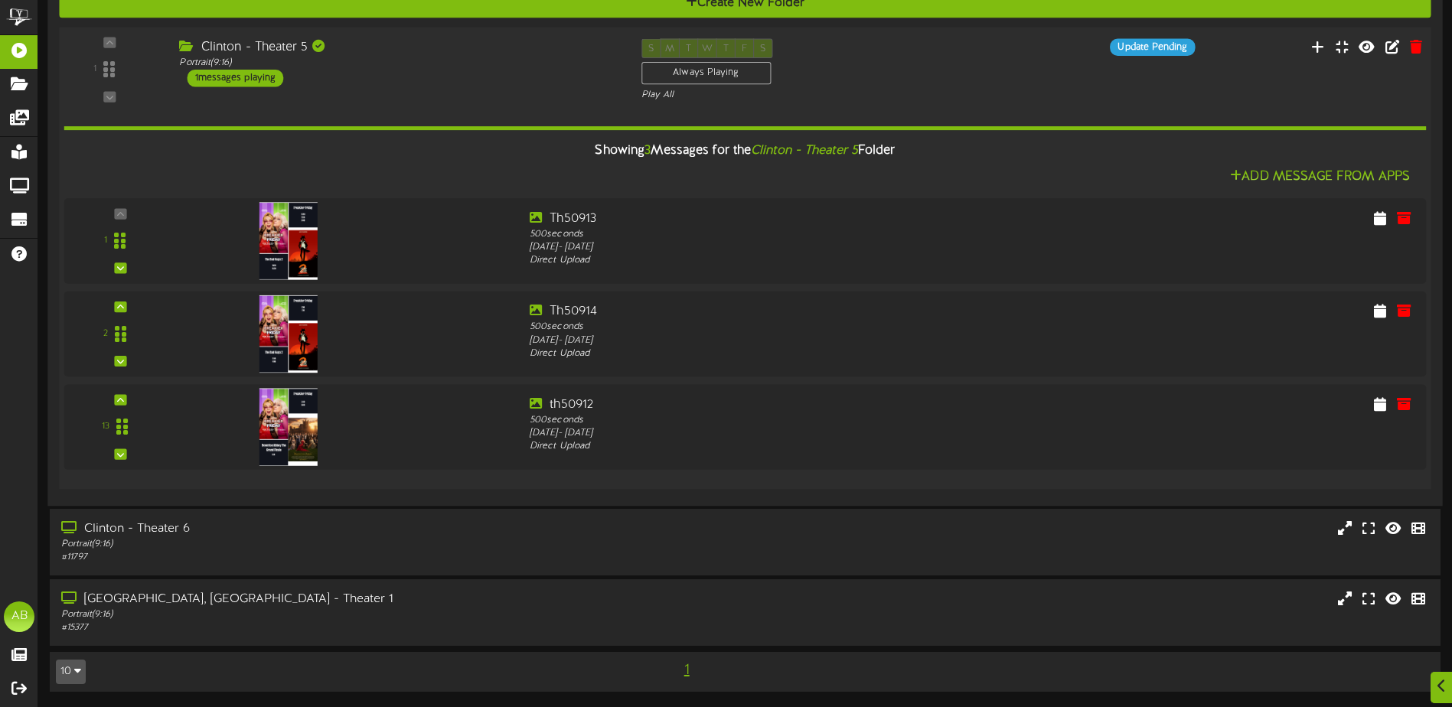
click at [456, 90] on div "1 ( 9:16" at bounding box center [745, 70] width 1386 height 63
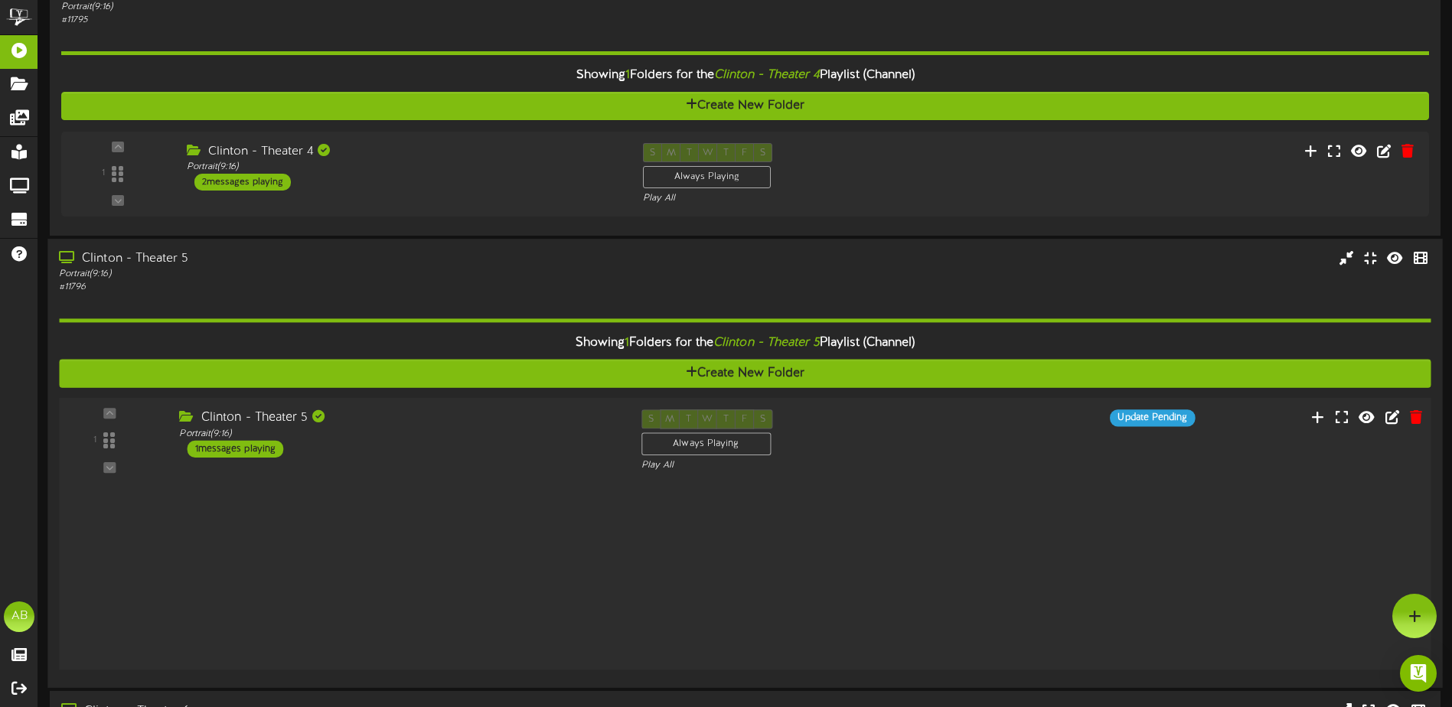
scroll to position [620, 0]
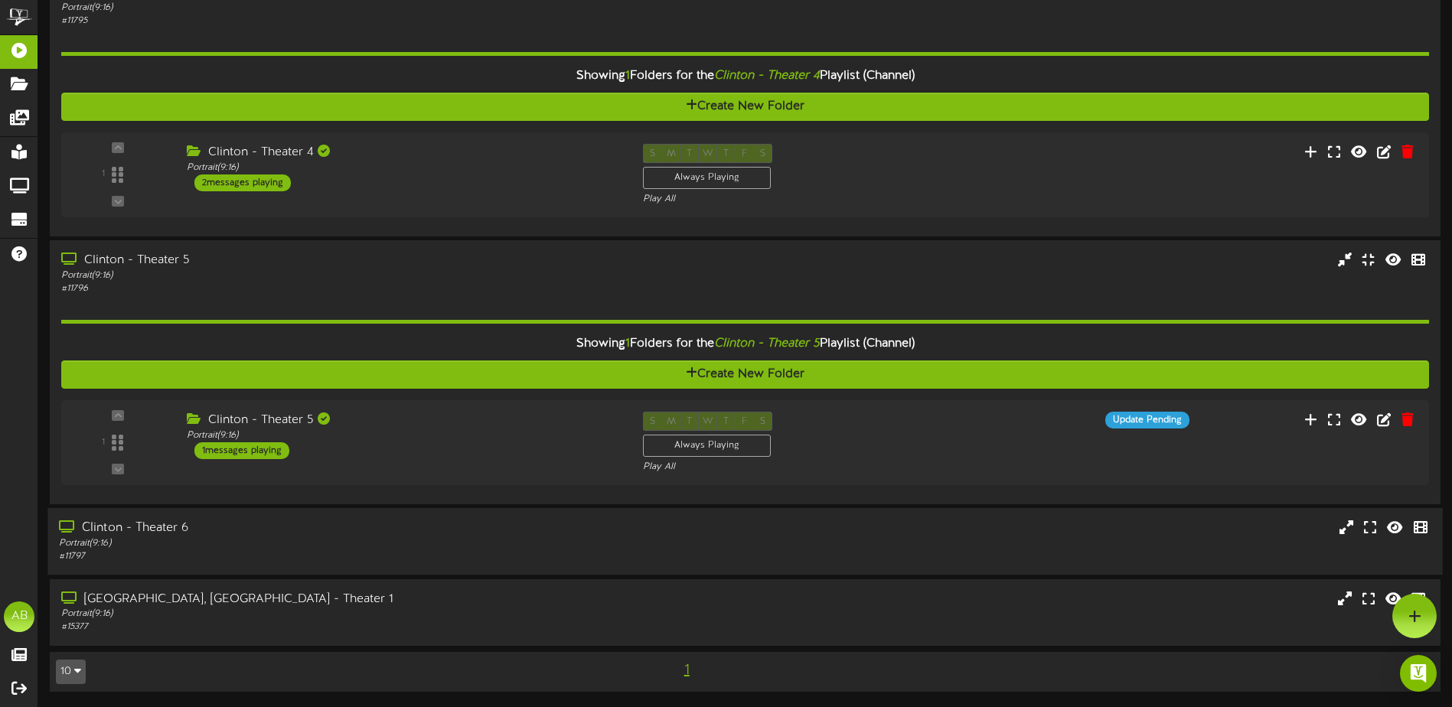
click at [394, 541] on div "Portrait ( 9:16 )" at bounding box center [338, 543] width 558 height 13
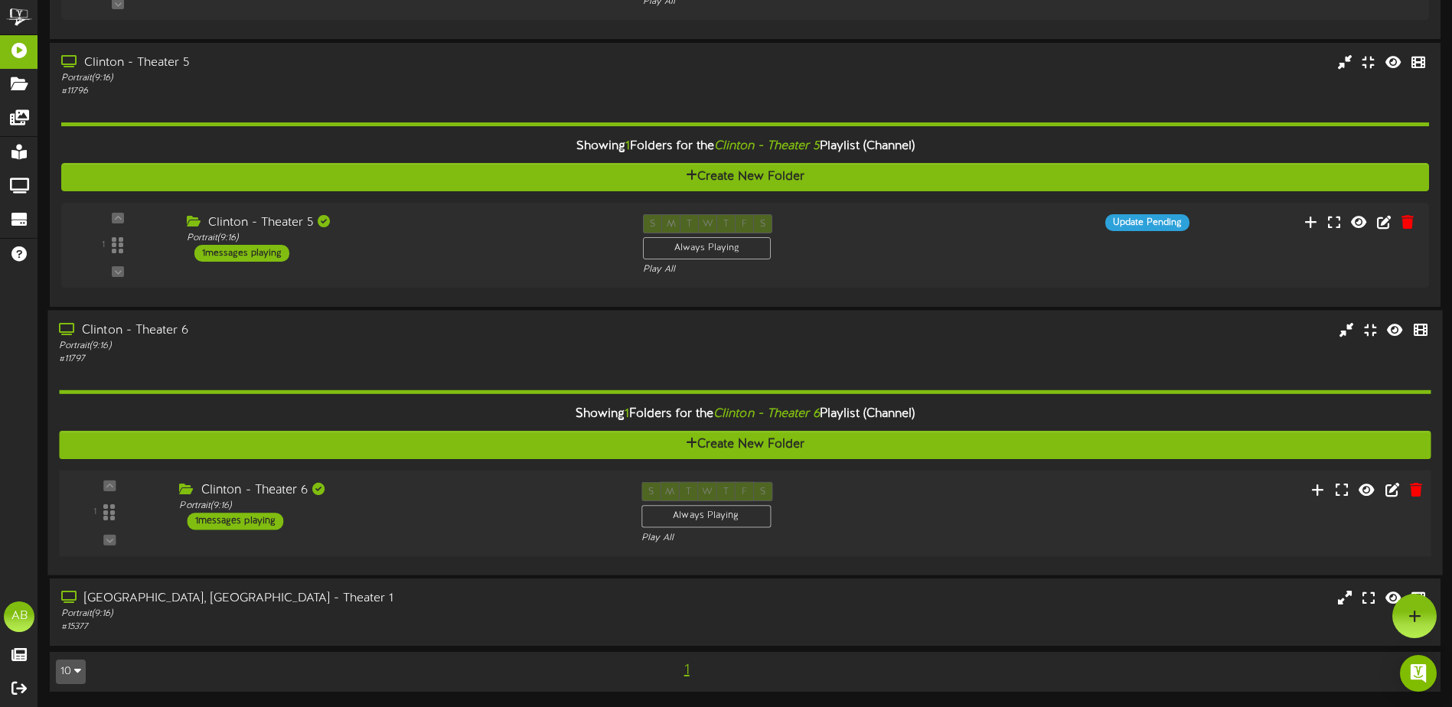
click at [500, 522] on div "Clinton - Theater 6 Portrait ( 9:16 ) 1 messages playing" at bounding box center [399, 506] width 462 height 48
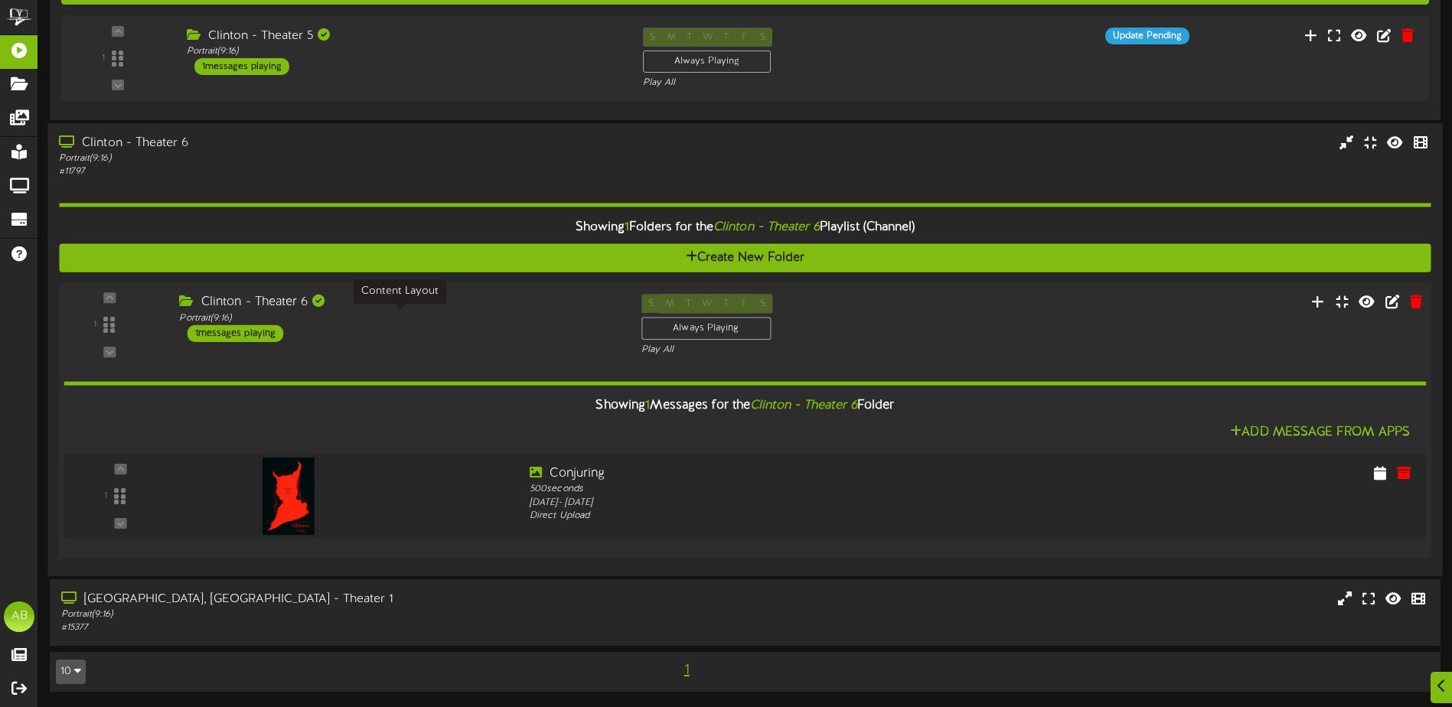
click at [497, 322] on div "Portrait ( 9:16 )" at bounding box center [398, 318] width 439 height 13
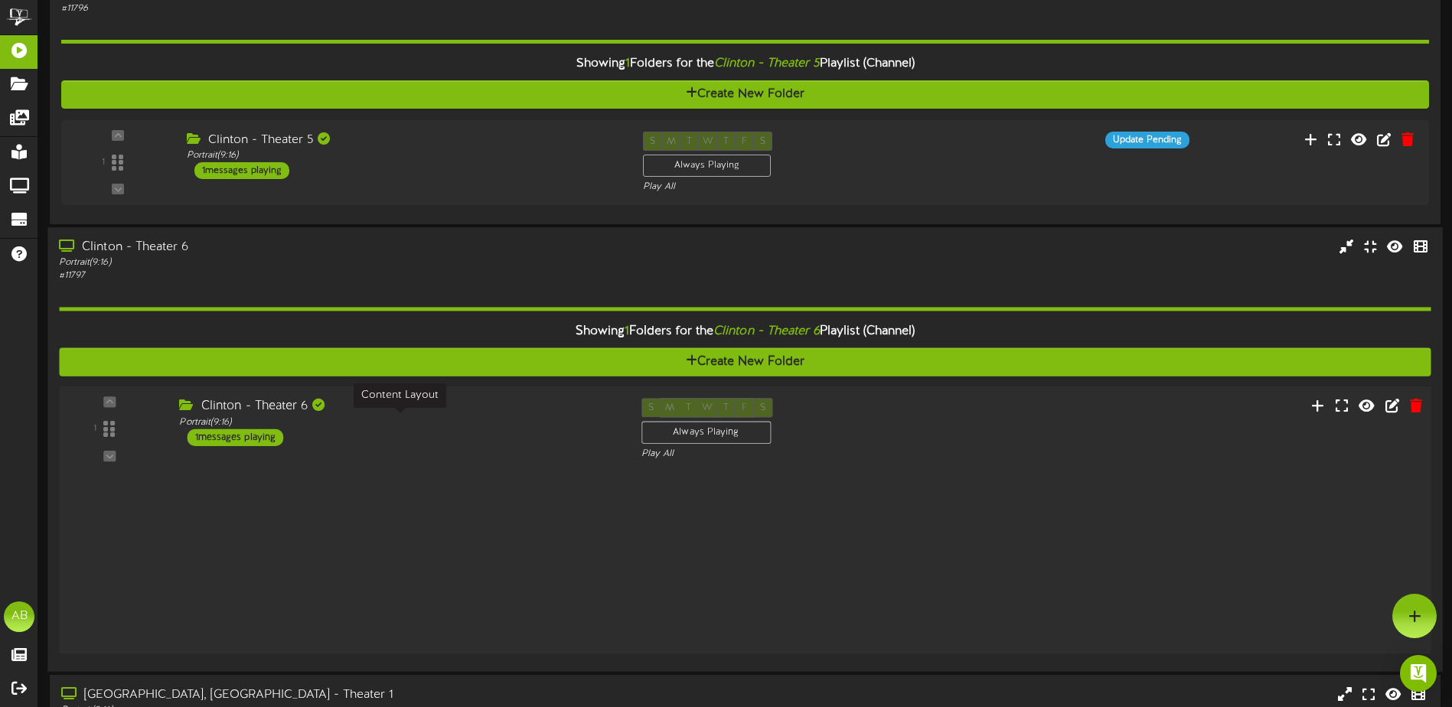
scroll to position [818, 0]
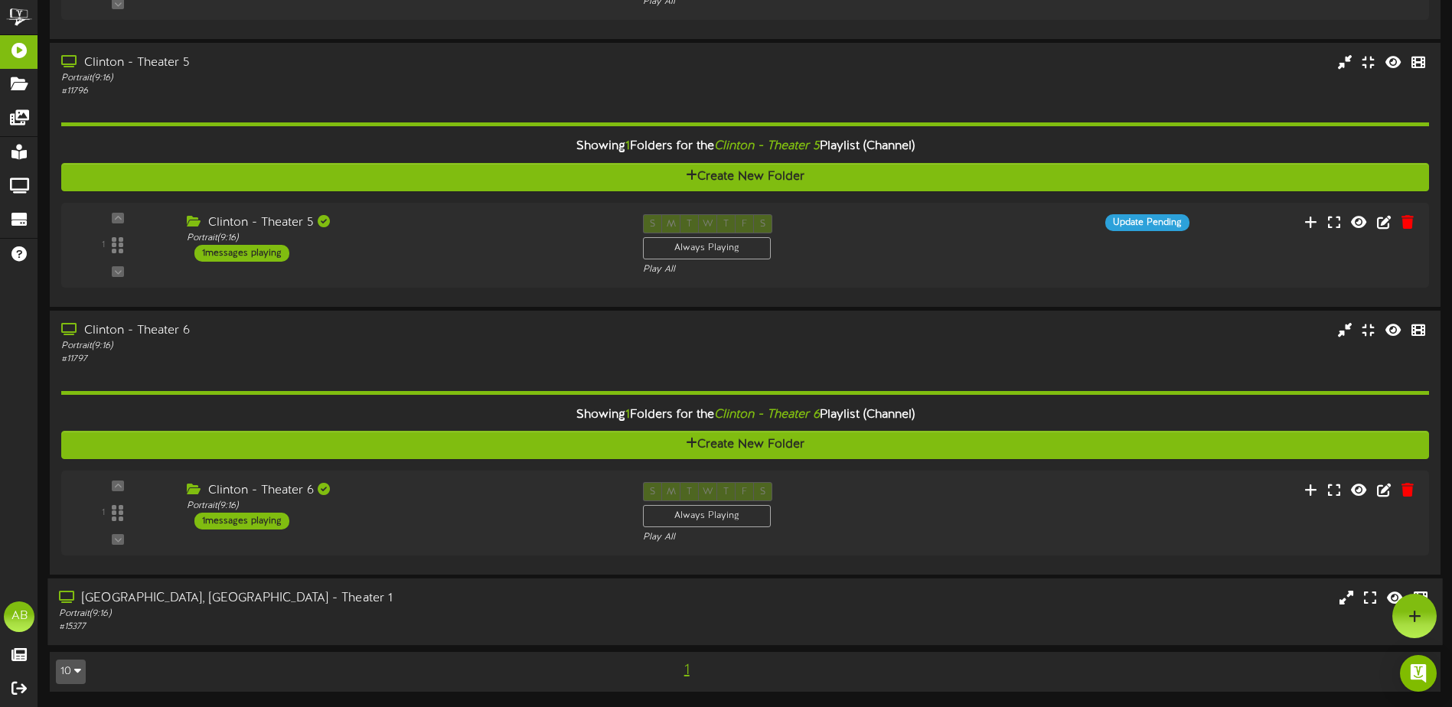
click at [448, 593] on div "[GEOGRAPHIC_DATA], [GEOGRAPHIC_DATA] - Theater 1" at bounding box center [338, 599] width 558 height 18
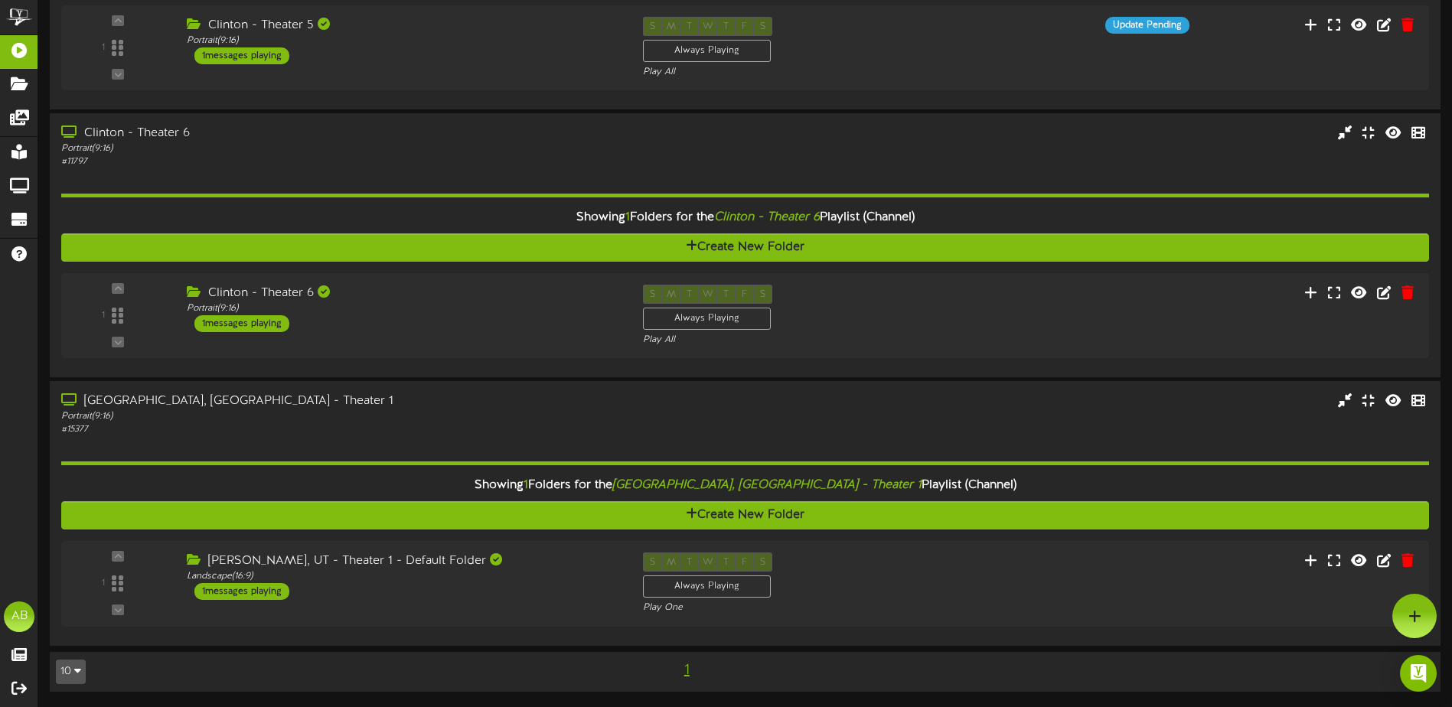
scroll to position [1015, 0]
click at [500, 569] on div "[PERSON_NAME], UT - Theater 1 - Default Folder" at bounding box center [398, 562] width 439 height 18
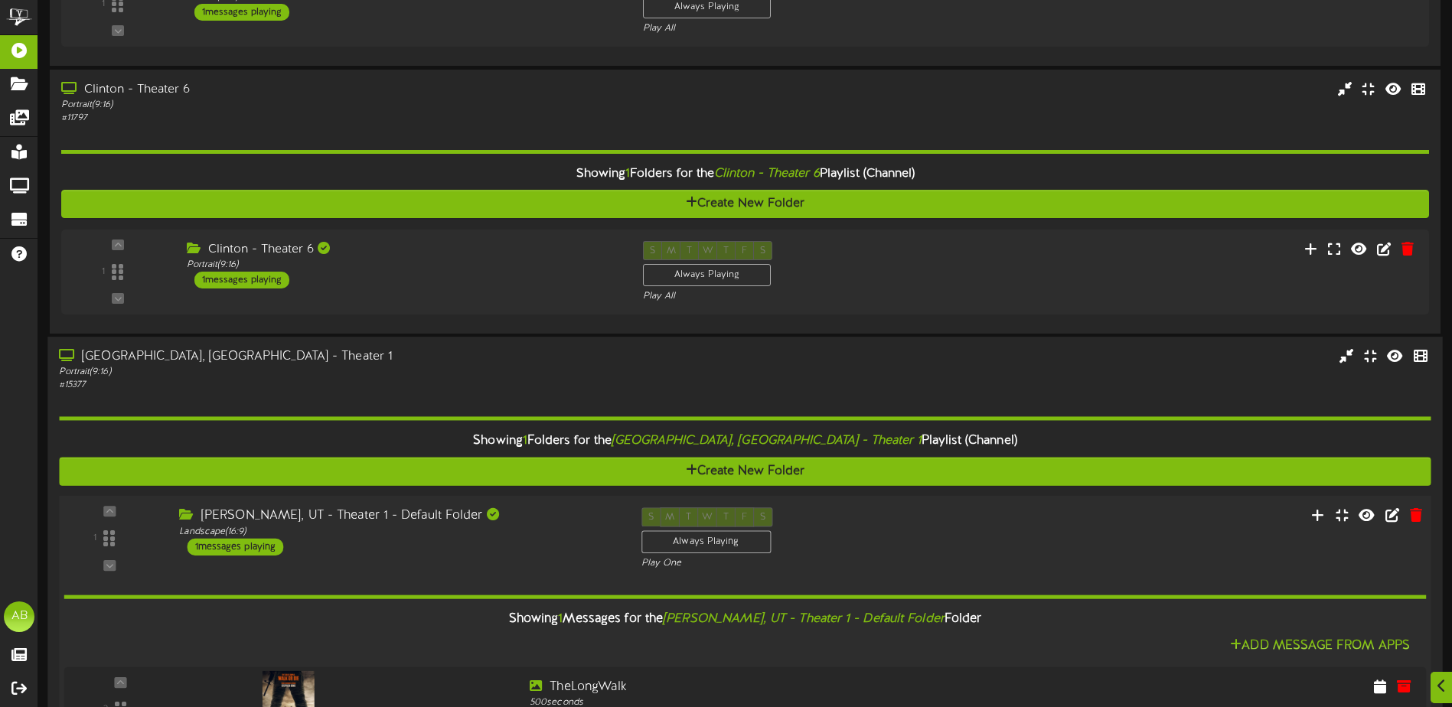
scroll to position [1202, 0]
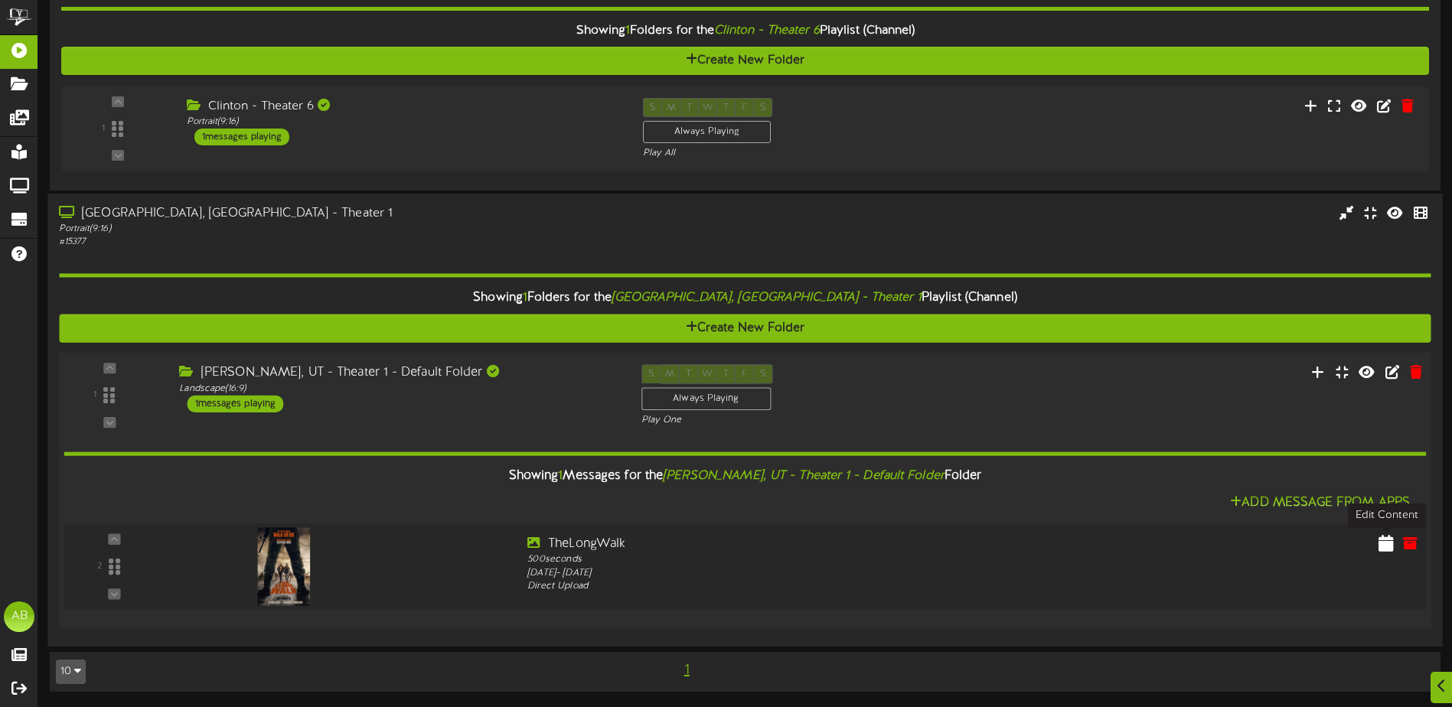
click at [1378, 542] on button at bounding box center [1386, 546] width 24 height 24
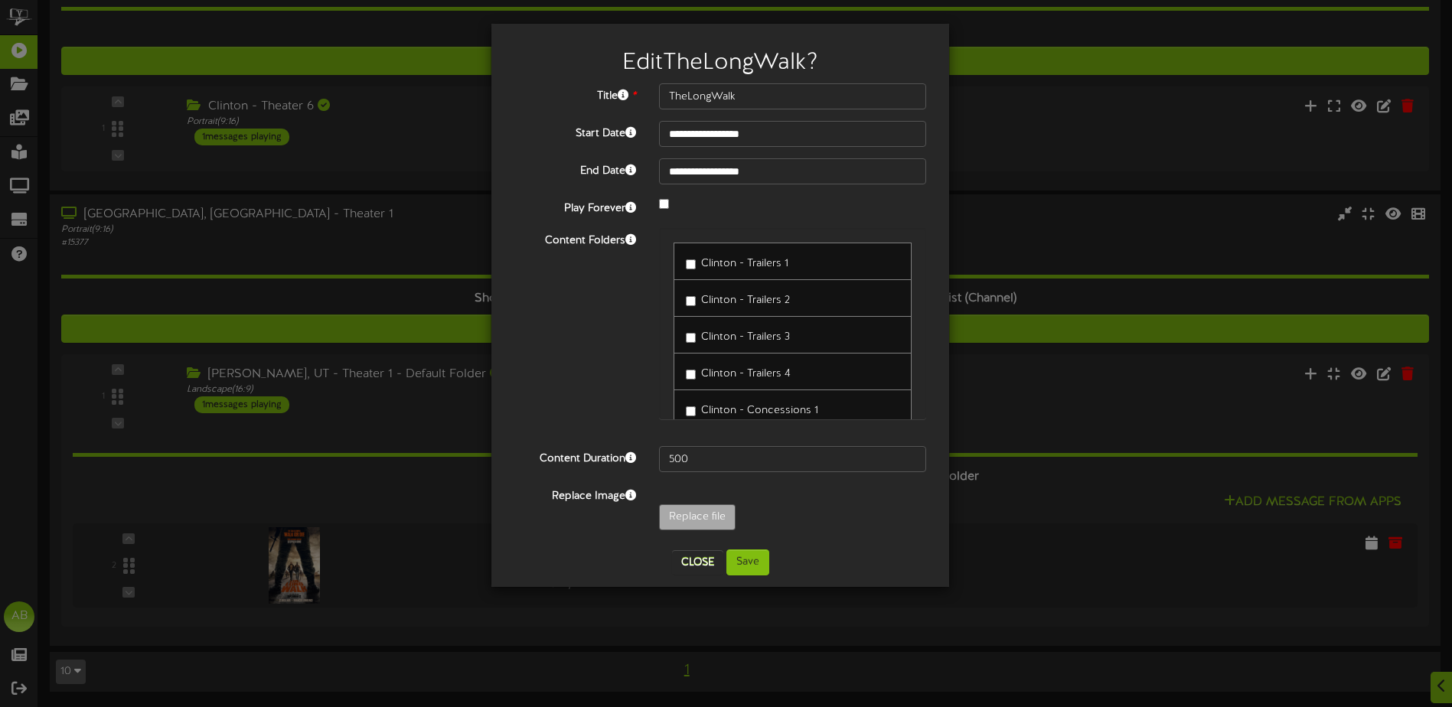
click at [1079, 131] on div "**********" at bounding box center [726, 353] width 1452 height 707
